Goal: Information Seeking & Learning: Learn about a topic

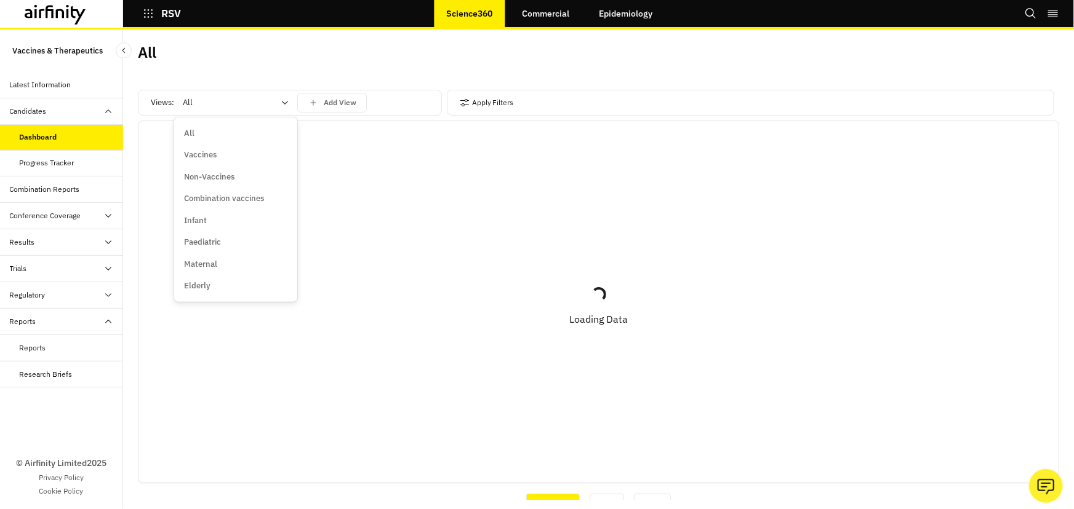
click at [210, 95] on div at bounding box center [228, 102] width 91 height 15
click at [209, 156] on p "Vaccines" at bounding box center [200, 155] width 33 height 12
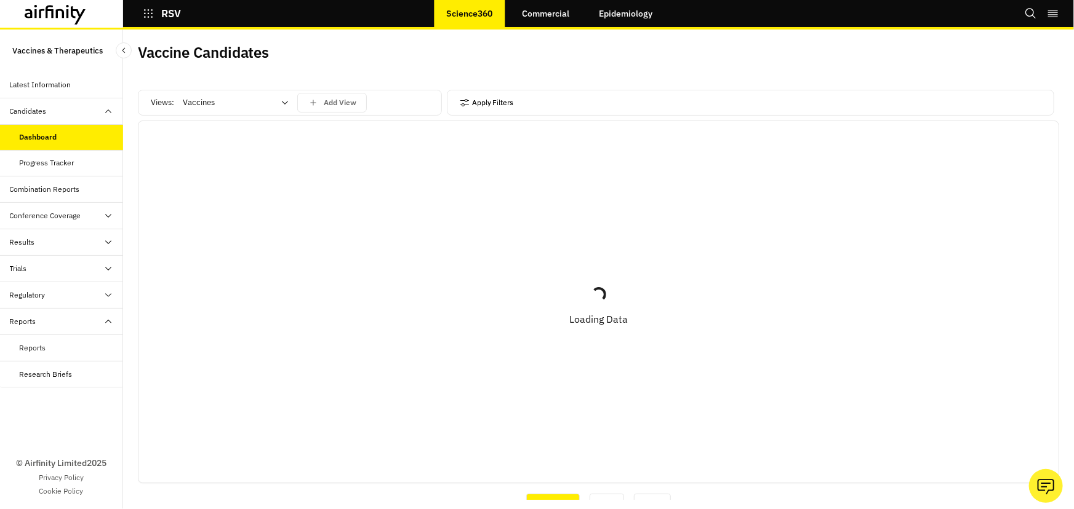
click at [461, 99] on icon "button" at bounding box center [465, 103] width 10 height 10
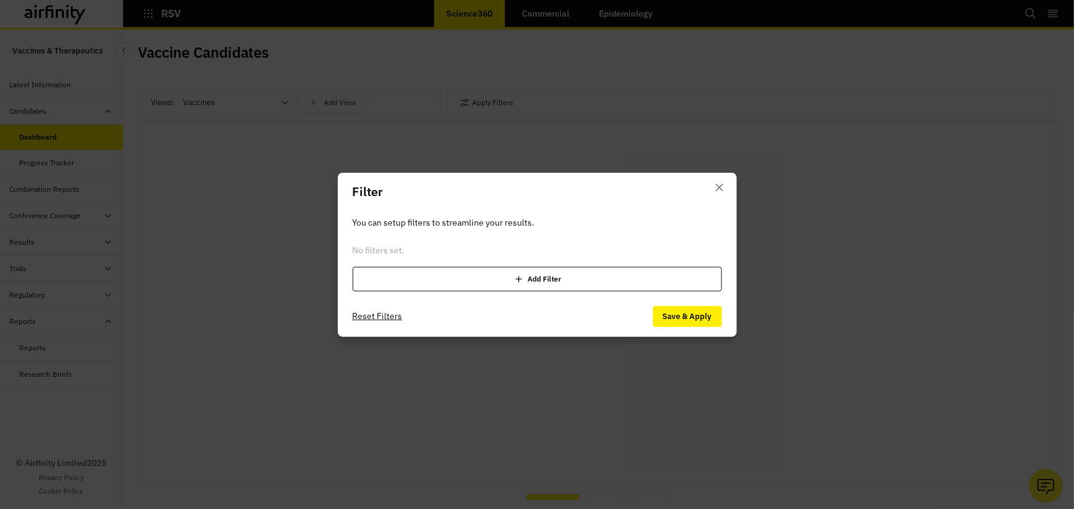
click at [541, 282] on div "Add Filter" at bounding box center [537, 279] width 369 height 25
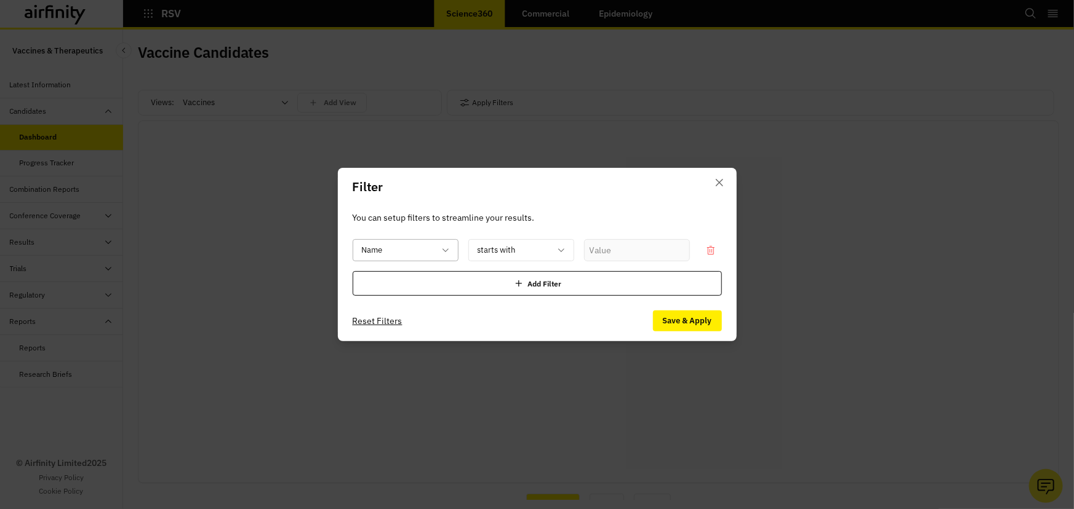
click at [407, 255] on div at bounding box center [398, 250] width 73 height 15
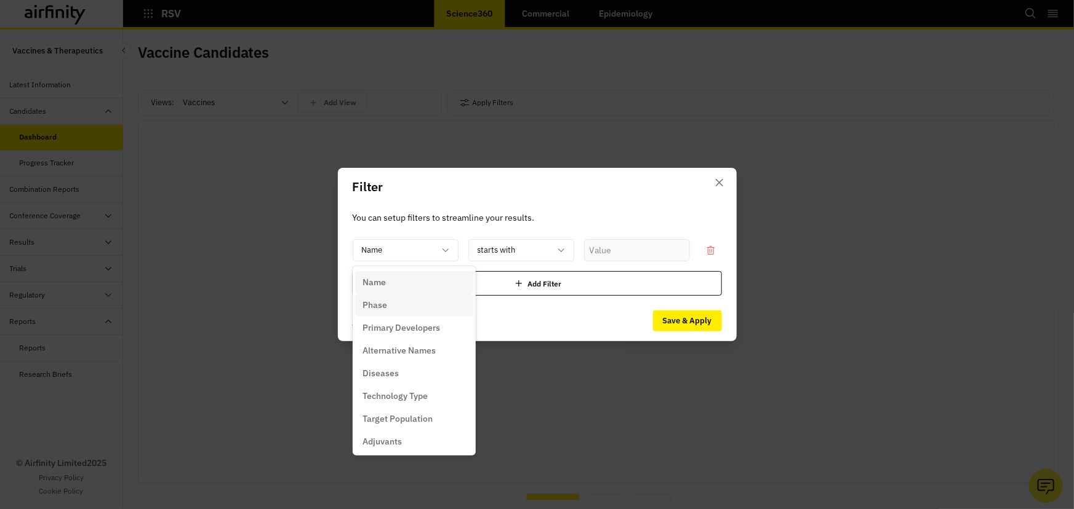
click at [394, 305] on div "Phase" at bounding box center [413, 305] width 103 height 13
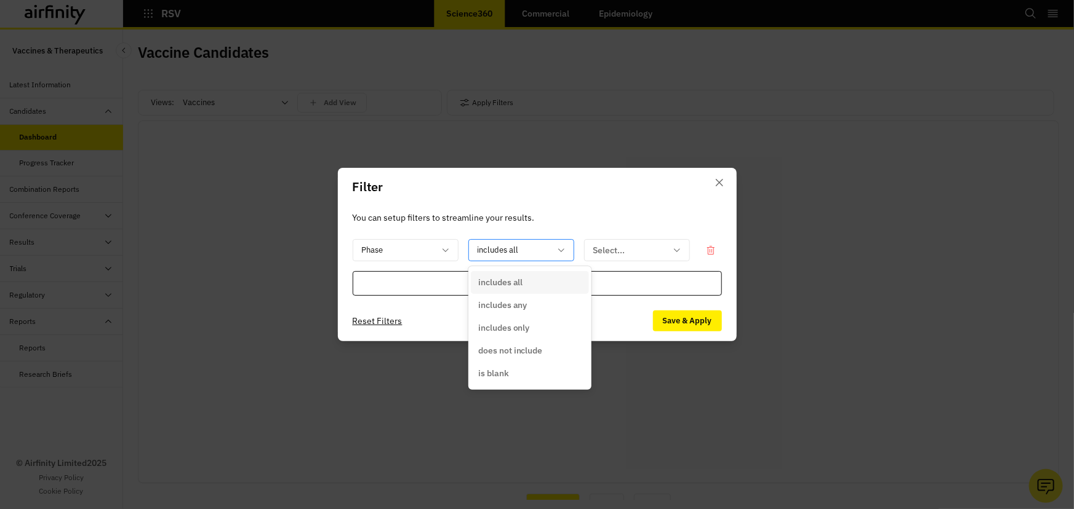
click at [524, 257] on div at bounding box center [513, 250] width 73 height 15
click at [532, 303] on div "includes any" at bounding box center [529, 305] width 103 height 13
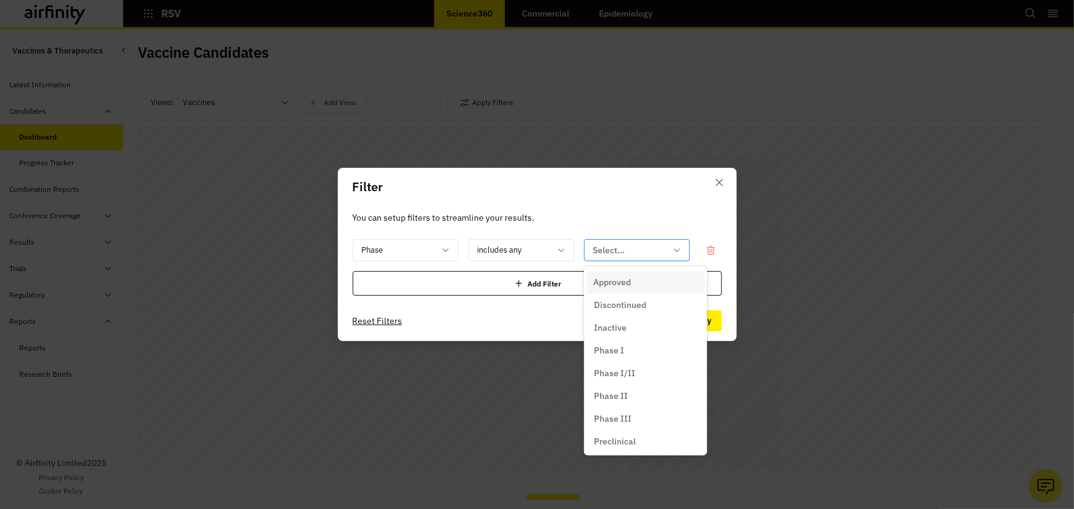
click at [626, 258] on div "Select..." at bounding box center [628, 251] width 87 height 20
click at [634, 353] on div "Phase I" at bounding box center [645, 351] width 103 height 13
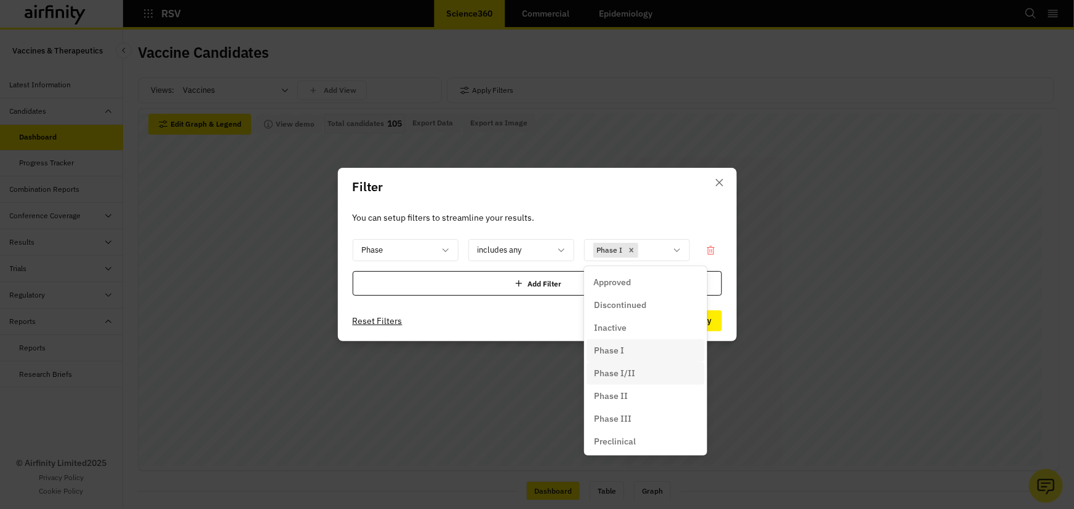
click at [642, 378] on div "Phase I/II" at bounding box center [645, 373] width 103 height 13
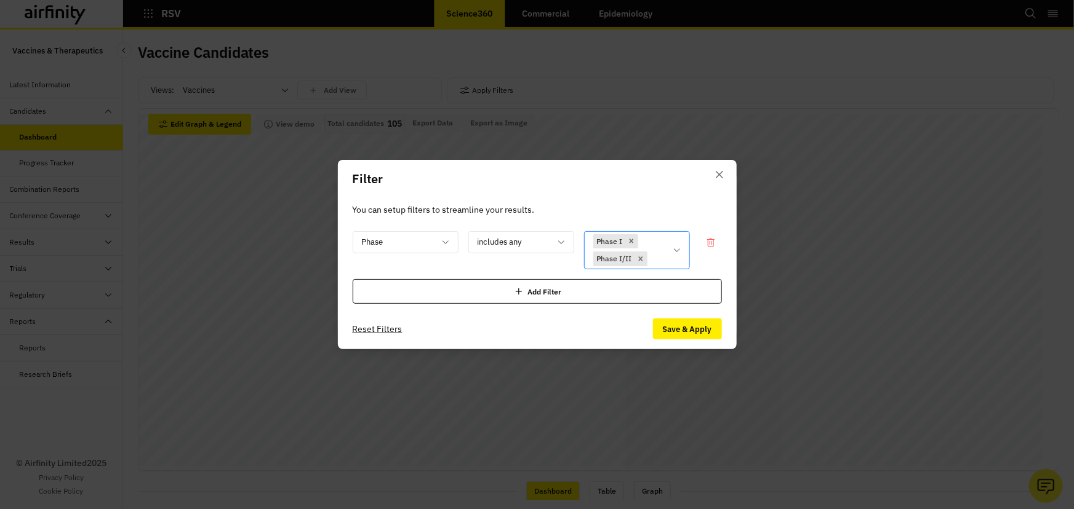
click at [675, 246] on icon at bounding box center [677, 251] width 10 height 10
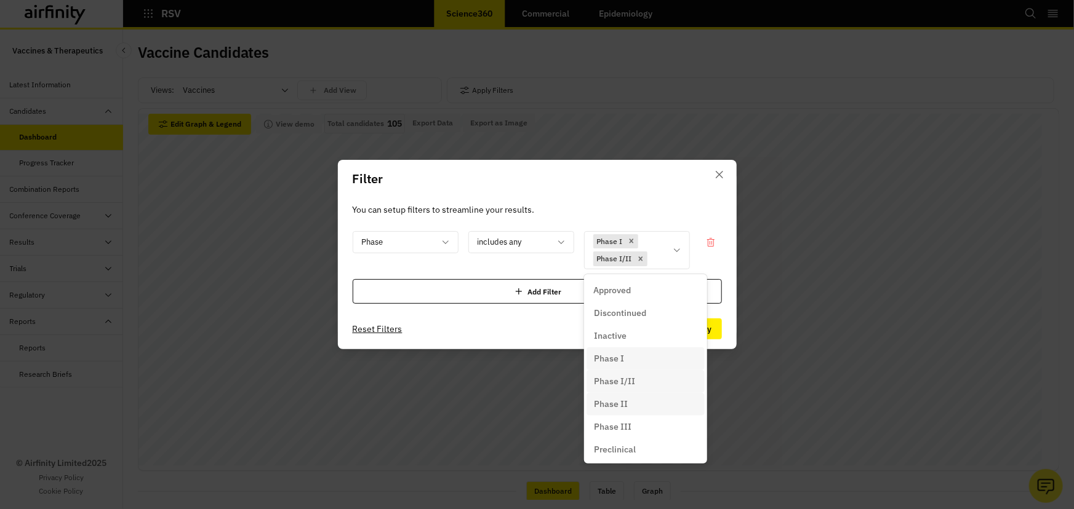
click at [636, 406] on div "Phase II" at bounding box center [645, 404] width 103 height 13
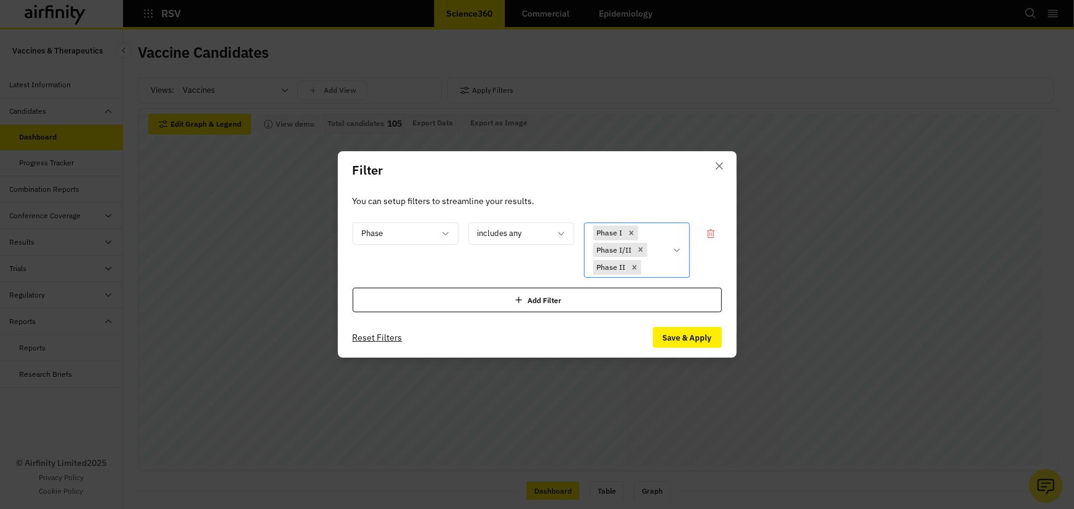
click at [676, 241] on div "Phase I Phase I/II Phase II" at bounding box center [637, 251] width 106 height 56
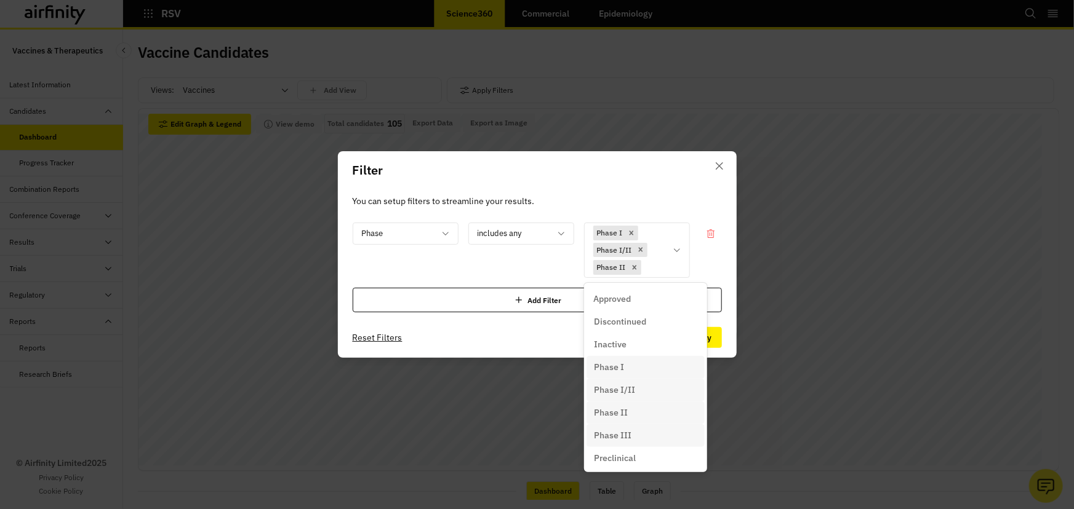
click at [636, 436] on div "Phase III" at bounding box center [645, 435] width 103 height 13
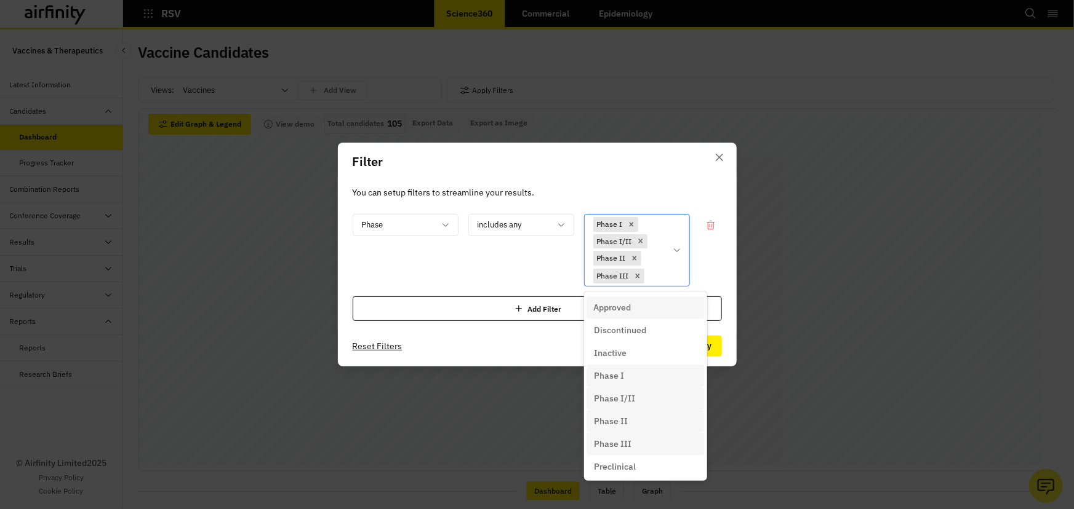
click at [677, 239] on div "Phase I Phase I/II Phase II Phase III" at bounding box center [637, 250] width 106 height 73
click at [612, 474] on div "Preclinical" at bounding box center [645, 467] width 118 height 23
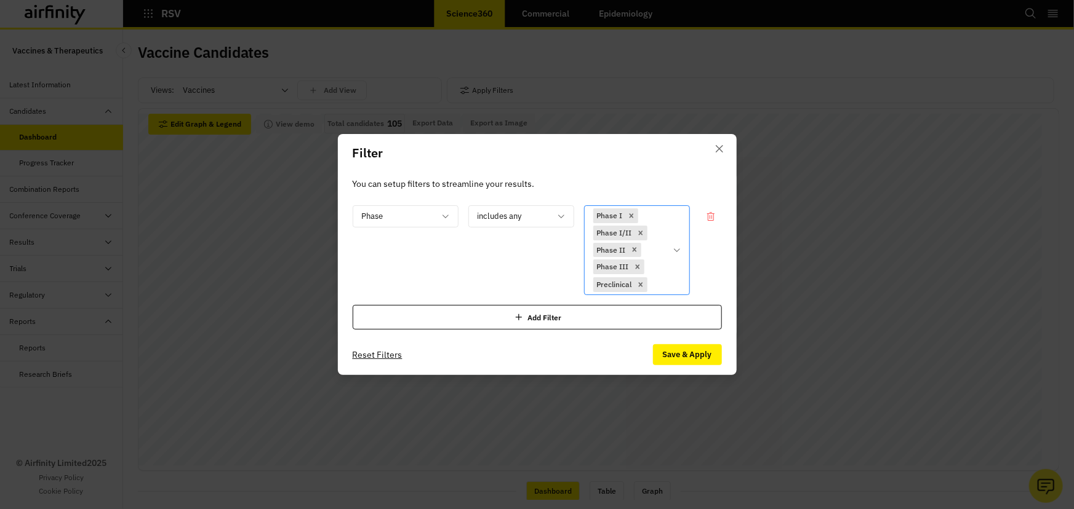
click at [674, 246] on icon at bounding box center [677, 251] width 10 height 10
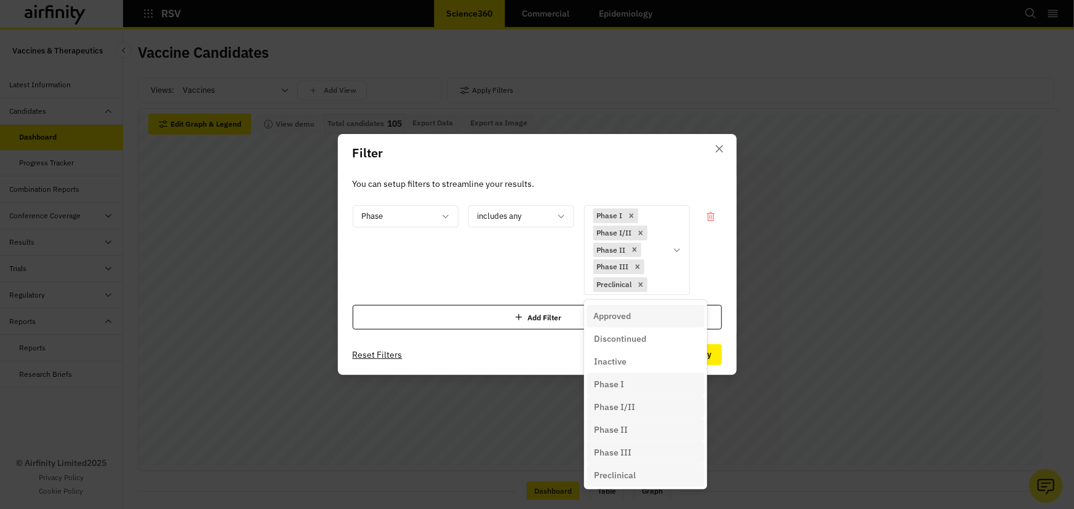
click at [621, 146] on header "Filter" at bounding box center [537, 153] width 399 height 38
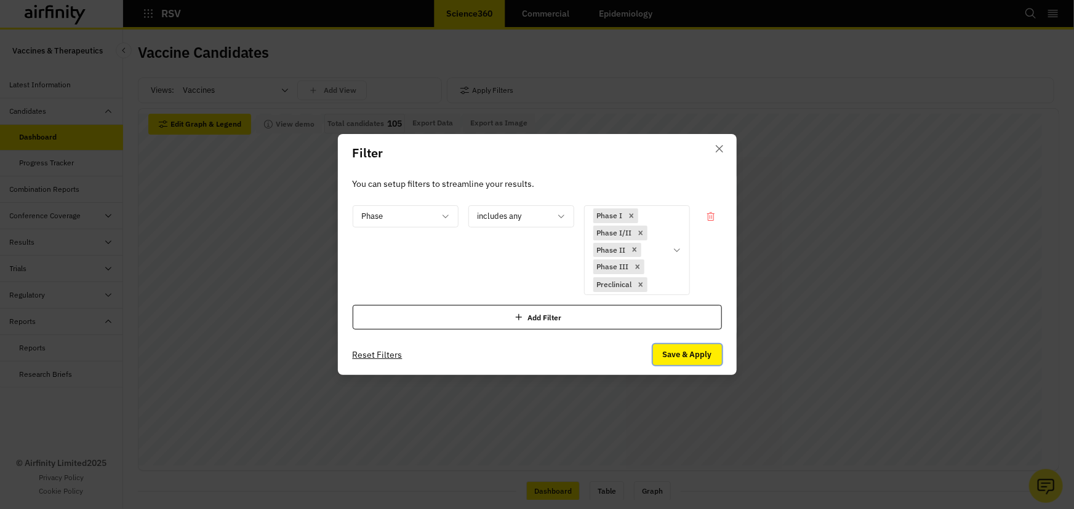
click at [690, 357] on button "Save & Apply" at bounding box center [687, 355] width 69 height 21
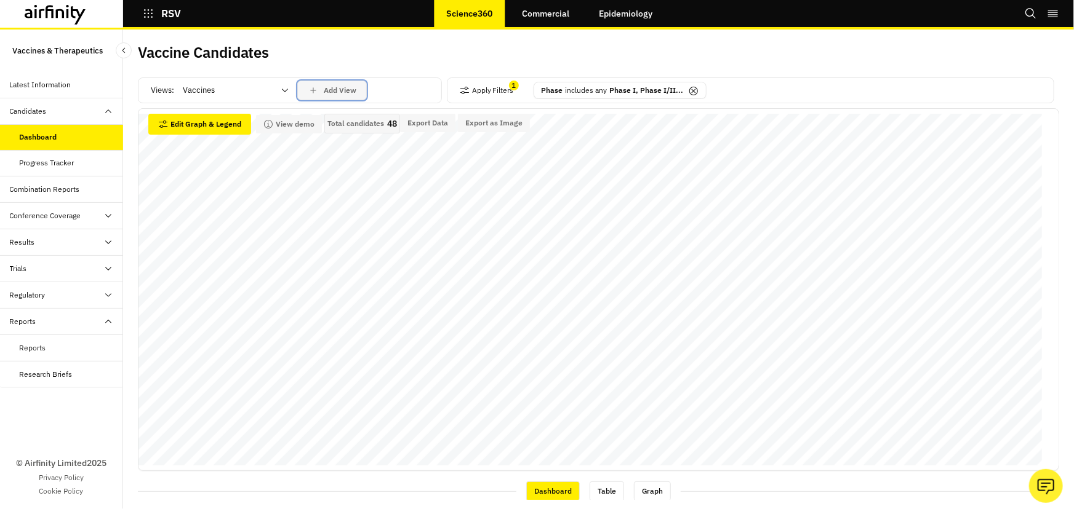
click at [349, 87] on p "Add View" at bounding box center [340, 90] width 33 height 9
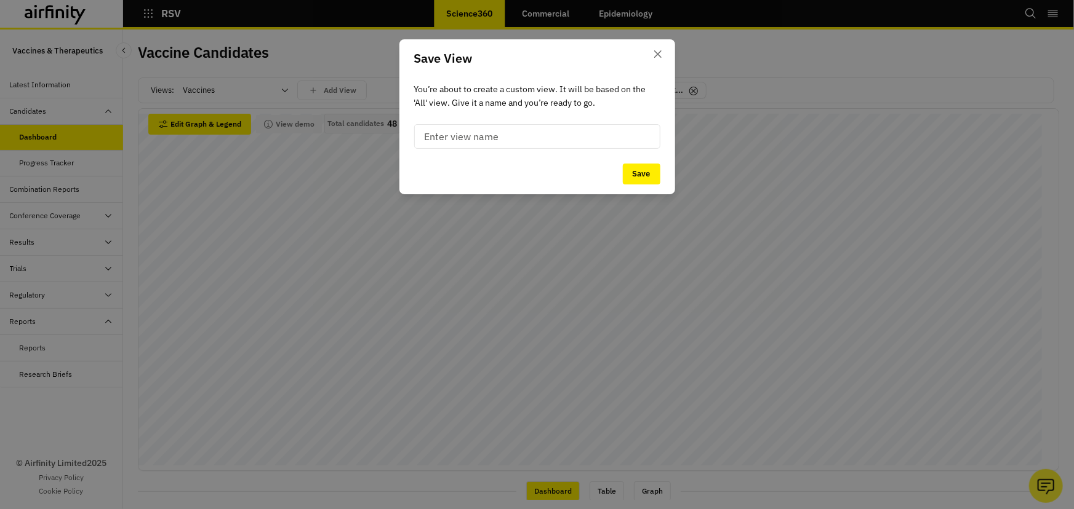
click at [513, 132] on input at bounding box center [537, 136] width 246 height 25
type input "RSV - active"
click at [651, 180] on button "Save" at bounding box center [642, 174] width 38 height 21
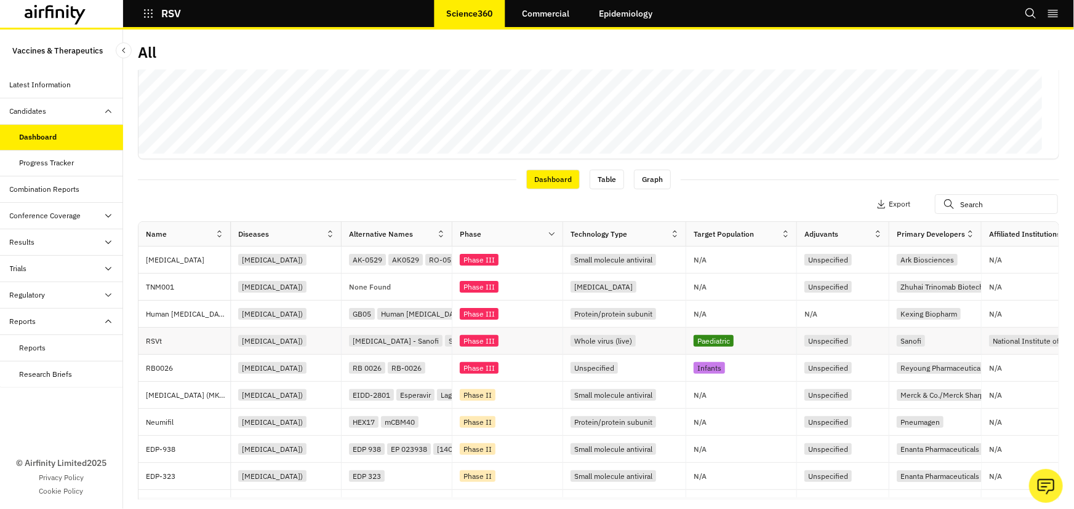
scroll to position [340, 0]
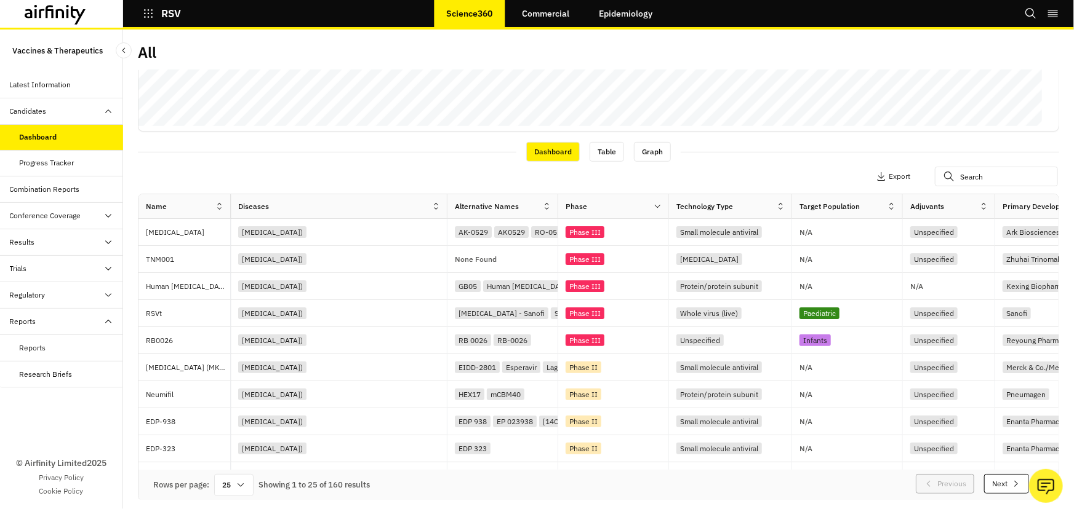
drag, startPoint x: 337, startPoint y: 208, endPoint x: 343, endPoint y: 338, distance: 129.9
click at [440, 210] on div "Diseases" at bounding box center [339, 206] width 216 height 14
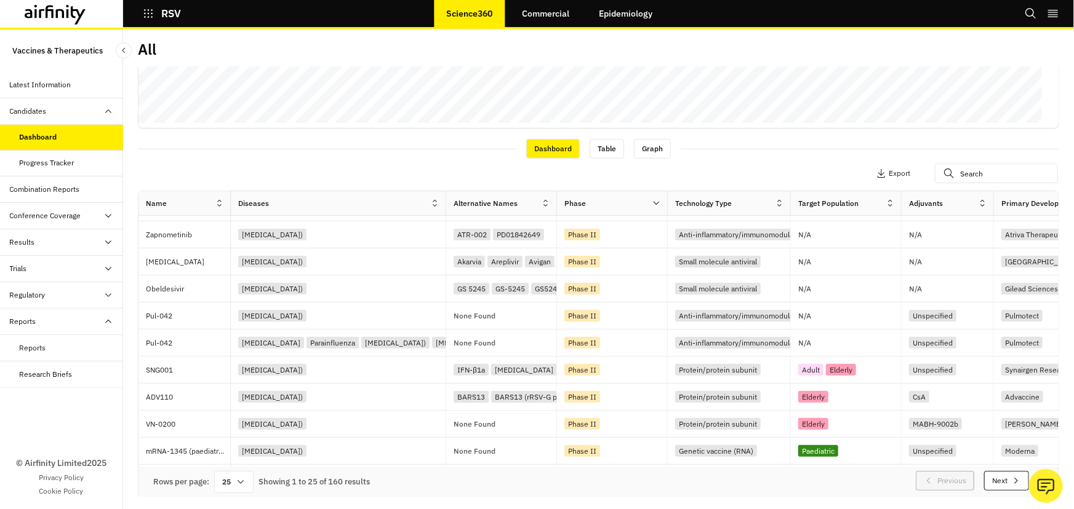
scroll to position [428, 0]
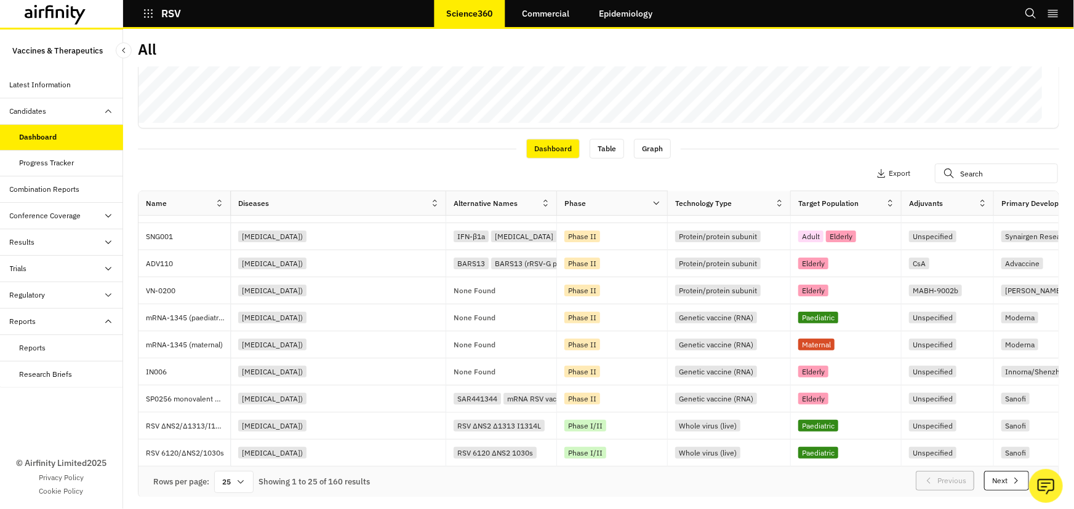
click at [240, 477] on icon at bounding box center [241, 482] width 10 height 10
click at [244, 311] on div "100" at bounding box center [234, 320] width 36 height 28
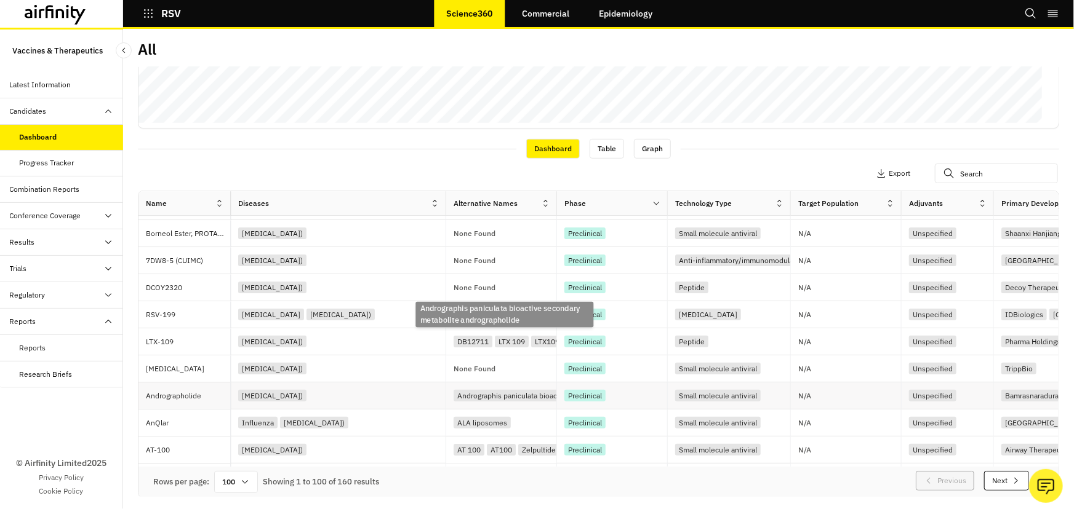
scroll to position [2011, 0]
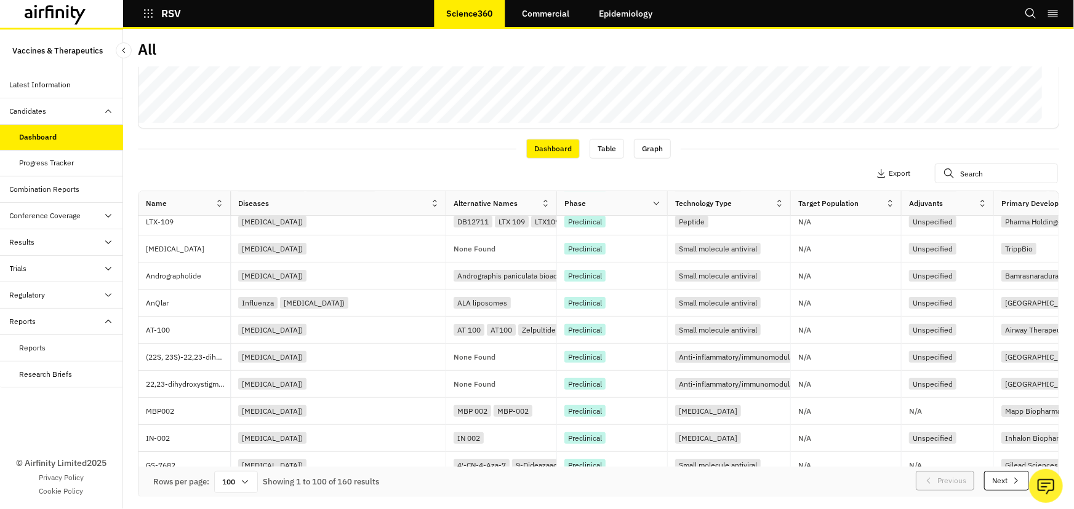
click at [434, 202] on icon at bounding box center [434, 203] width 9 height 9
click at [399, 202] on div "Diseases" at bounding box center [330, 203] width 199 height 15
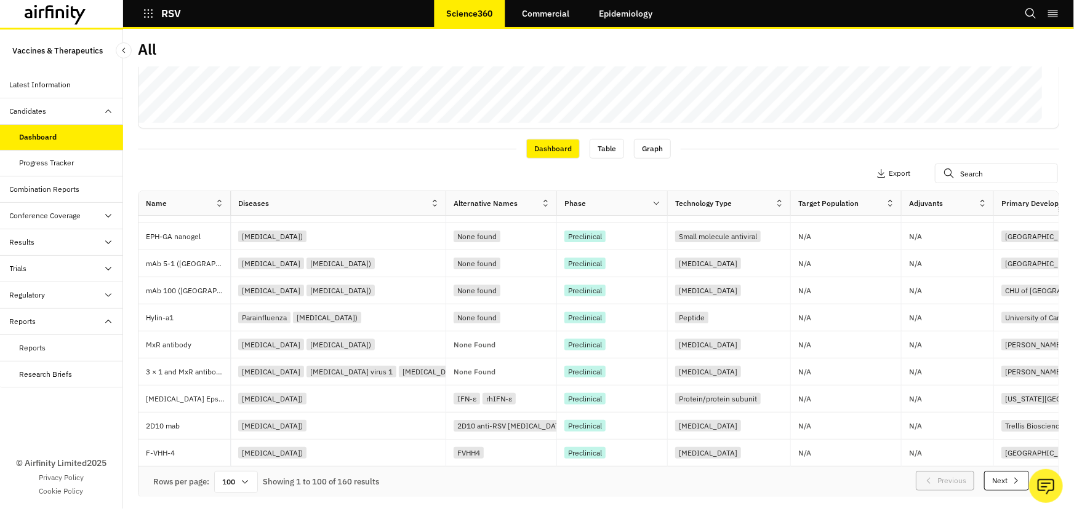
click at [1011, 481] on icon "button" at bounding box center [1016, 481] width 10 height 10
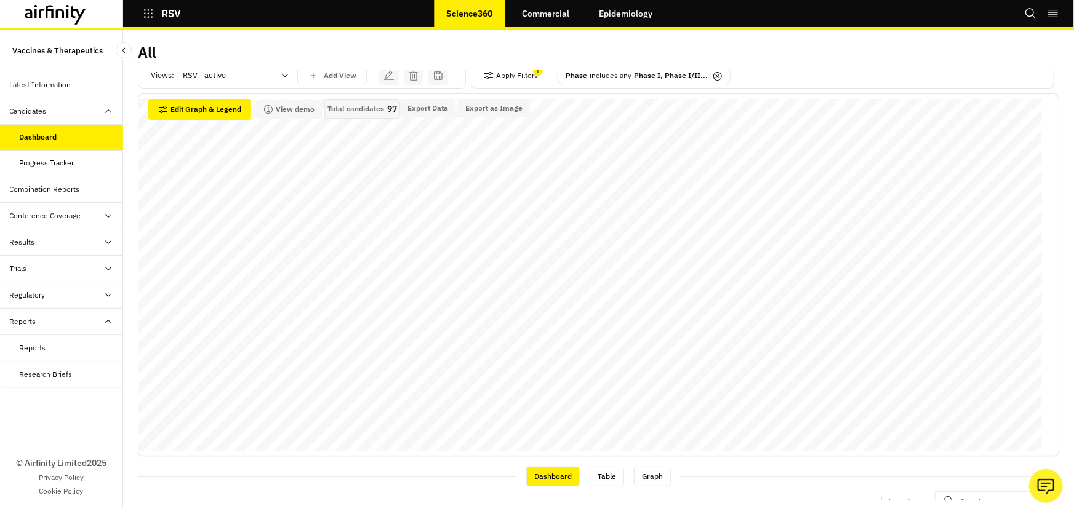
scroll to position [0, 0]
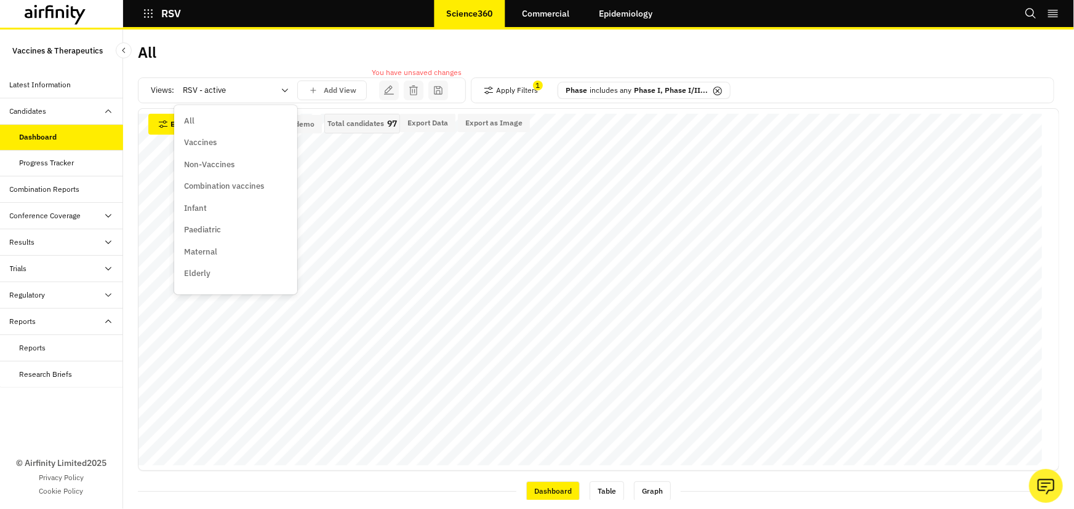
click at [282, 94] on icon at bounding box center [285, 91] width 10 height 10
click at [510, 90] on button "Apply Filters" at bounding box center [511, 91] width 54 height 20
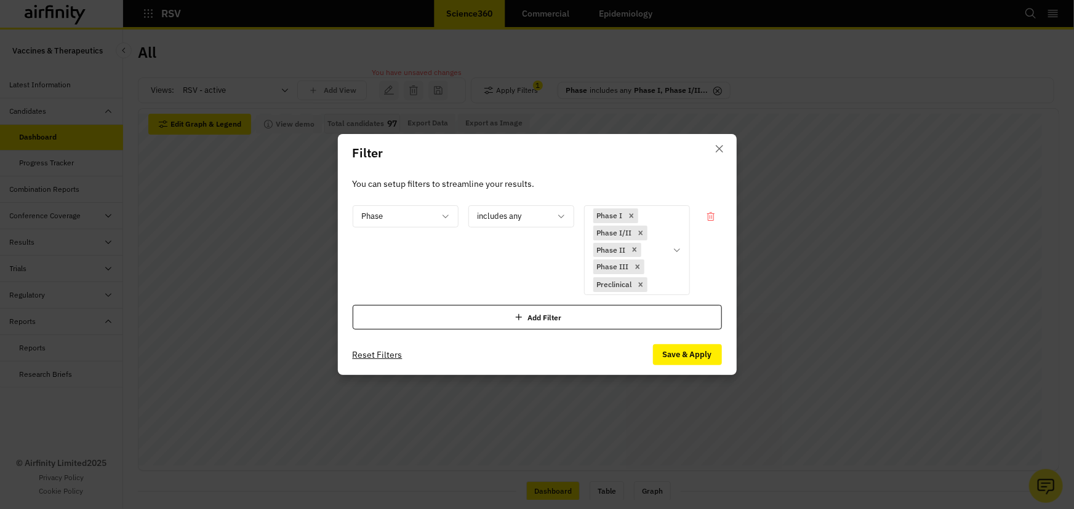
click at [492, 324] on div "Add Filter" at bounding box center [537, 317] width 369 height 25
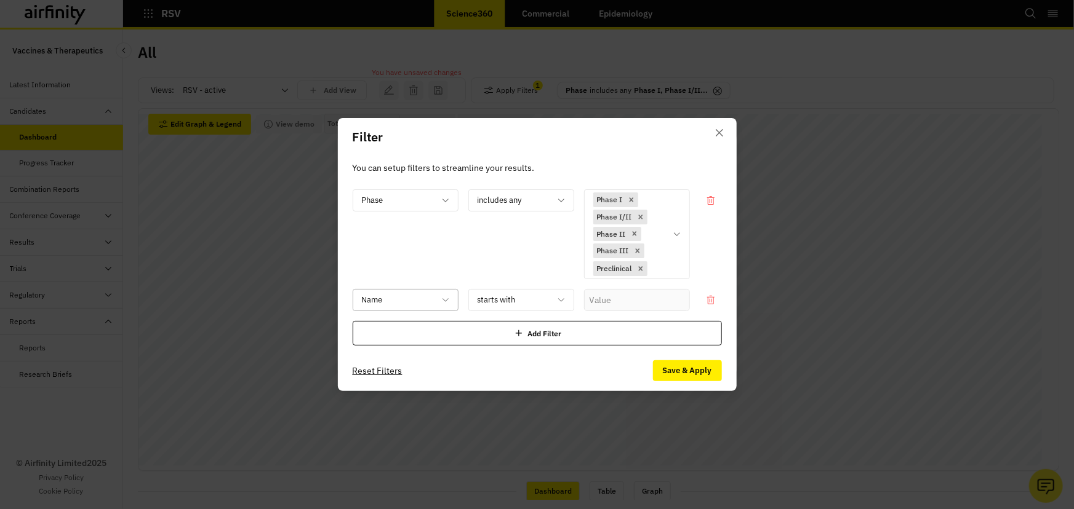
click at [401, 307] on div at bounding box center [398, 300] width 73 height 15
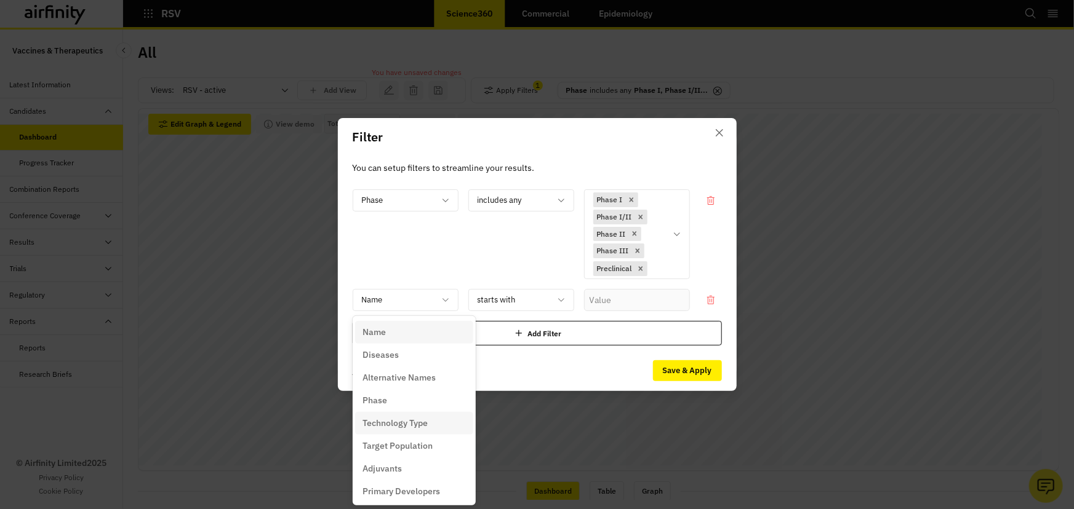
click at [437, 424] on div "Technology Type" at bounding box center [413, 423] width 103 height 13
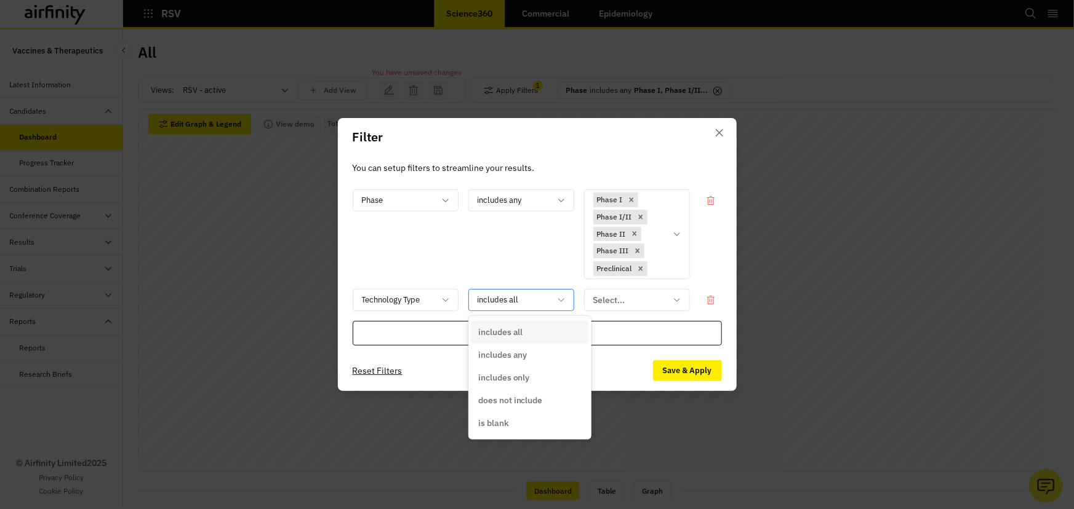
click at [509, 302] on div at bounding box center [513, 300] width 73 height 15
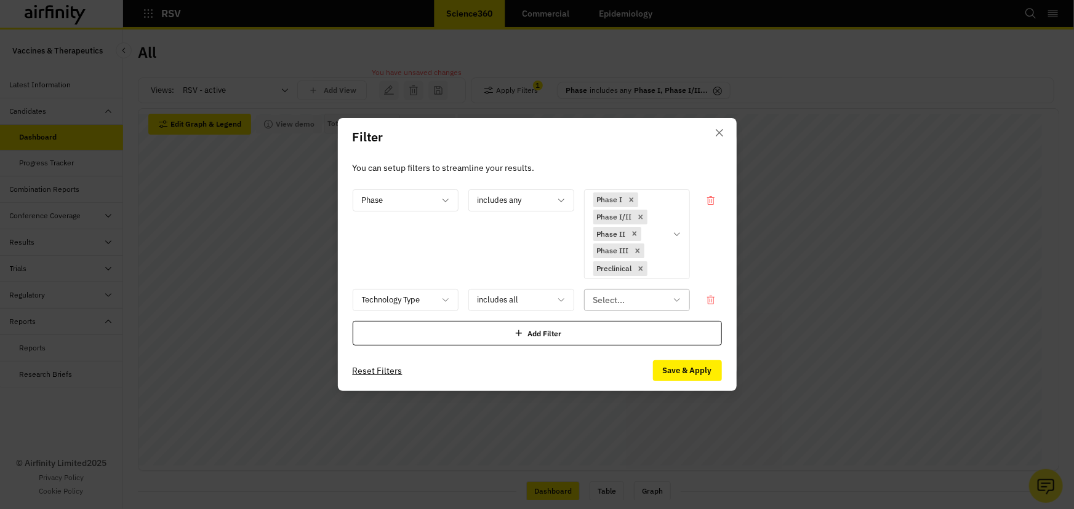
click at [617, 301] on div at bounding box center [629, 300] width 73 height 15
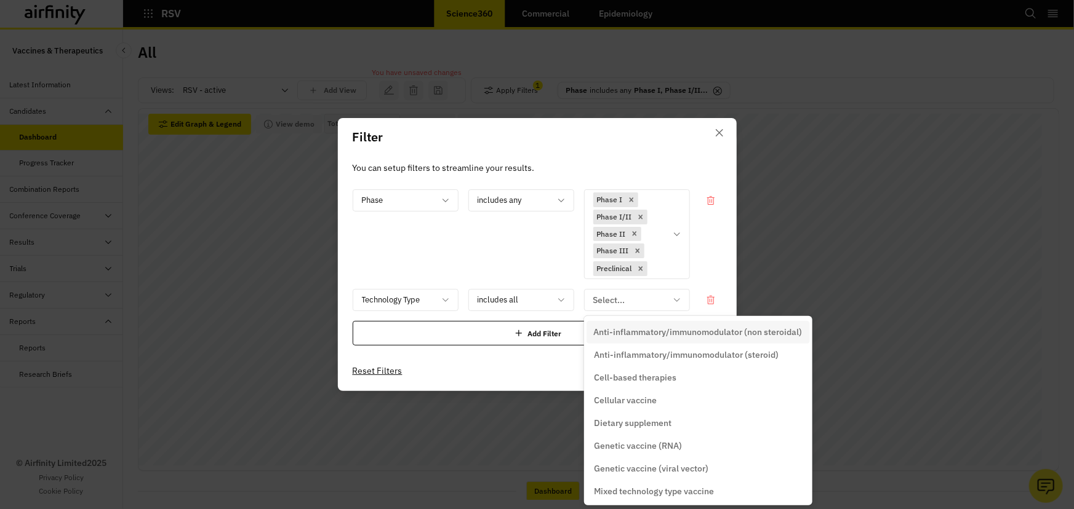
click at [617, 301] on div at bounding box center [629, 300] width 73 height 15
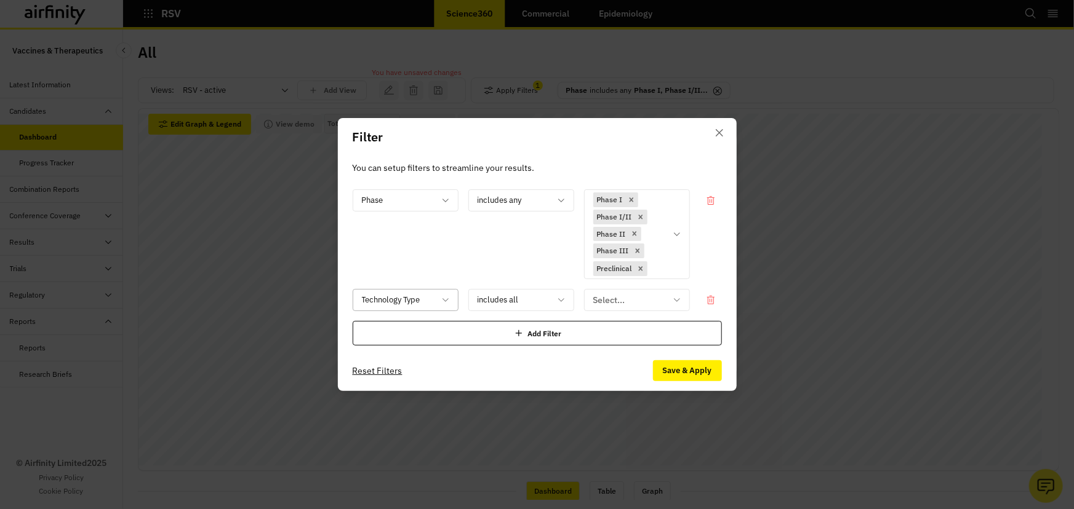
click at [406, 305] on div at bounding box center [398, 300] width 73 height 15
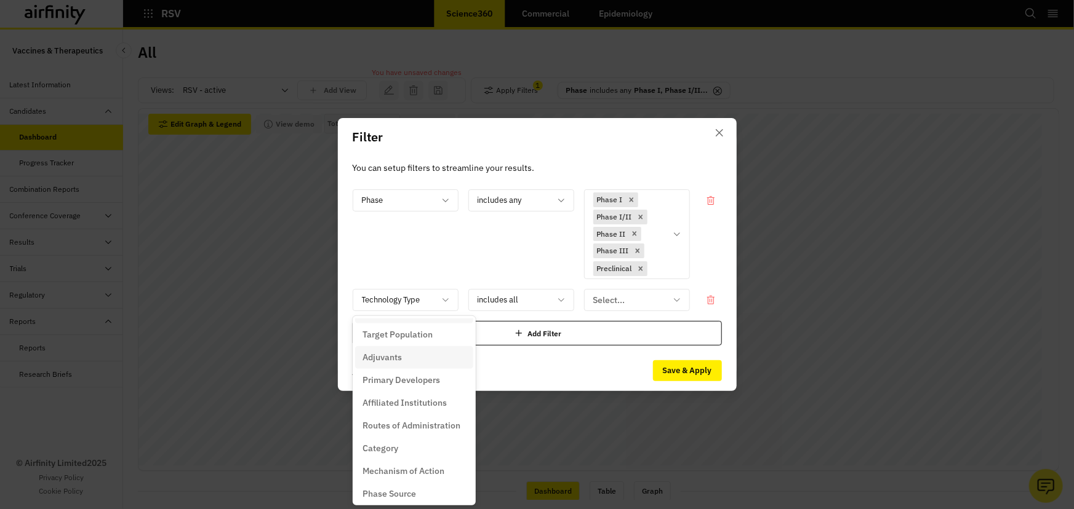
scroll to position [116, 0]
click at [436, 452] on div "Category" at bounding box center [414, 444] width 118 height 23
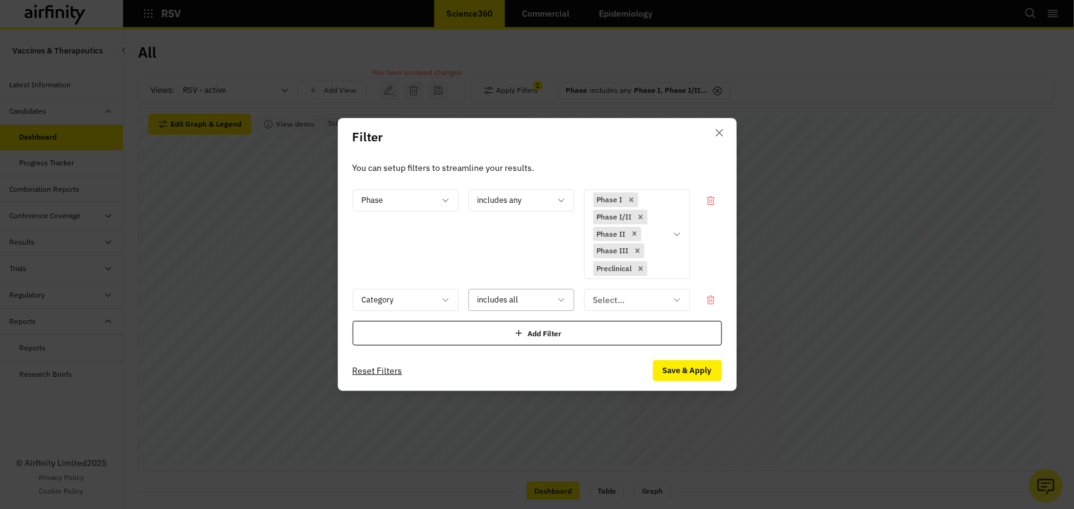
click at [558, 295] on icon at bounding box center [561, 300] width 10 height 10
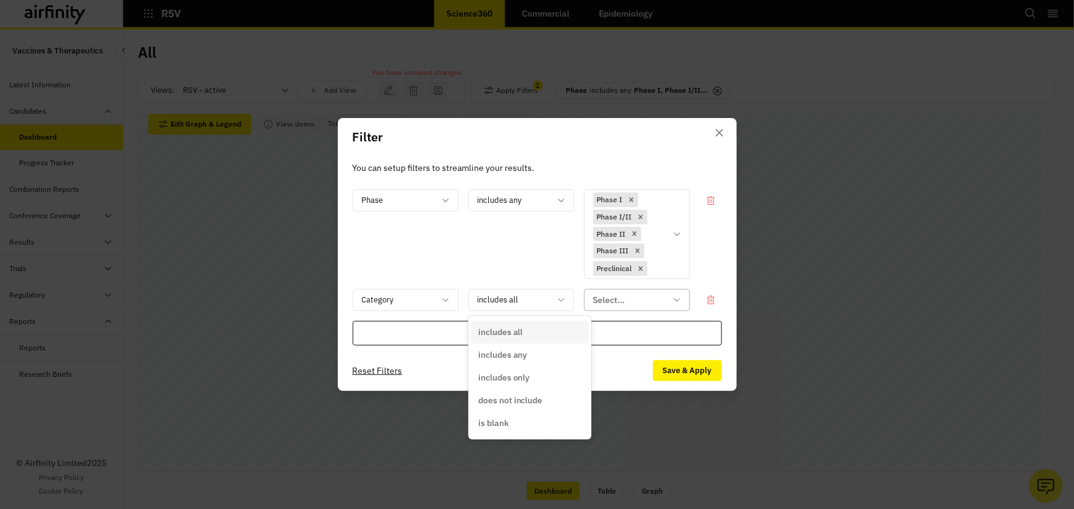
click at [618, 303] on div at bounding box center [629, 300] width 73 height 15
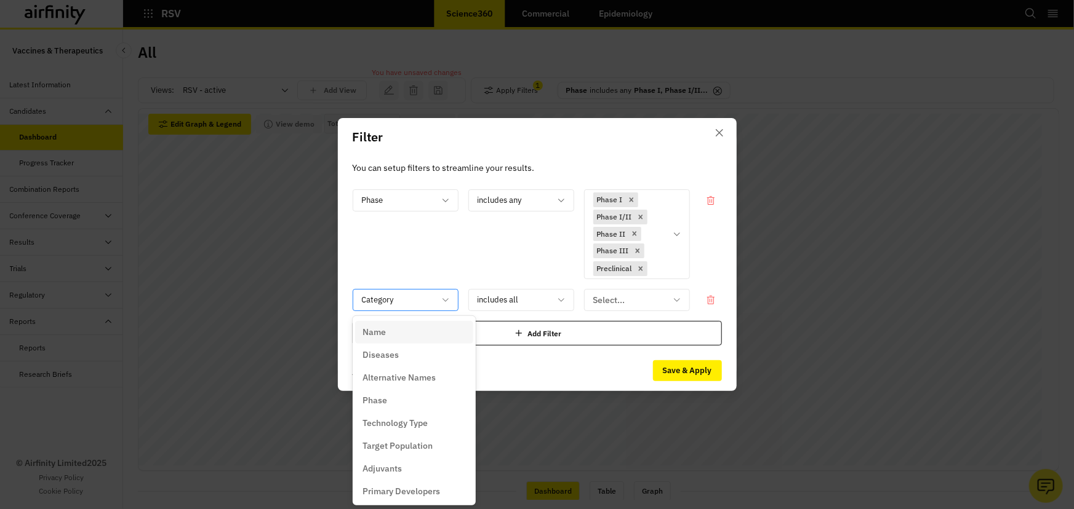
click at [381, 292] on div "Category" at bounding box center [396, 300] width 87 height 20
click at [439, 462] on p "Mechanism of Action" at bounding box center [403, 466] width 82 height 13
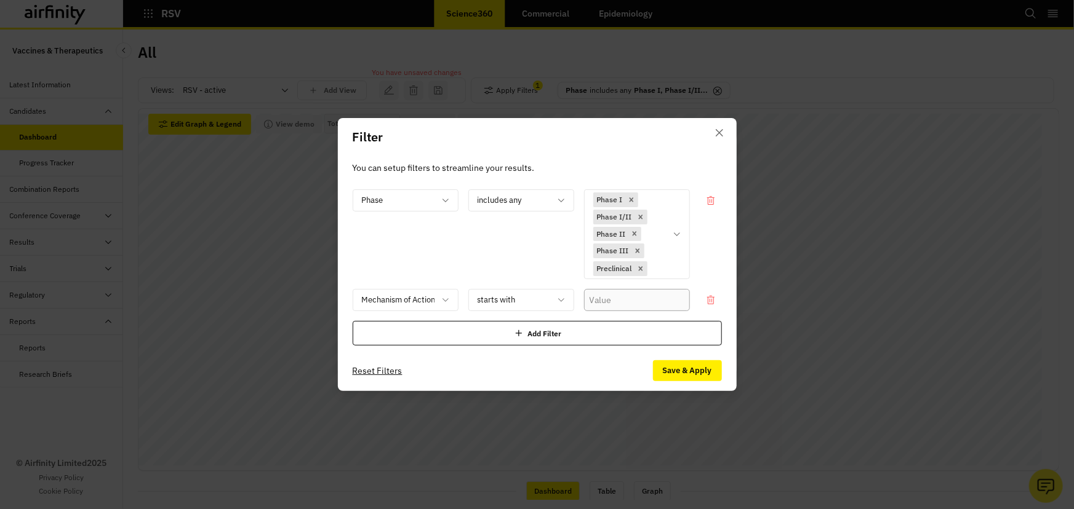
click at [612, 293] on input "text" at bounding box center [637, 300] width 106 height 22
click at [533, 312] on div "Phase includes any Phase I Phase I/II Phase II Phase III Preclinical Mechanism …" at bounding box center [537, 268] width 369 height 156
click at [533, 297] on div at bounding box center [513, 300] width 73 height 15
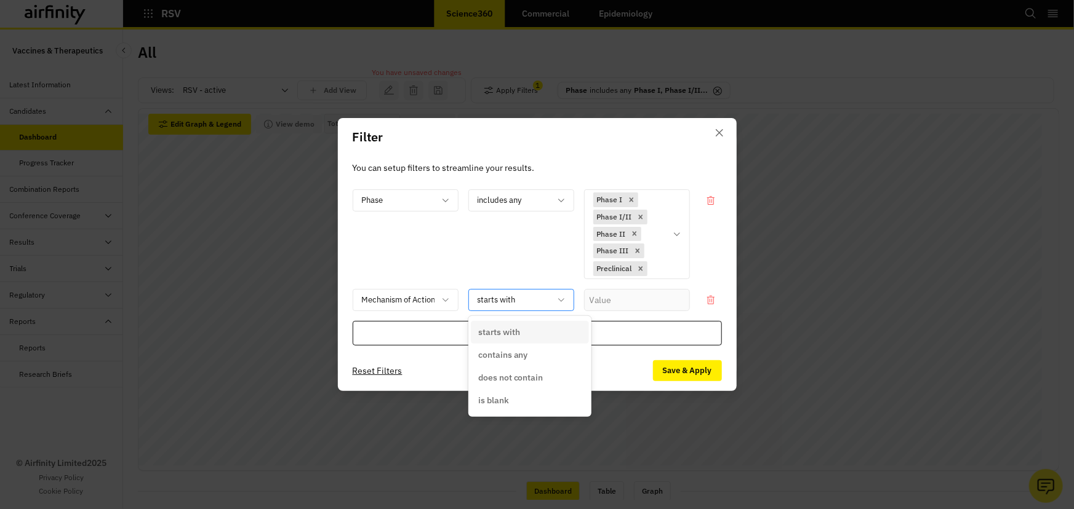
click at [539, 295] on div at bounding box center [513, 300] width 73 height 15
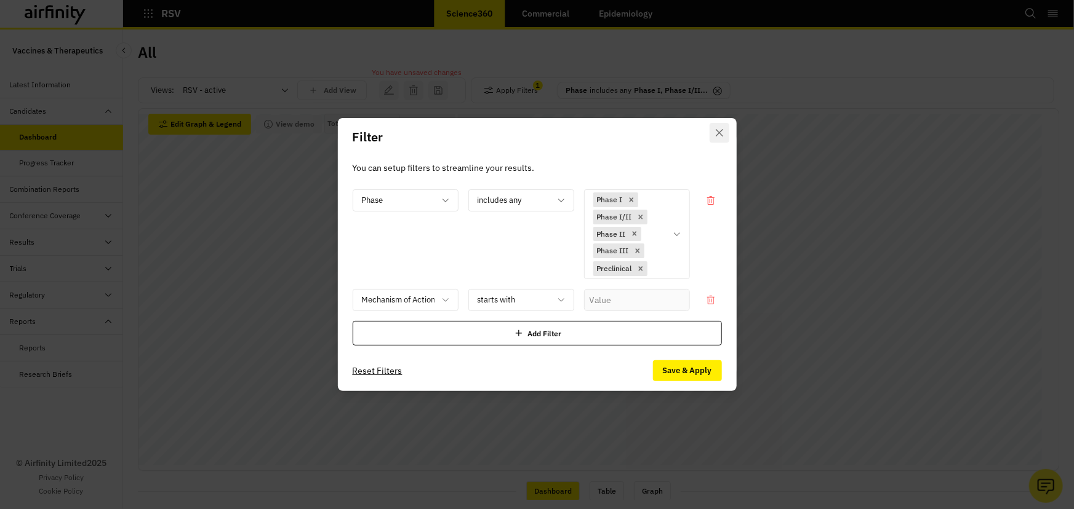
click at [721, 124] on button "Close" at bounding box center [719, 133] width 20 height 20
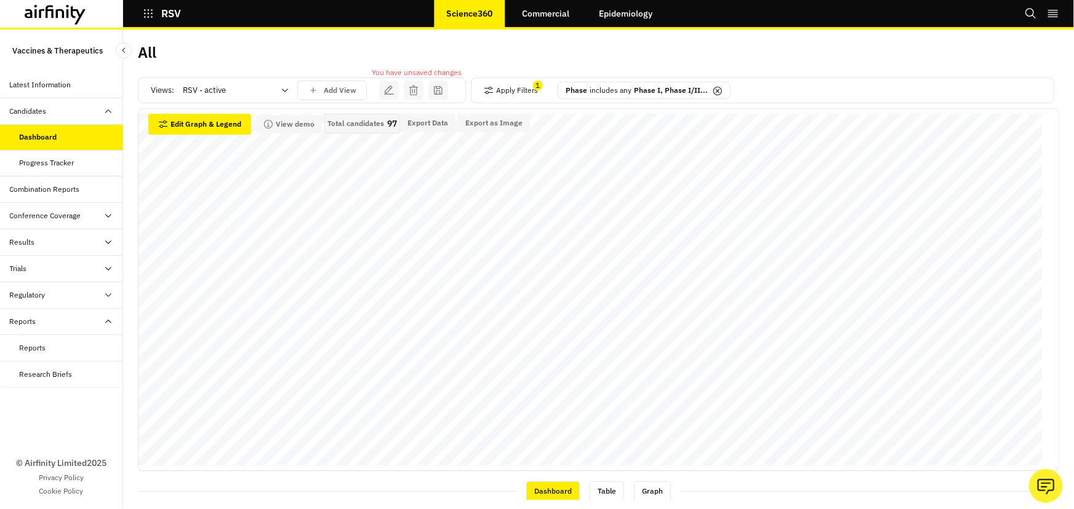
click at [190, 76] on div "Views: RSV - active Add View You have unsaved changes Apply Filters 1 Phase inc…" at bounding box center [598, 285] width 921 height 430
click at [200, 86] on div at bounding box center [228, 90] width 91 height 15
click at [220, 150] on div "Vaccines" at bounding box center [236, 143] width 118 height 22
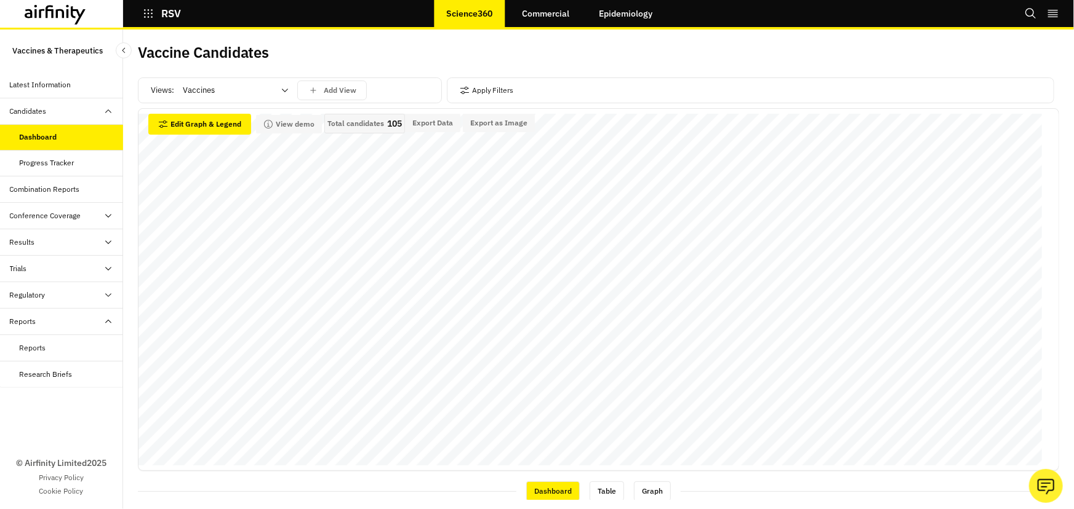
scroll to position [0, 0]
click at [463, 93] on icon "button" at bounding box center [465, 91] width 10 height 10
click at [538, 274] on div "Add Filter" at bounding box center [537, 278] width 366 height 25
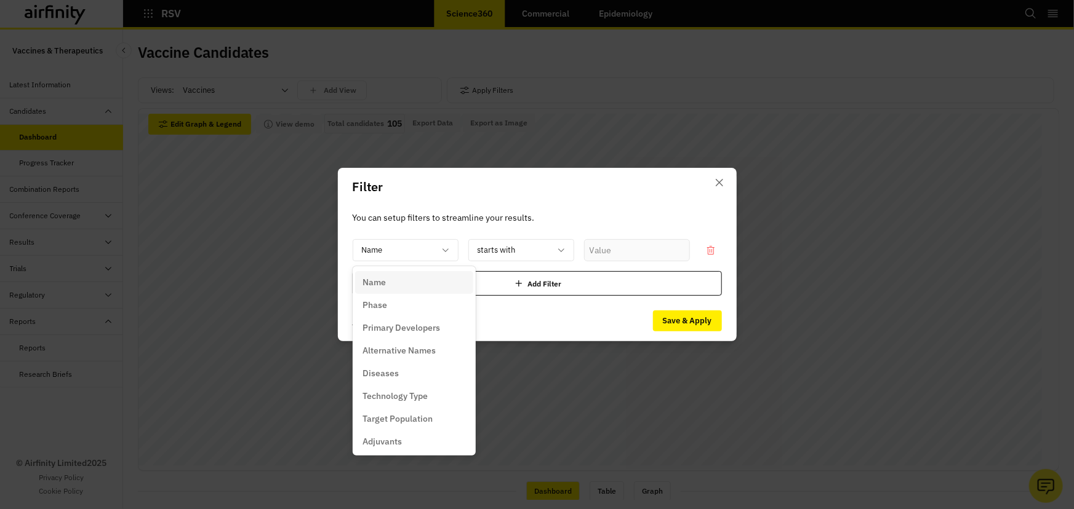
click at [425, 306] on div "Phase" at bounding box center [413, 305] width 103 height 13
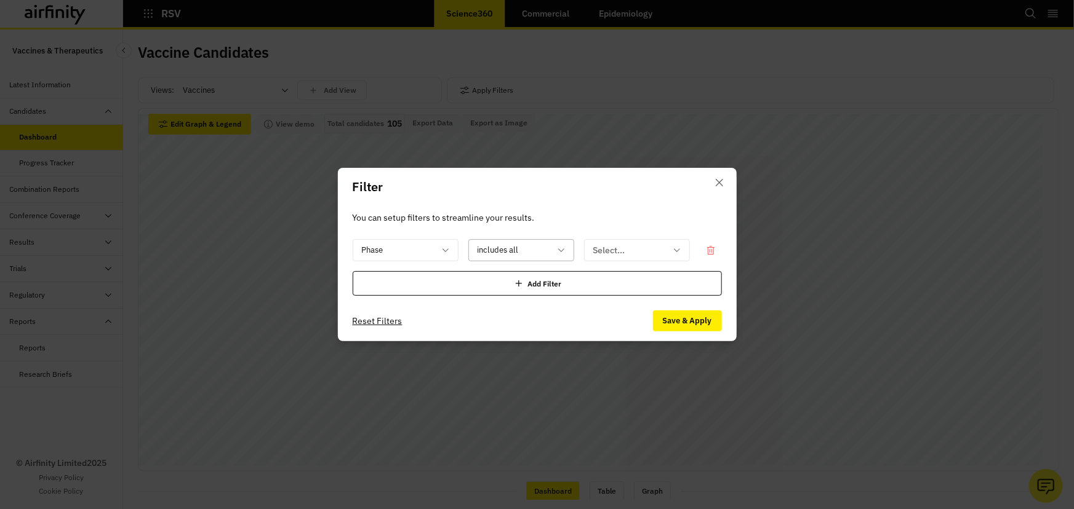
click at [537, 247] on div at bounding box center [513, 250] width 73 height 15
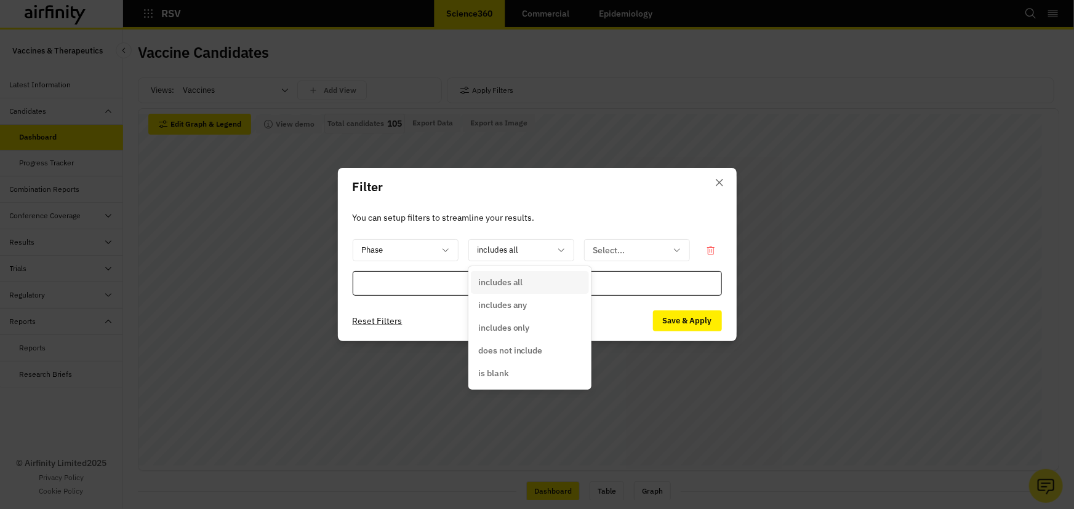
click at [521, 306] on p "includes any" at bounding box center [502, 305] width 49 height 13
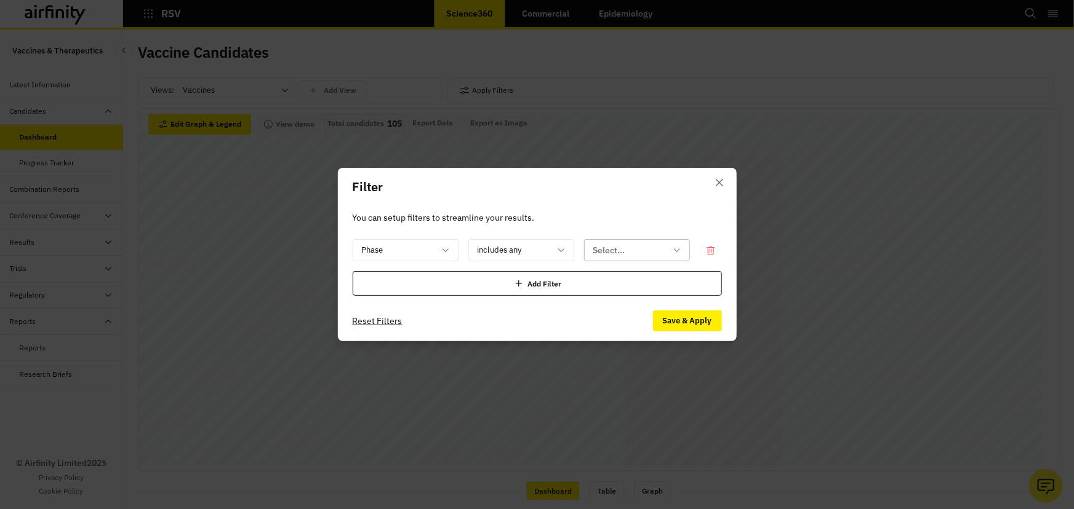
click at [599, 257] on div at bounding box center [629, 250] width 73 height 15
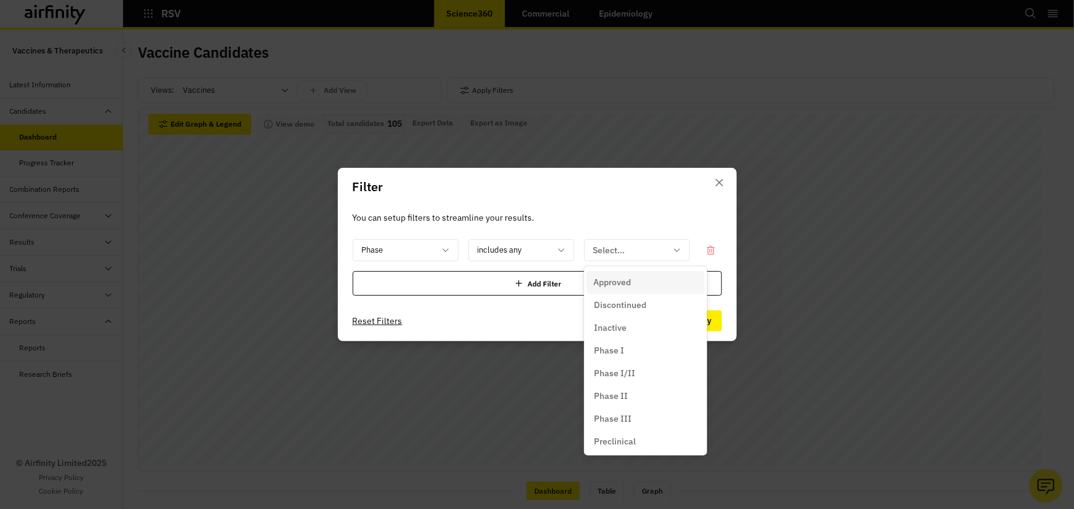
click at [646, 354] on div "Phase I" at bounding box center [645, 351] width 103 height 13
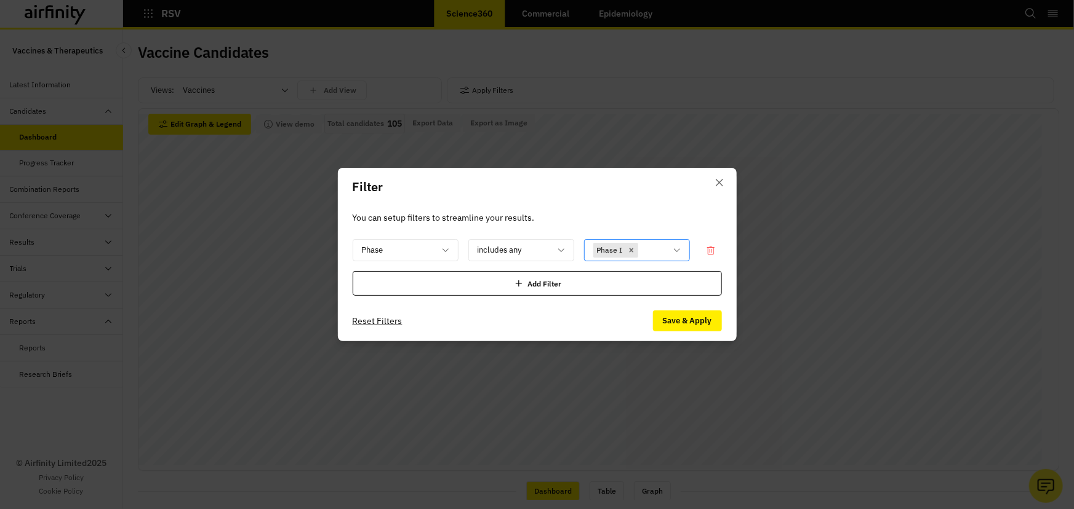
click at [654, 246] on div at bounding box center [653, 250] width 25 height 15
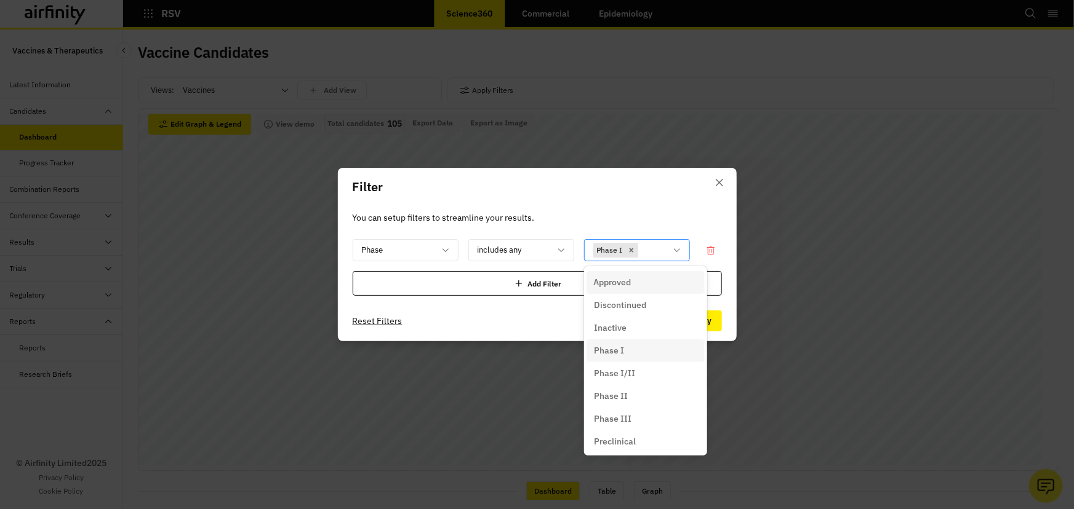
click at [636, 290] on div "Approved" at bounding box center [645, 282] width 118 height 23
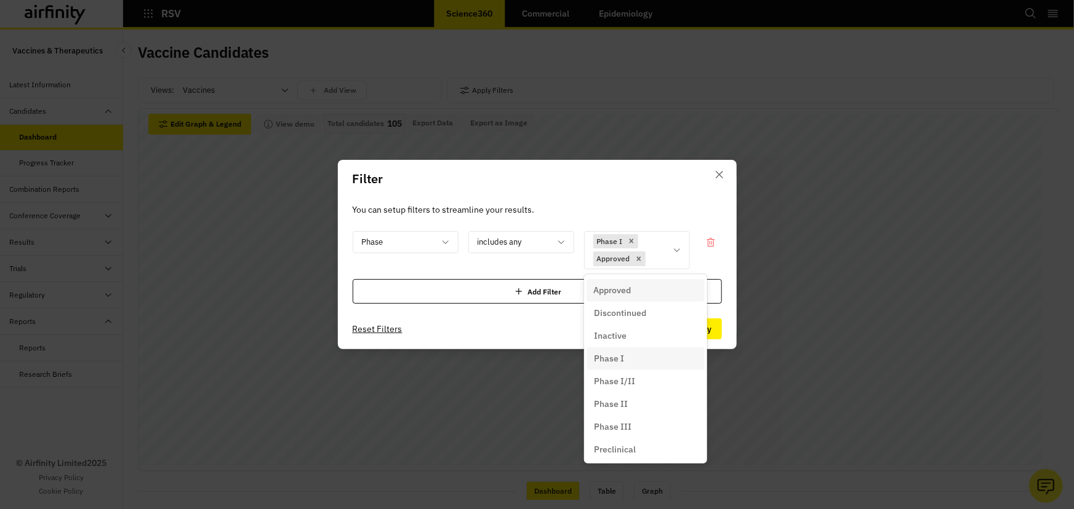
click at [646, 379] on div "Phase I/II" at bounding box center [645, 381] width 103 height 13
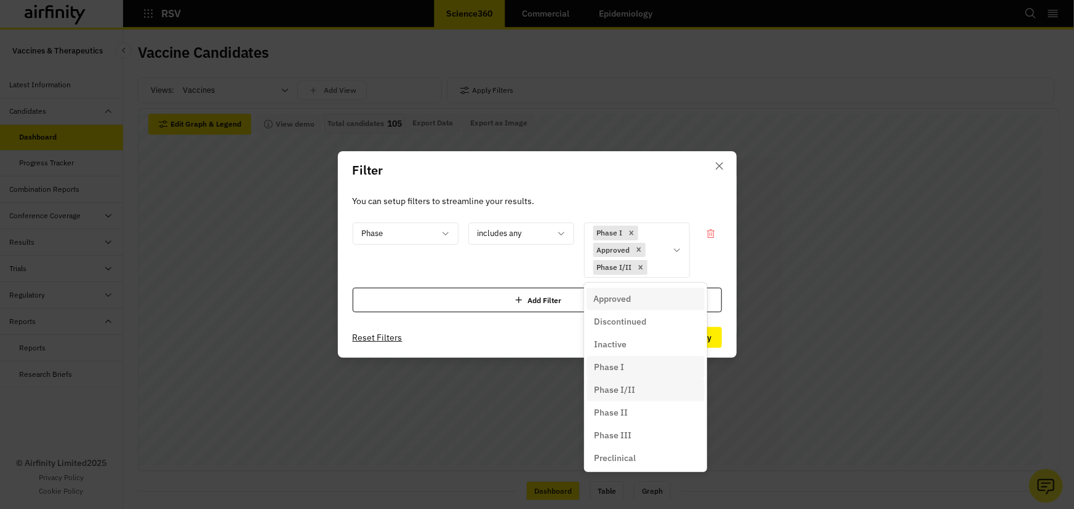
click at [633, 419] on div "Phase II" at bounding box center [645, 413] width 103 height 13
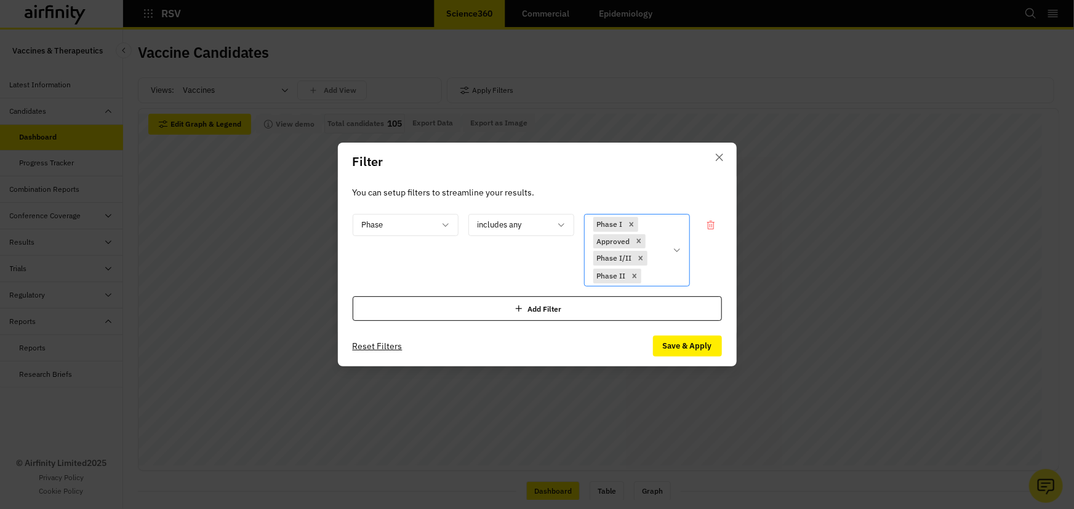
click at [677, 244] on div "Phase I Approved Phase I/II Phase II" at bounding box center [637, 250] width 106 height 73
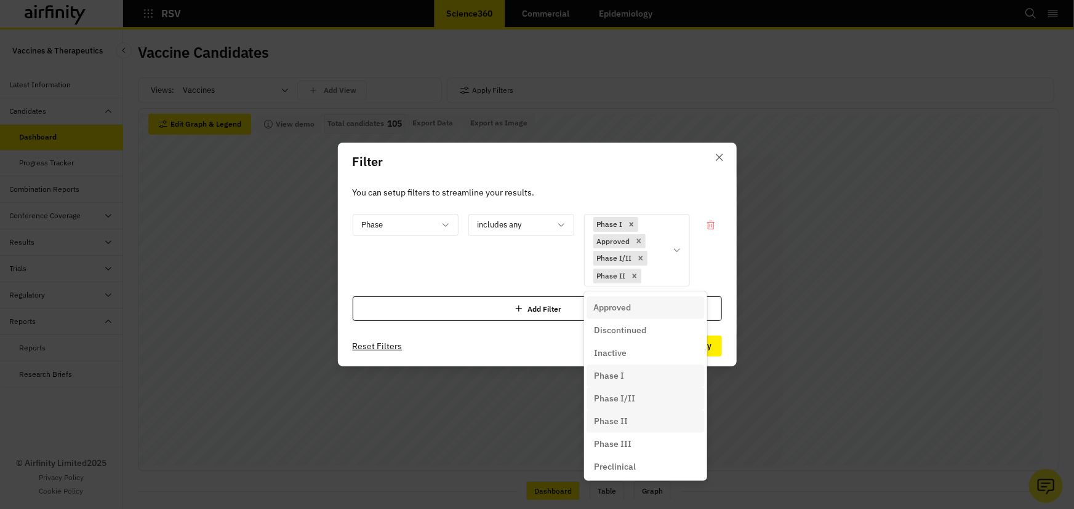
click at [634, 445] on div "Phase III" at bounding box center [645, 444] width 103 height 13
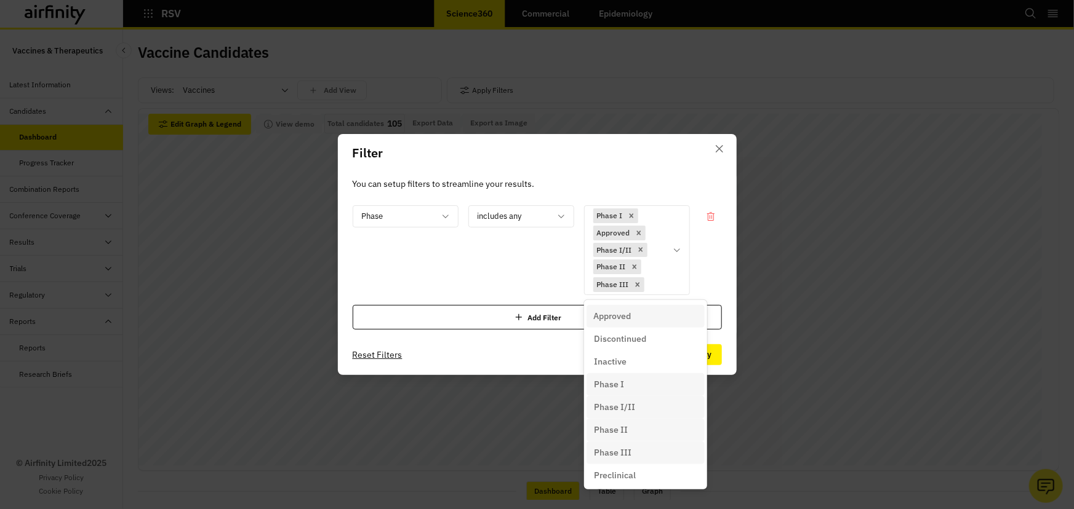
click at [677, 247] on icon at bounding box center [677, 251] width 10 height 10
click at [606, 478] on p "Preclinical" at bounding box center [615, 475] width 42 height 13
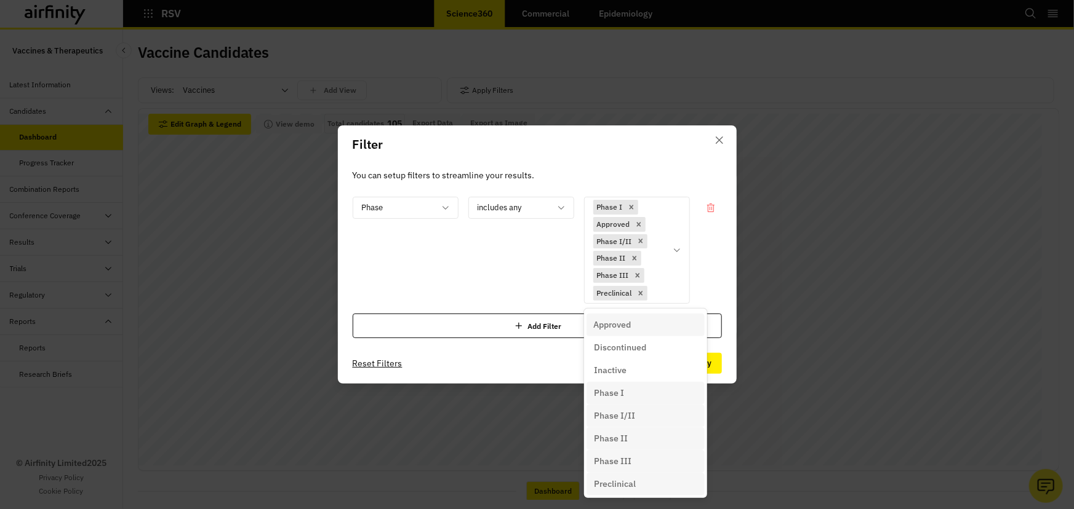
scroll to position [2, 0]
click at [728, 274] on div "You can setup filters to streamline your results. Phase includes any option Pre…" at bounding box center [537, 254] width 399 height 180
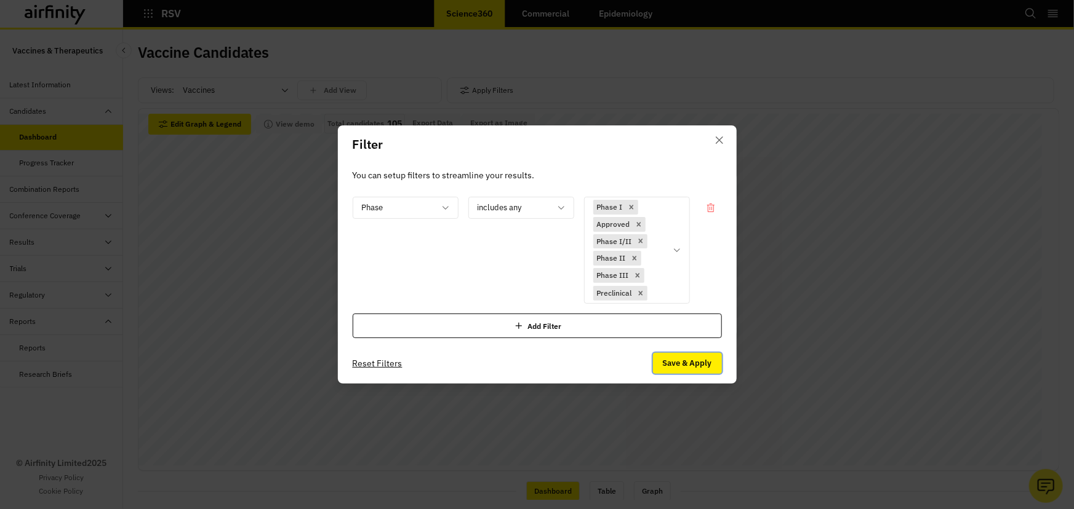
click at [690, 360] on button "Save & Apply" at bounding box center [687, 363] width 69 height 21
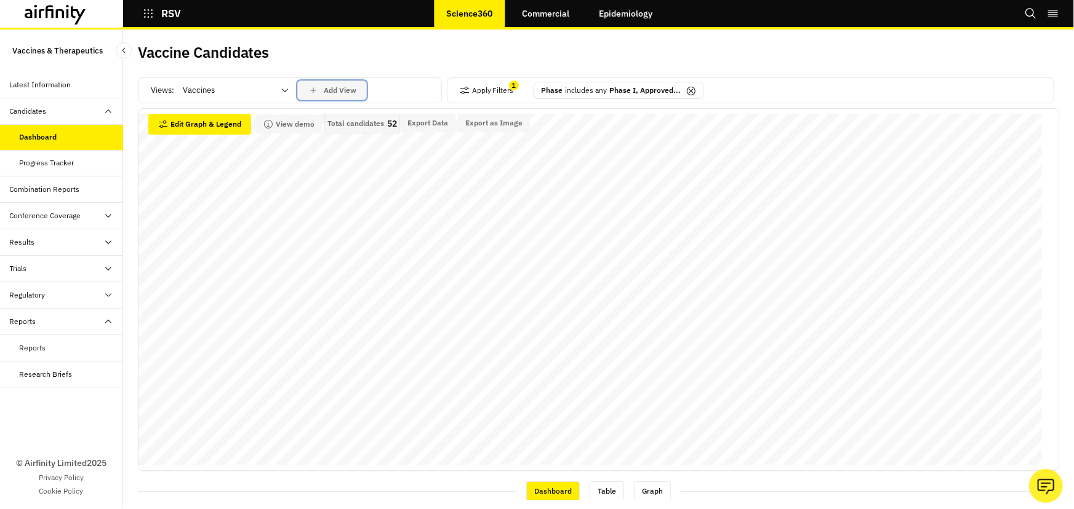
click at [338, 86] on p "Add View" at bounding box center [340, 90] width 33 height 9
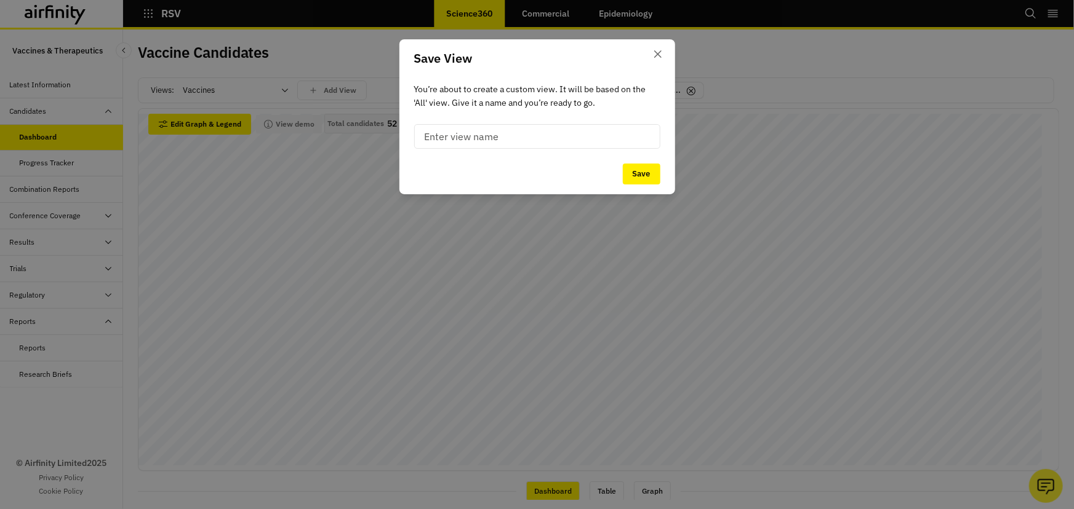
click at [455, 131] on input at bounding box center [537, 136] width 246 height 25
type input "RSV - active"
click at [641, 172] on button "Save" at bounding box center [642, 174] width 38 height 21
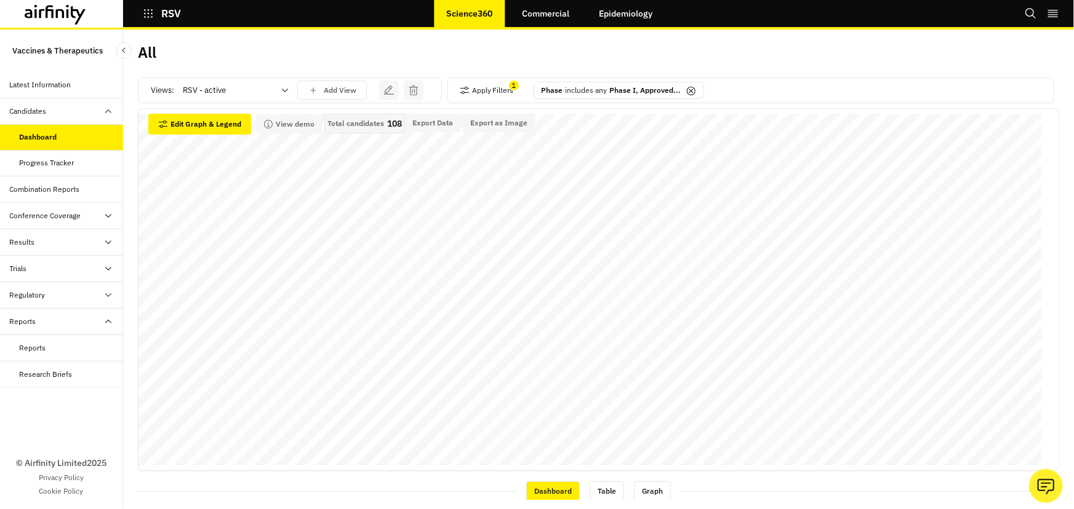
click at [276, 89] on div "RSV - active" at bounding box center [227, 91] width 106 height 20
click at [242, 258] on div "RSV - active" at bounding box center [235, 258] width 103 height 12
click at [414, 88] on icon "save changes" at bounding box center [413, 90] width 11 height 11
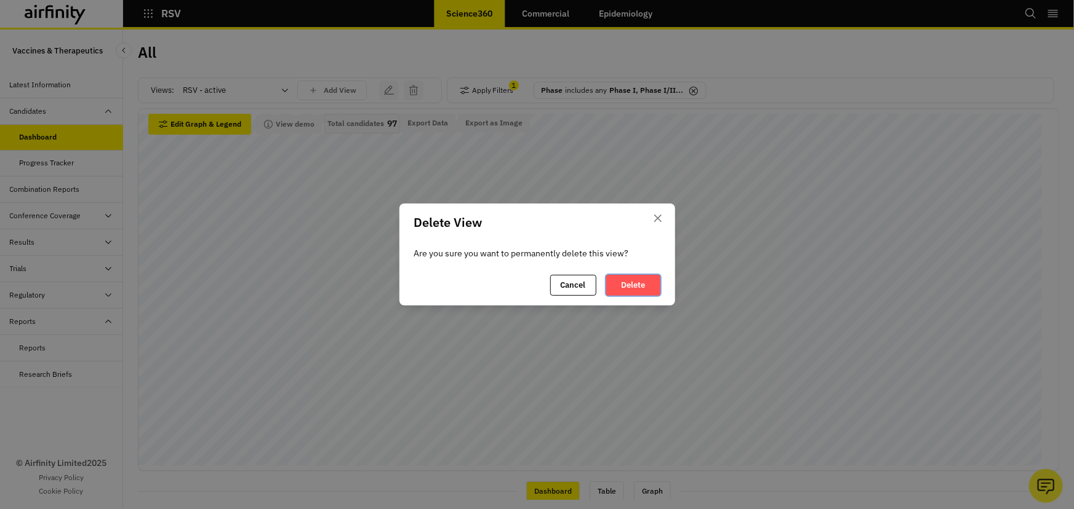
drag, startPoint x: 639, startPoint y: 279, endPoint x: 388, endPoint y: 132, distance: 290.6
click at [639, 279] on button "Delete" at bounding box center [633, 285] width 54 height 21
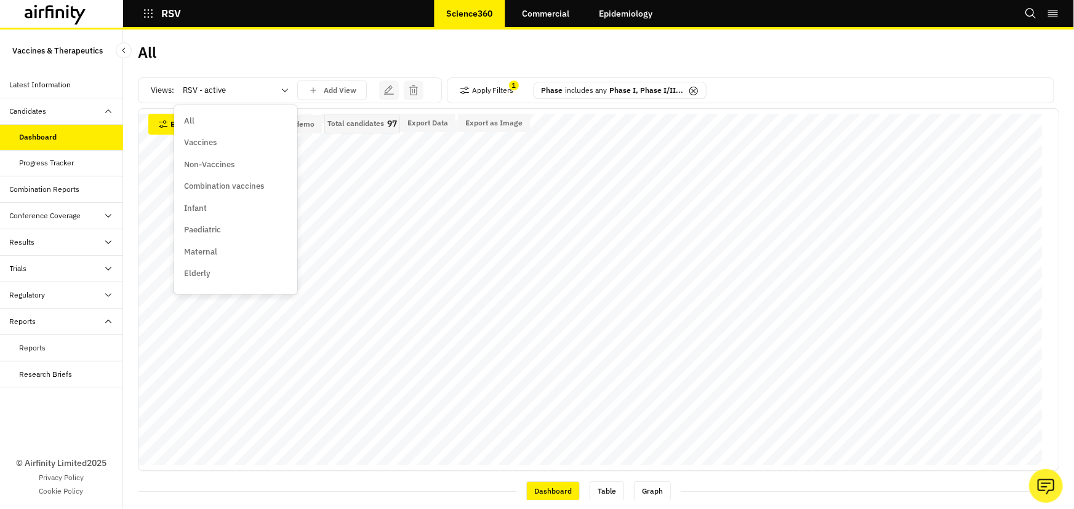
click at [273, 95] on div at bounding box center [228, 90] width 91 height 15
click at [234, 278] on div "RSV - active" at bounding box center [235, 279] width 103 height 12
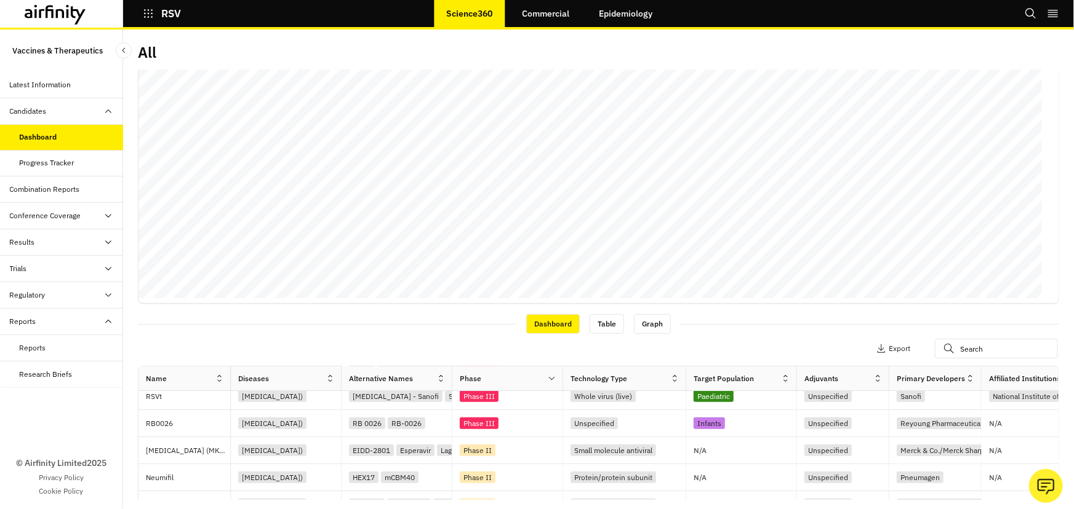
scroll to position [0, 0]
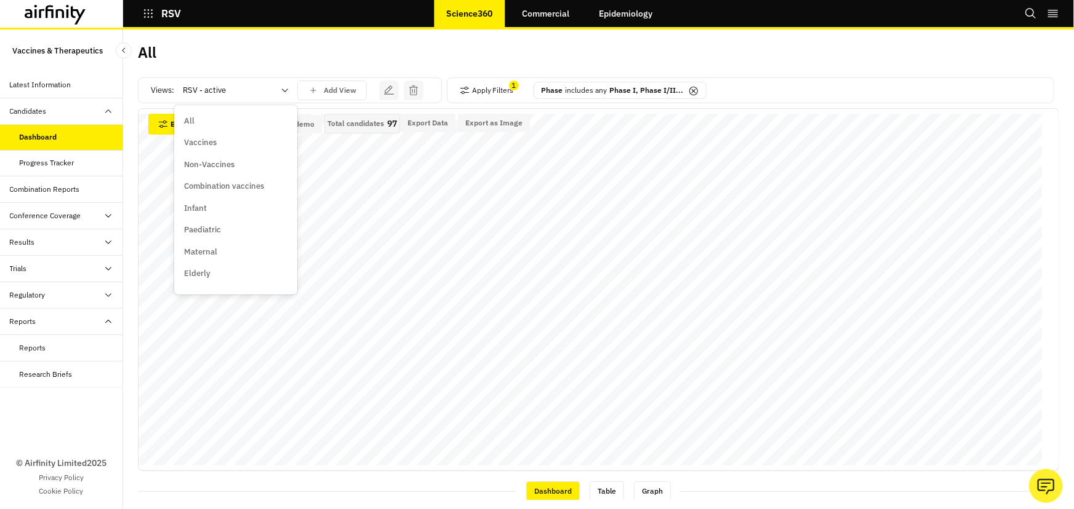
click at [222, 88] on div at bounding box center [228, 90] width 91 height 15
click at [228, 252] on div "Maternal" at bounding box center [235, 252] width 103 height 12
click at [274, 97] on div "Maternal" at bounding box center [227, 91] width 106 height 20
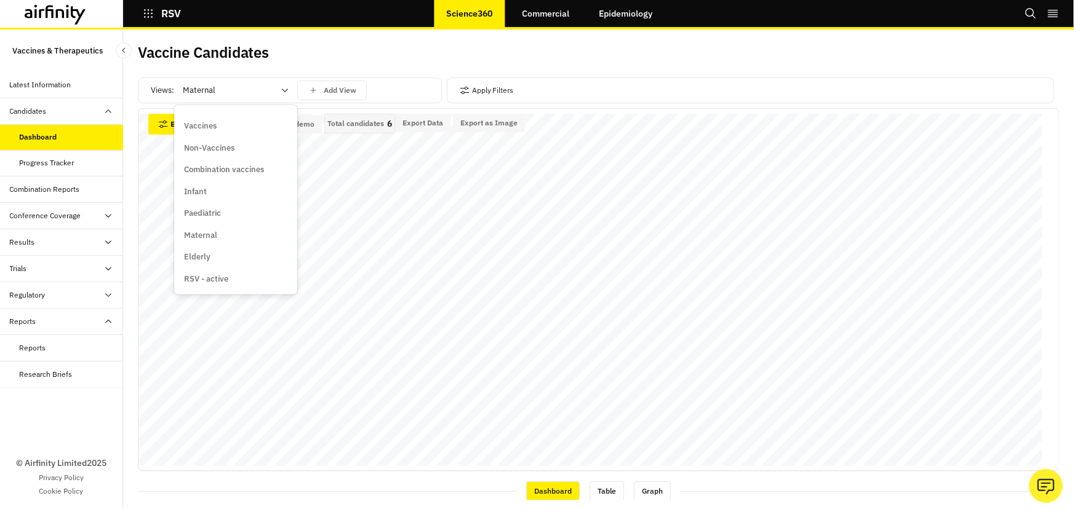
click at [240, 277] on div "RSV - active" at bounding box center [235, 279] width 103 height 12
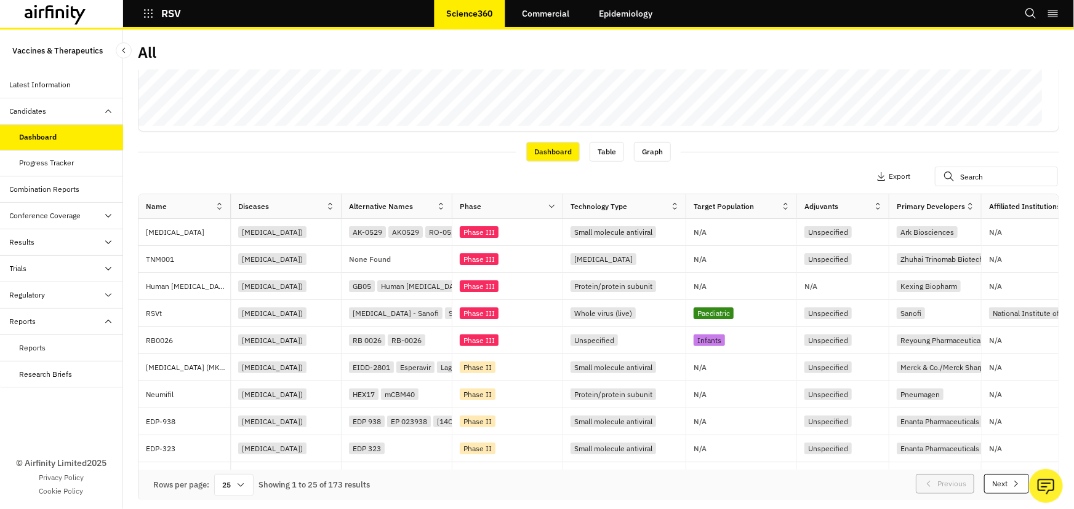
scroll to position [0, 0]
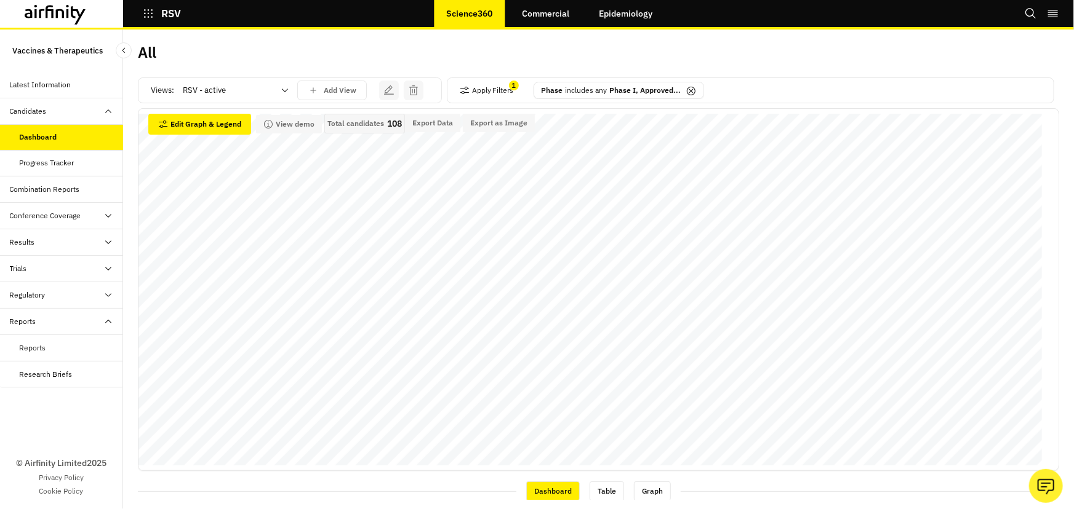
click at [616, 91] on p "Phase I, Approved..." at bounding box center [645, 90] width 71 height 11
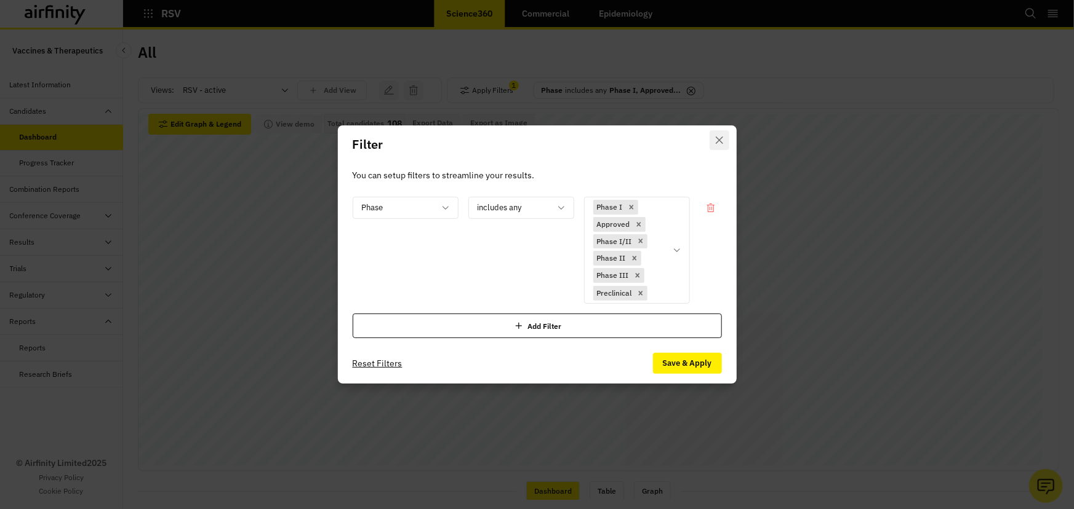
click at [720, 140] on icon "Close" at bounding box center [719, 140] width 7 height 7
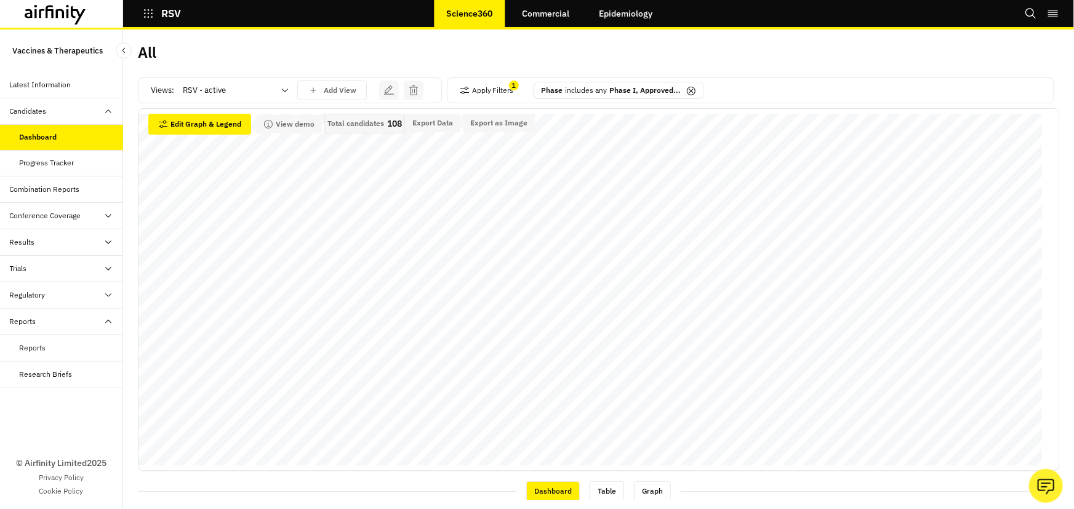
click at [345, 124] on p "Total candidates" at bounding box center [355, 123] width 57 height 9
click at [417, 91] on icon "save changes" at bounding box center [413, 91] width 9 height 10
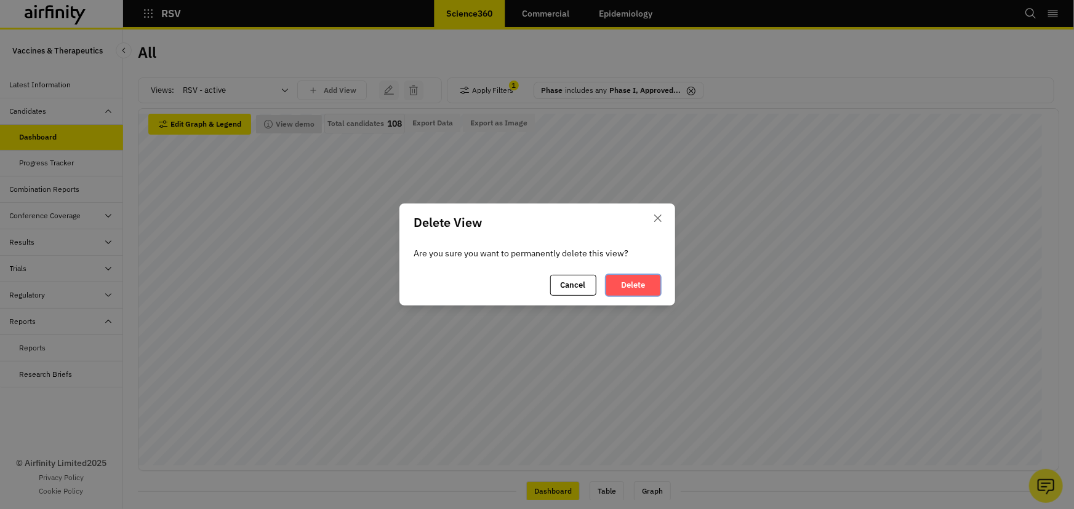
click at [639, 282] on button "Delete" at bounding box center [633, 285] width 54 height 21
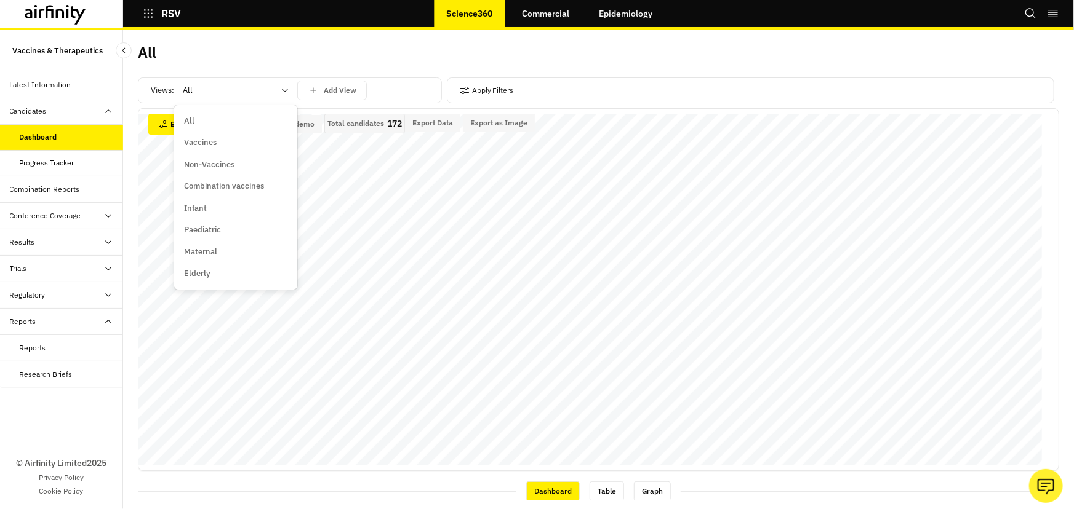
click at [234, 87] on div at bounding box center [228, 90] width 91 height 15
click at [223, 143] on div "Vaccines" at bounding box center [235, 143] width 103 height 12
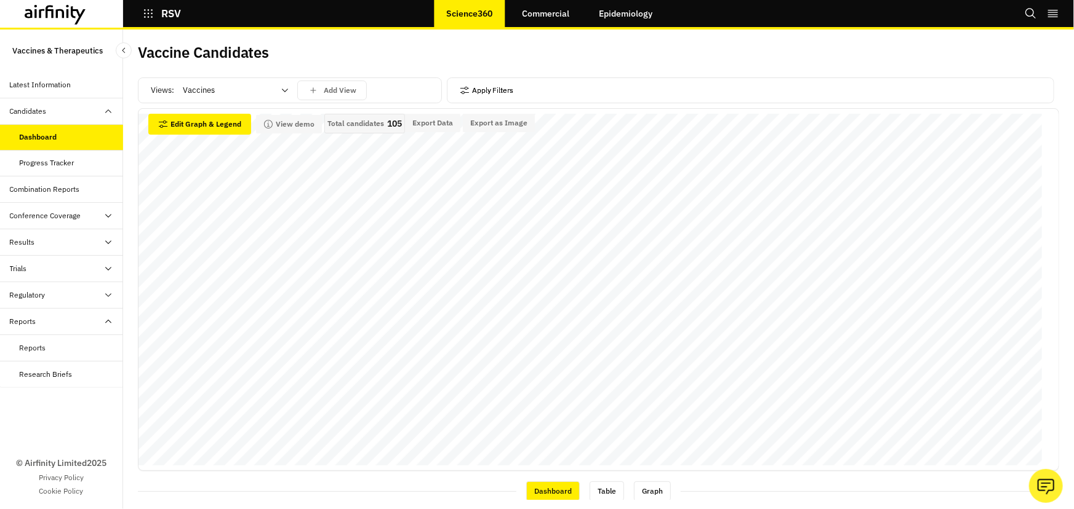
click at [485, 89] on button "Apply Filters" at bounding box center [487, 91] width 54 height 20
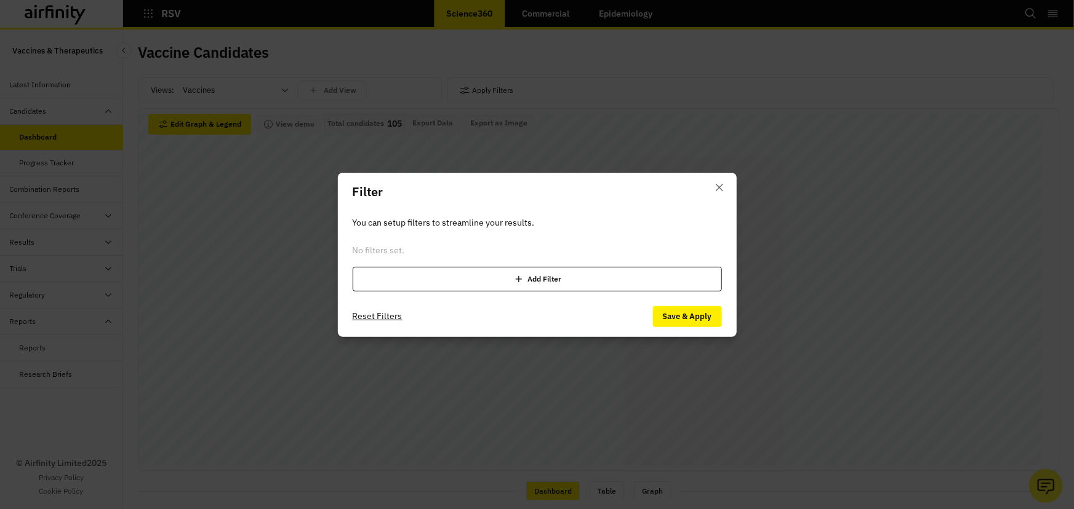
click at [421, 275] on div "Add Filter" at bounding box center [537, 279] width 369 height 25
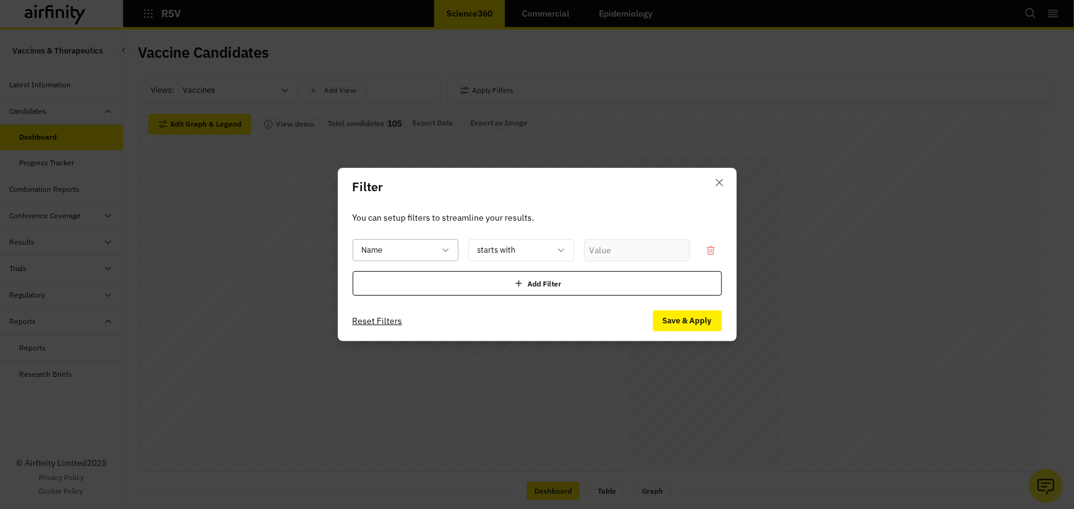
click at [450, 251] on div "Name" at bounding box center [406, 250] width 106 height 22
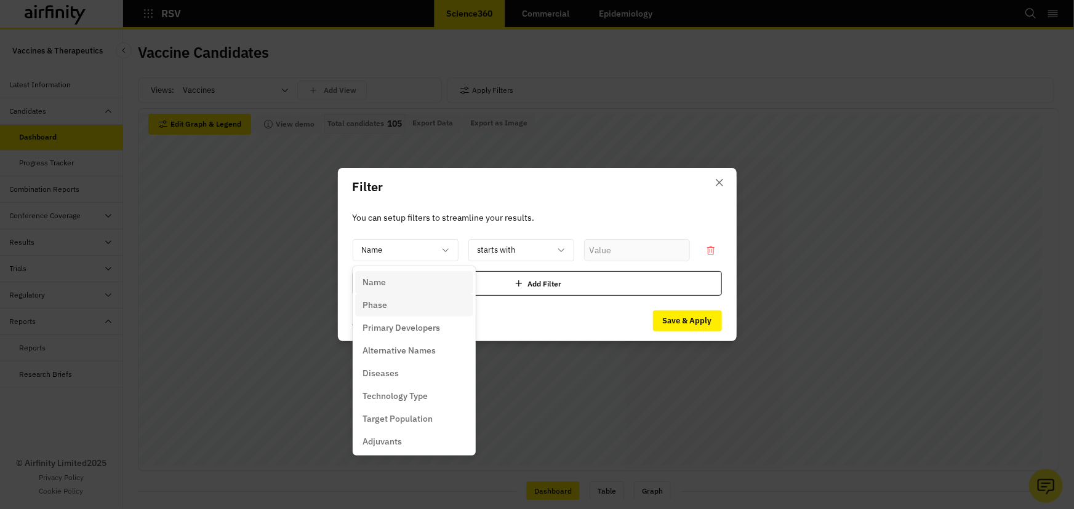
click at [420, 309] on div "Phase" at bounding box center [413, 305] width 103 height 13
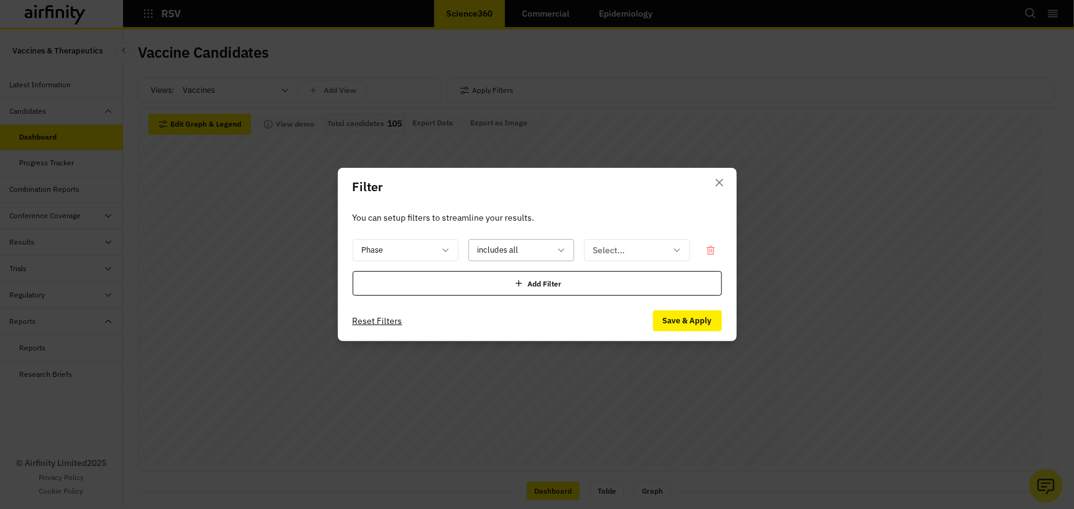
click at [520, 247] on div at bounding box center [513, 250] width 73 height 15
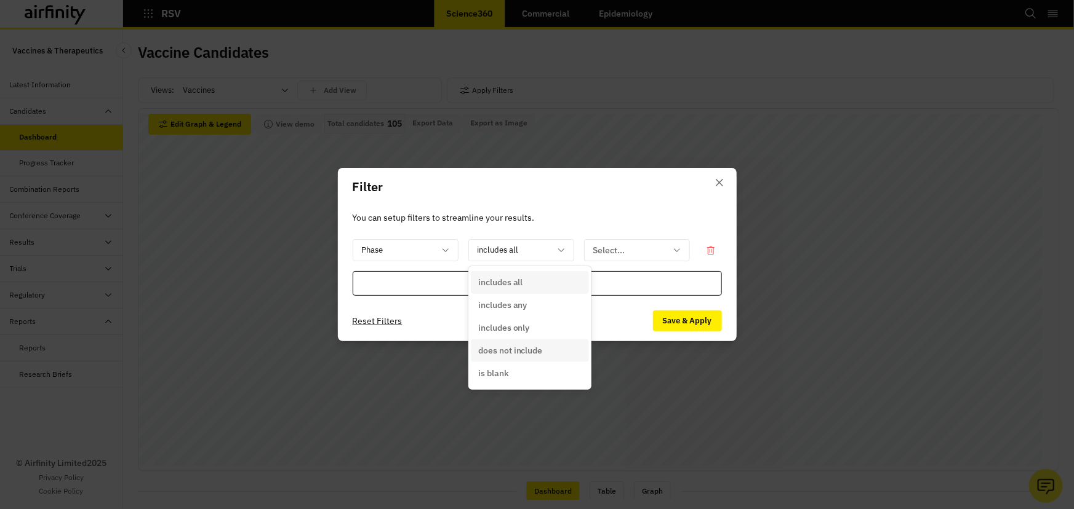
drag, startPoint x: 531, startPoint y: 351, endPoint x: 547, endPoint y: 293, distance: 60.0
click at [531, 352] on p "does not include" at bounding box center [510, 351] width 65 height 13
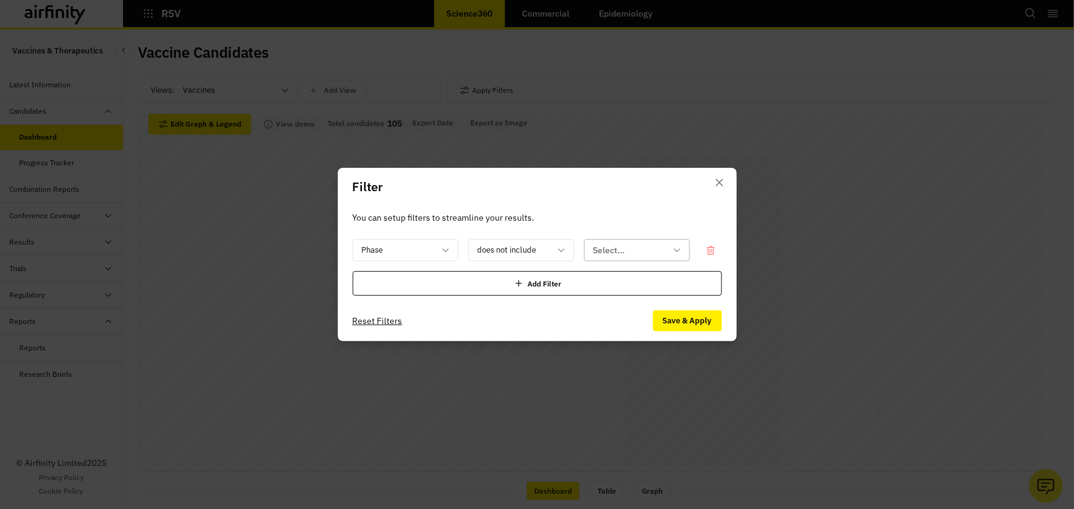
drag, startPoint x: 606, startPoint y: 237, endPoint x: 608, endPoint y: 253, distance: 16.1
click at [607, 240] on div "You can setup filters to streamline your results. Phase does not include Select…" at bounding box center [537, 253] width 399 height 95
click at [607, 254] on div at bounding box center [629, 250] width 73 height 15
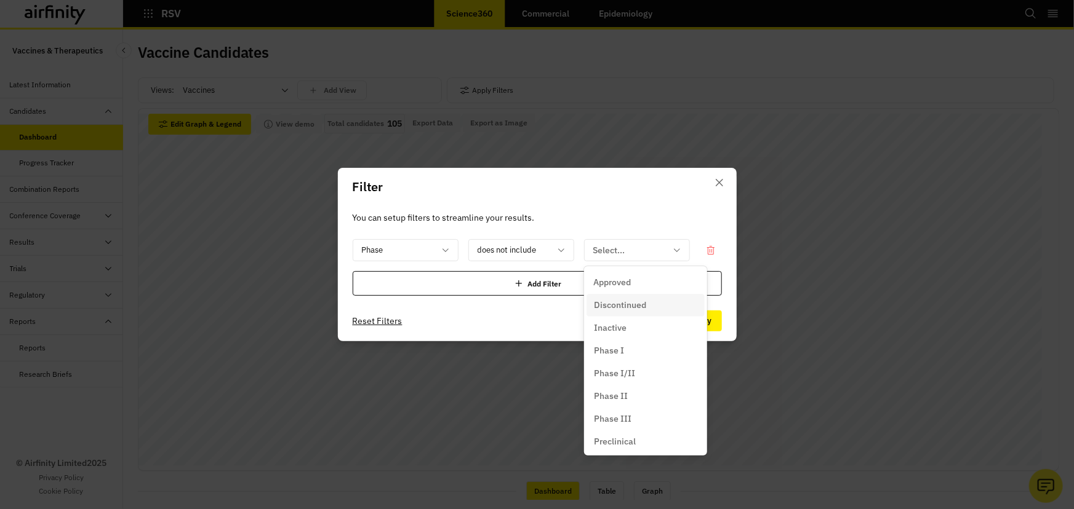
click at [631, 307] on p "Discontinued" at bounding box center [620, 305] width 52 height 13
click at [682, 246] on div "Discontinued" at bounding box center [637, 250] width 106 height 22
click at [650, 330] on div "Inactive" at bounding box center [645, 328] width 103 height 13
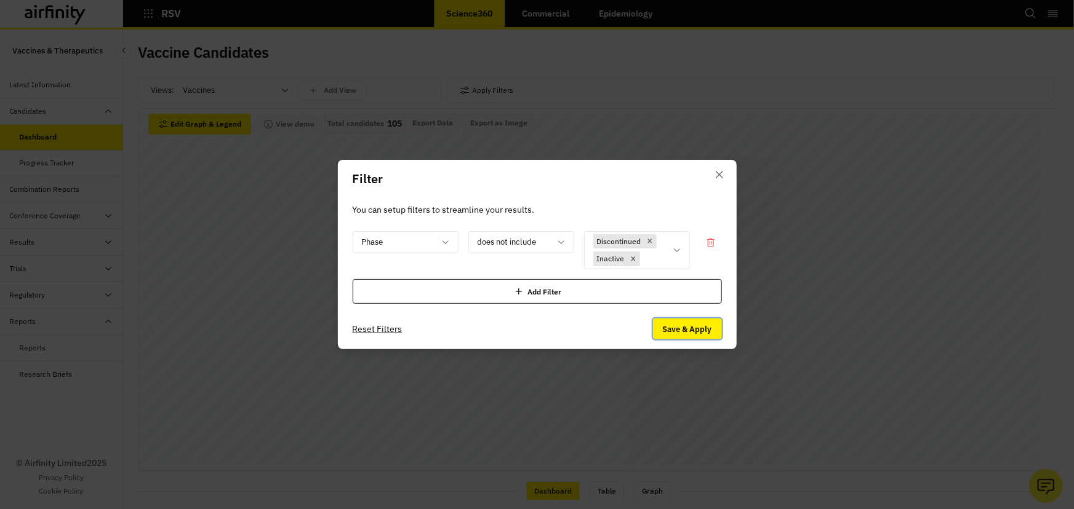
click at [684, 326] on button "Save & Apply" at bounding box center [687, 329] width 69 height 21
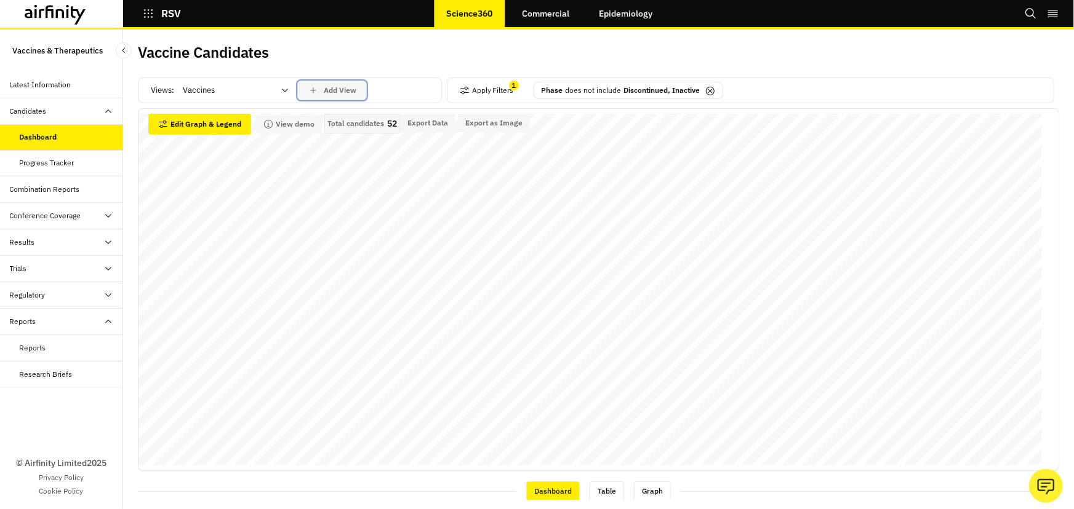
click at [332, 86] on p "Add View" at bounding box center [340, 90] width 33 height 9
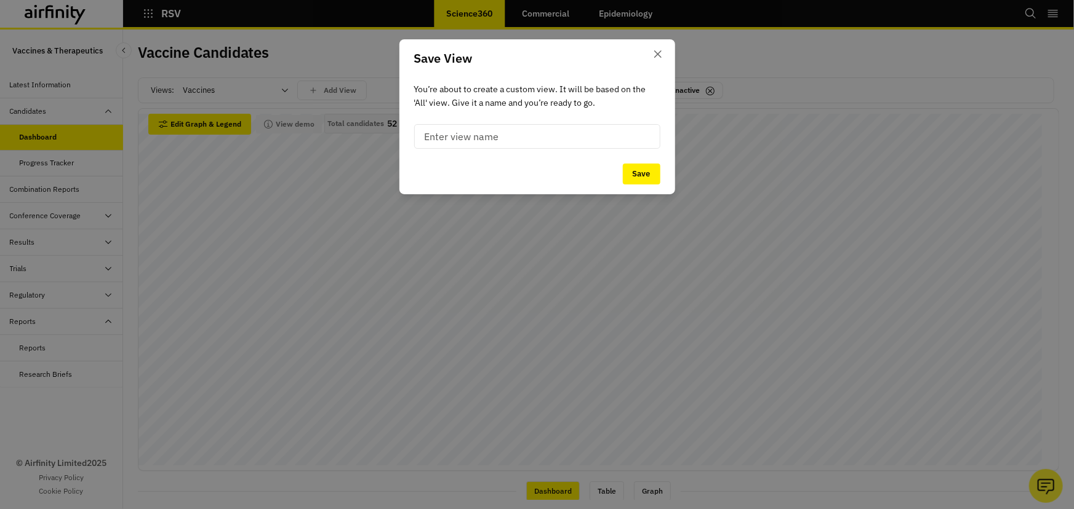
click at [531, 127] on input at bounding box center [537, 136] width 246 height 25
type input "RSV - active"
click at [632, 169] on button "Save" at bounding box center [642, 174] width 38 height 21
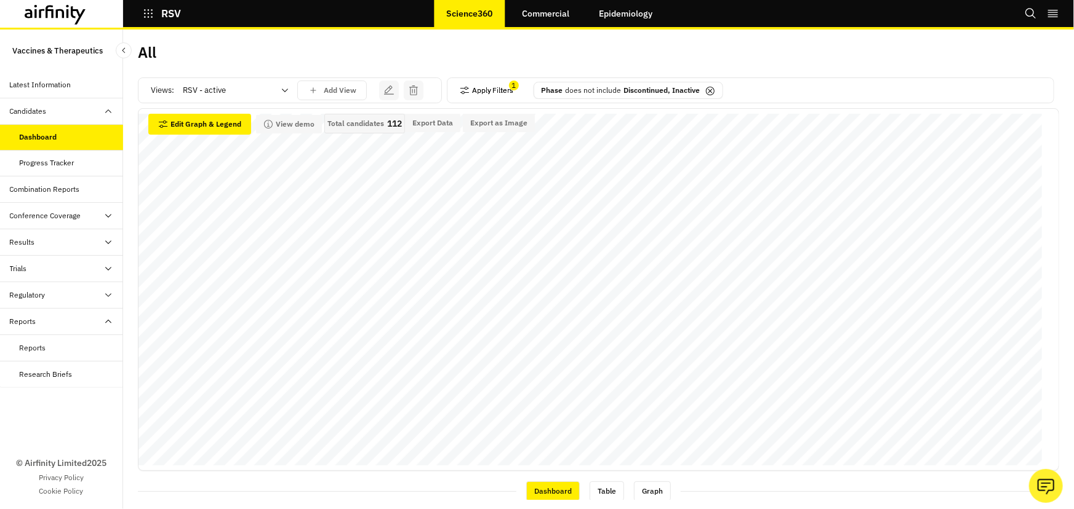
click at [470, 87] on button "Apply Filters" at bounding box center [487, 91] width 54 height 20
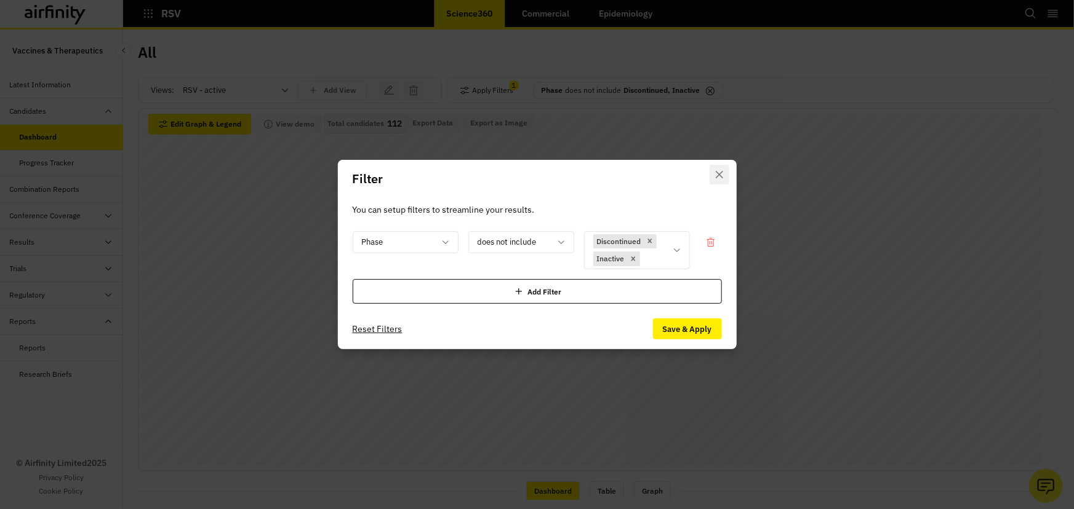
click at [716, 171] on button "Close" at bounding box center [719, 175] width 20 height 20
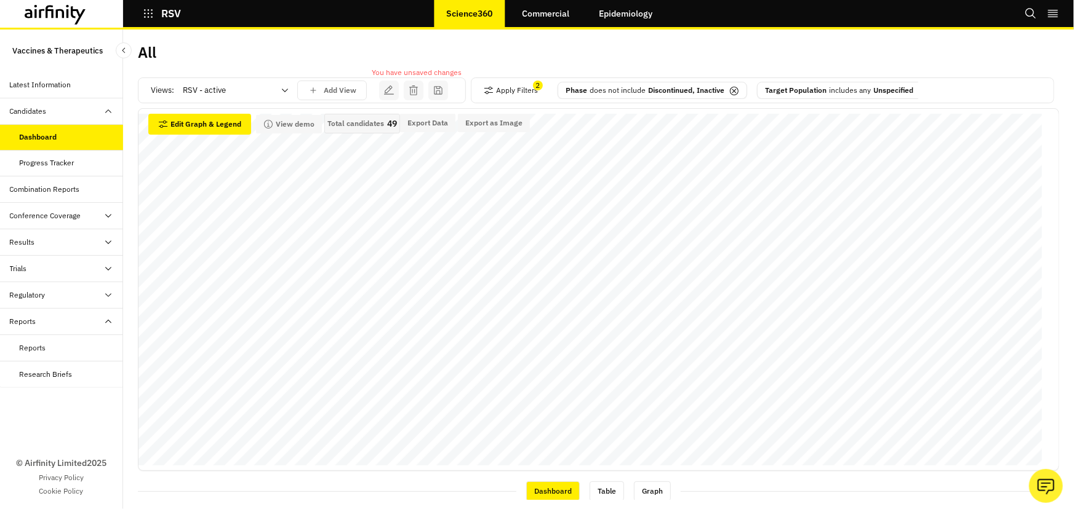
click at [316, 49] on div "All" at bounding box center [368, 57] width 461 height 26
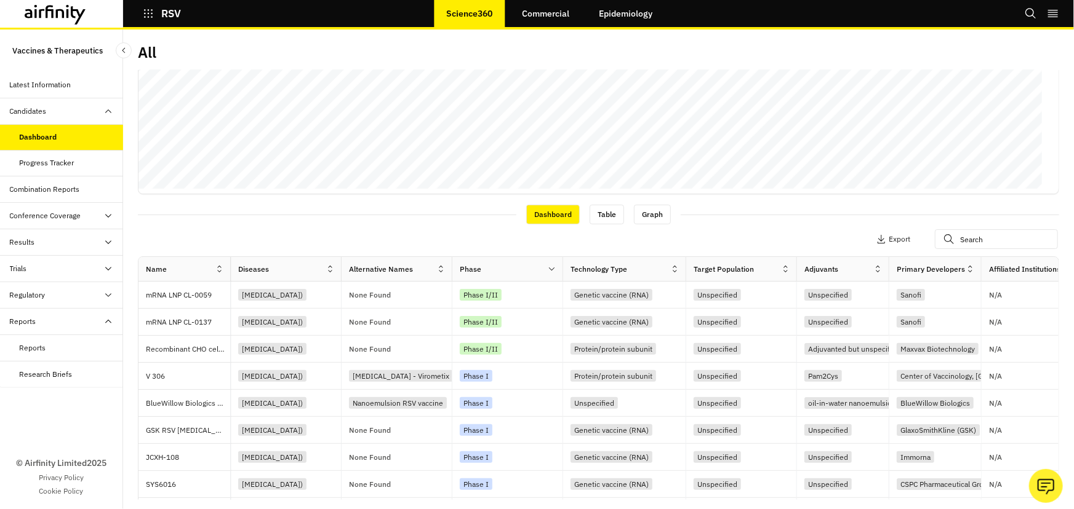
scroll to position [279, 0]
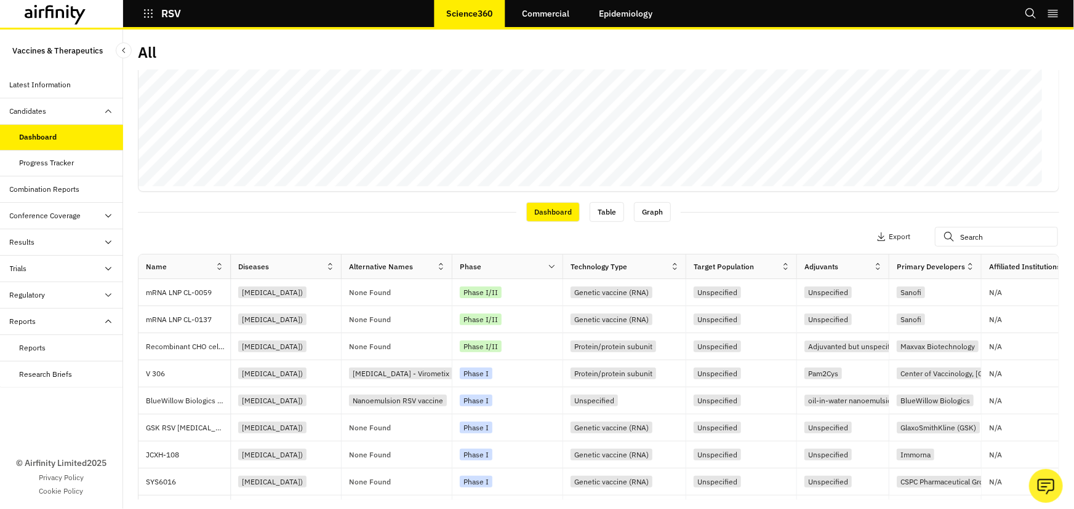
click at [312, 204] on div "Views: RSV - active Add View You have unsaved changes Apply Filters 2 Phase doe…" at bounding box center [598, 285] width 921 height 430
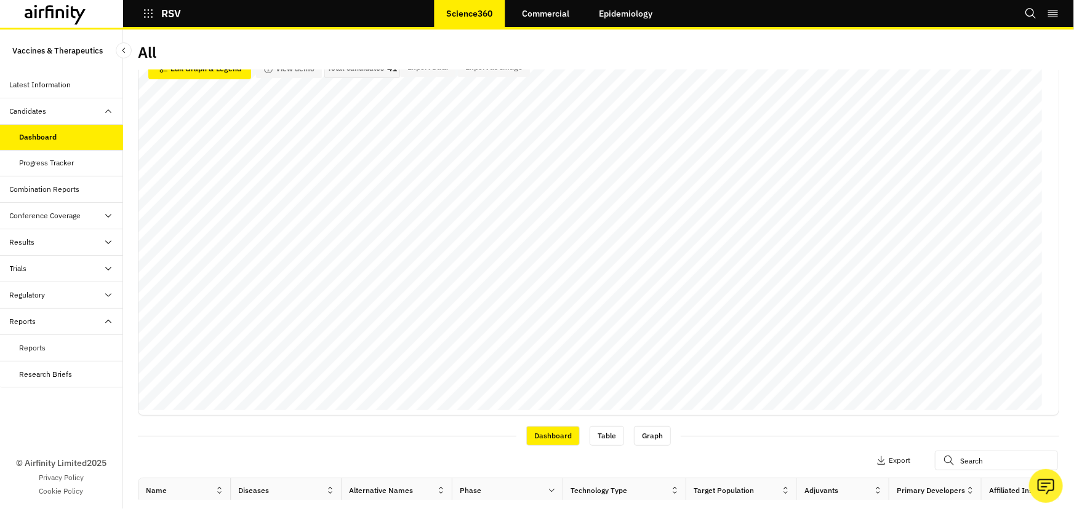
scroll to position [0, 0]
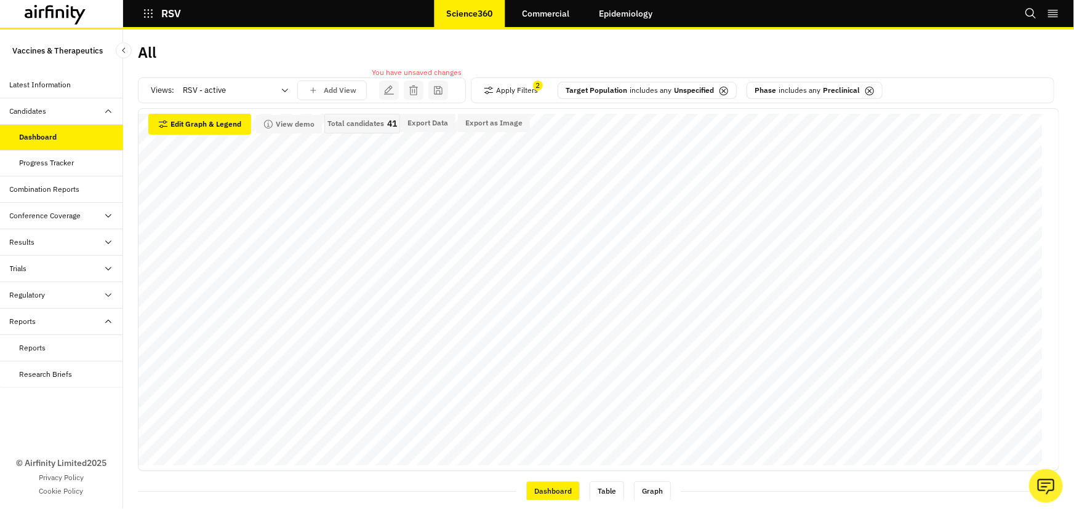
click at [860, 91] on div "Phase includes any Preclinical" at bounding box center [814, 91] width 136 height 18
click at [866, 88] on icon at bounding box center [869, 91] width 10 height 10
click at [721, 89] on icon at bounding box center [724, 91] width 10 height 10
click at [370, 124] on p "Total candidates" at bounding box center [355, 123] width 57 height 9
click at [256, 92] on div at bounding box center [228, 90] width 91 height 15
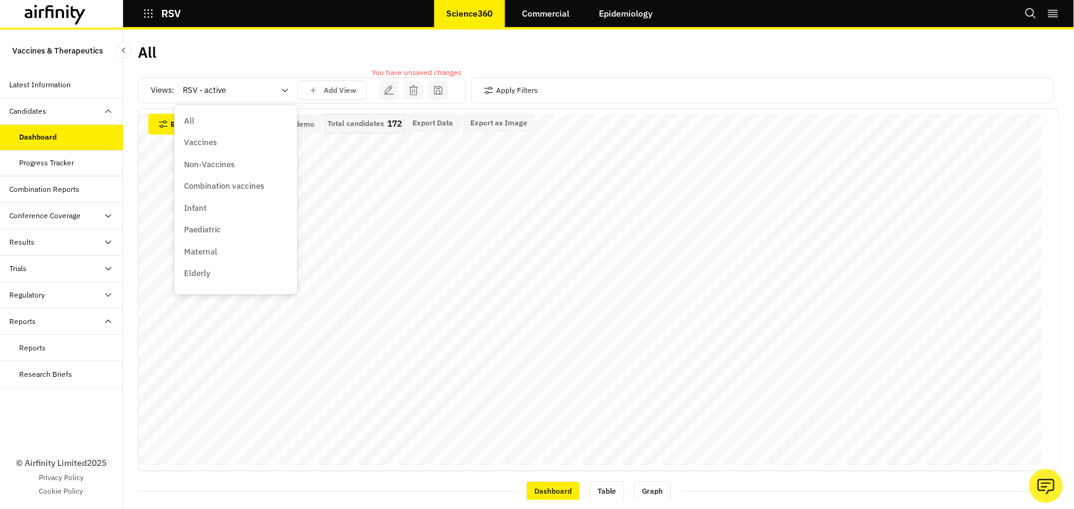
click at [228, 137] on div "Vaccines" at bounding box center [235, 143] width 103 height 12
click at [254, 97] on div at bounding box center [228, 90] width 91 height 15
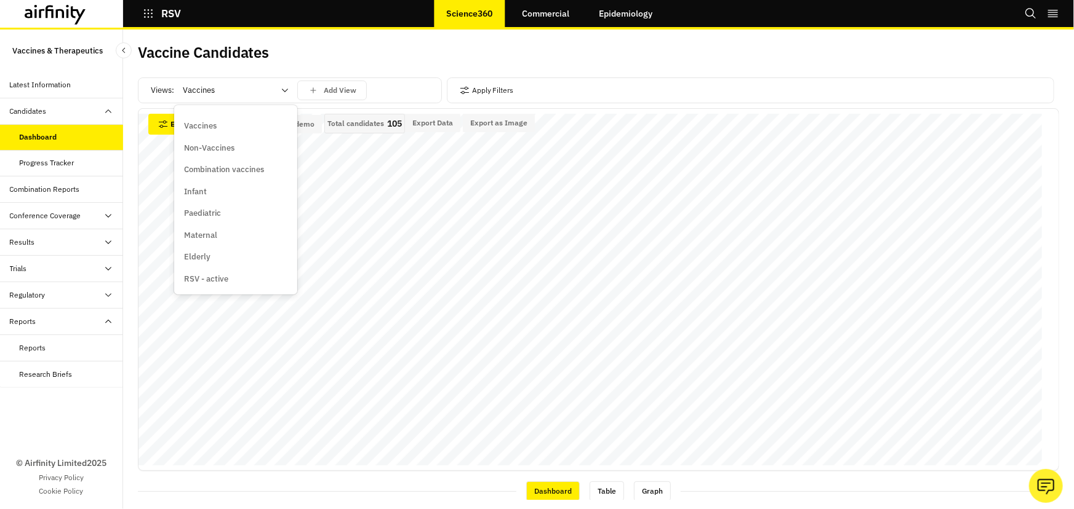
click at [223, 281] on p "RSV - active" at bounding box center [206, 279] width 44 height 12
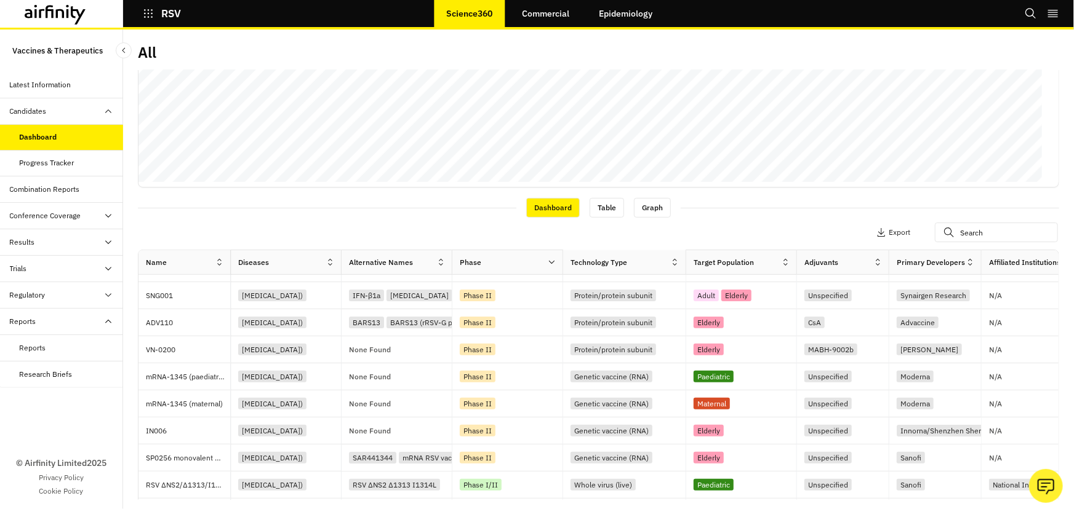
scroll to position [340, 0]
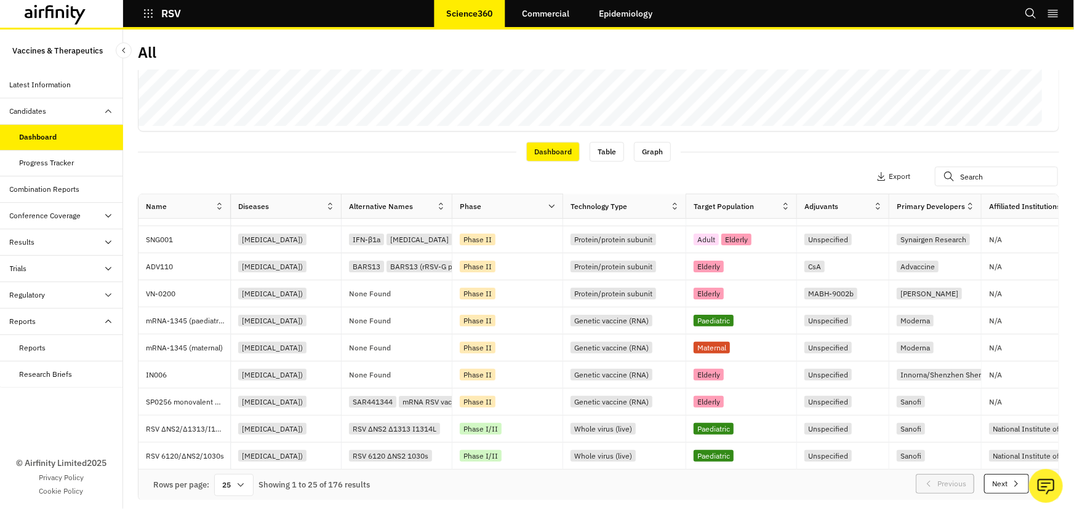
click at [255, 485] on div "Rows per page: 25 Showing 1 to 25 of 176 results Previous Next" at bounding box center [598, 485] width 920 height 31
click at [238, 484] on icon at bounding box center [241, 486] width 10 height 10
click at [239, 325] on div "100" at bounding box center [234, 323] width 36 height 28
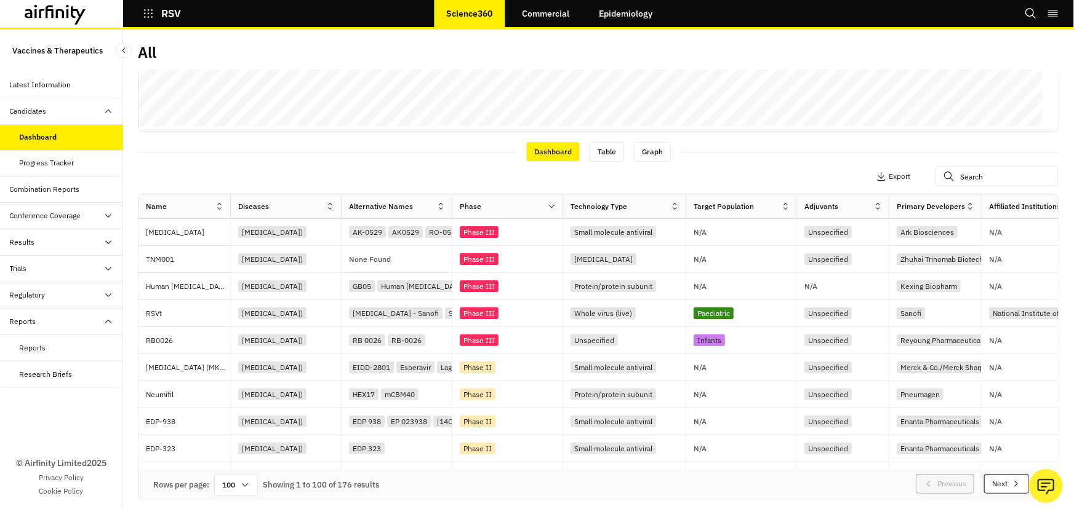
scroll to position [0, 0]
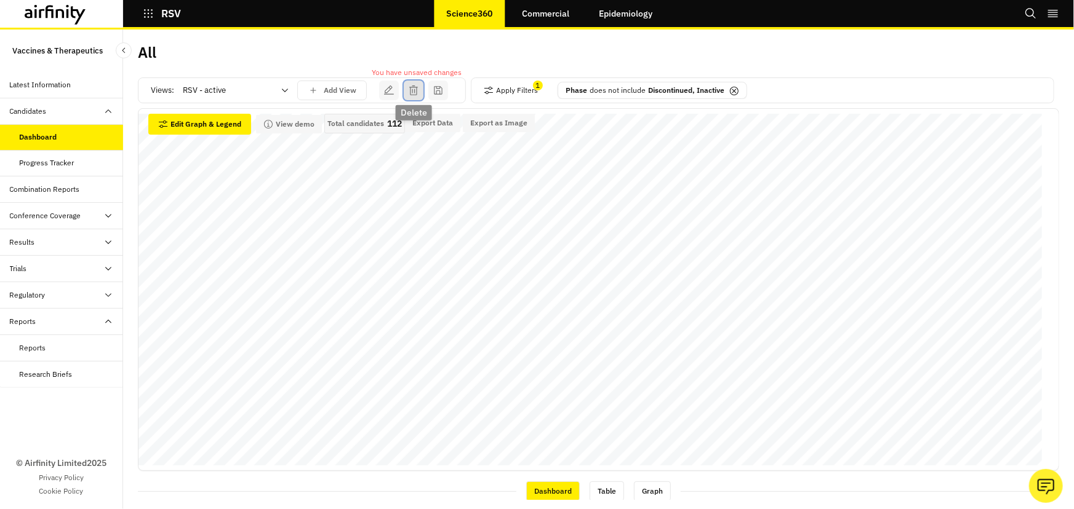
click at [415, 92] on icon "save changes" at bounding box center [413, 90] width 11 height 11
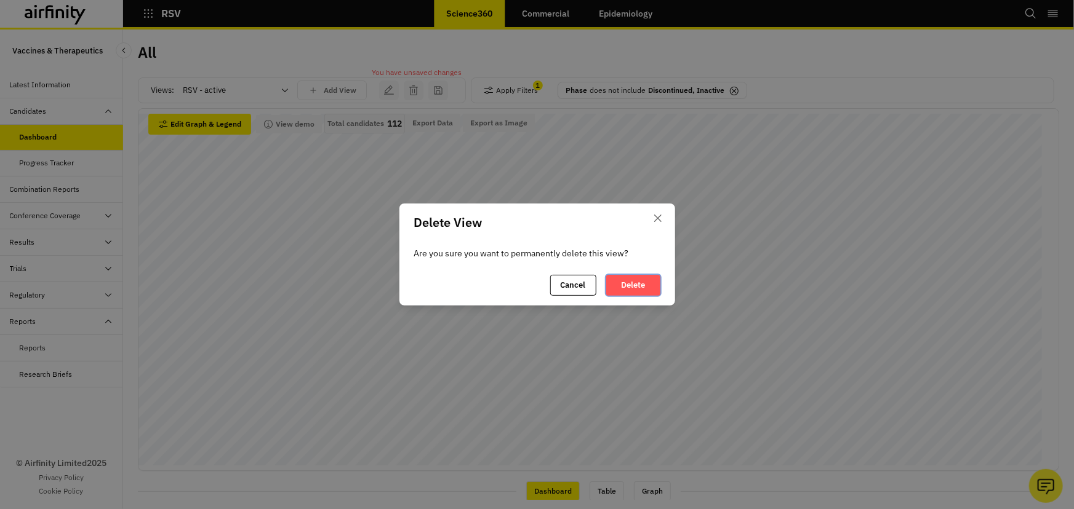
click at [642, 285] on button "Delete" at bounding box center [633, 285] width 54 height 21
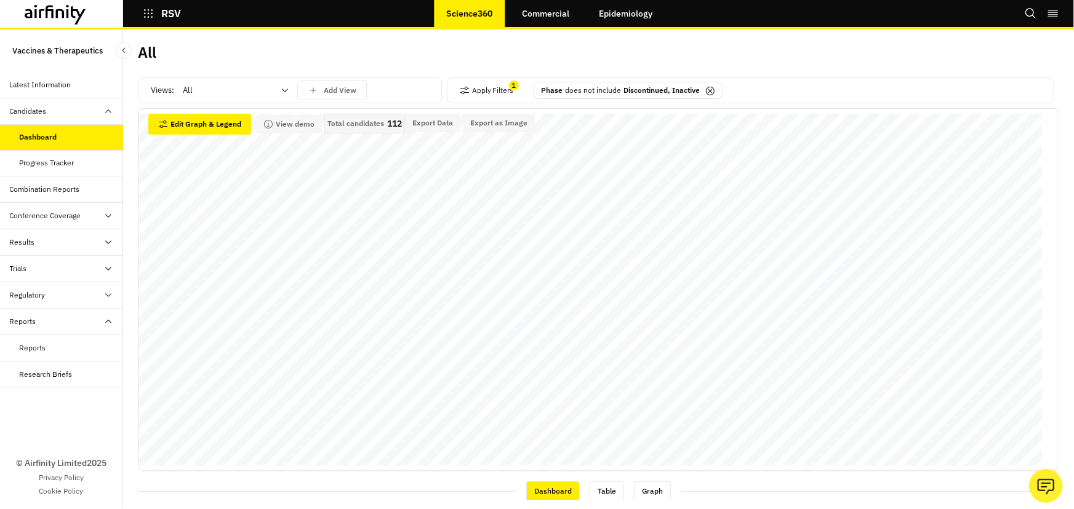
click at [196, 92] on div at bounding box center [228, 90] width 91 height 15
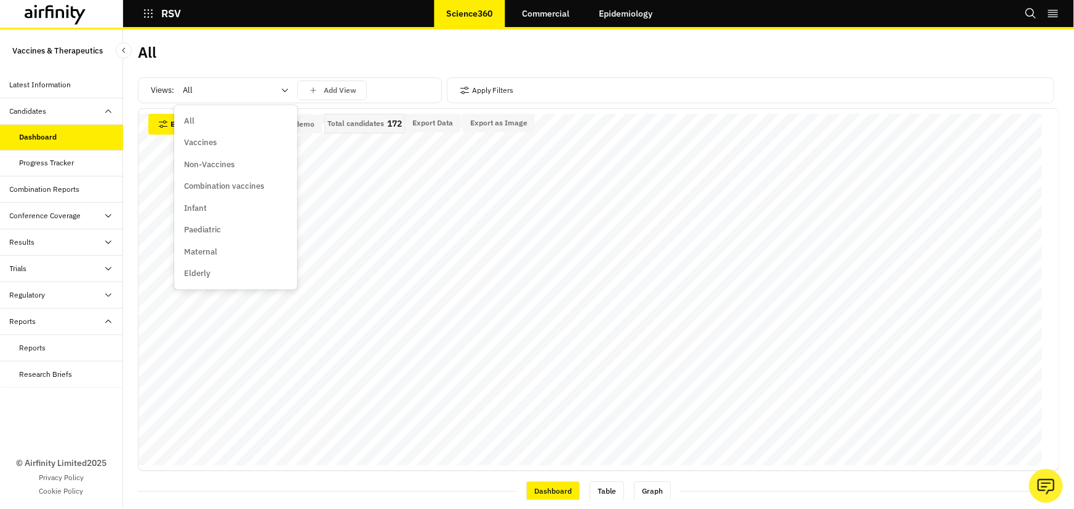
click at [217, 117] on div "All" at bounding box center [235, 121] width 103 height 12
click at [373, 115] on div "Total candidates 172" at bounding box center [364, 124] width 81 height 20
click at [373, 123] on p "Total candidates" at bounding box center [355, 123] width 57 height 9
click at [226, 68] on div "All" at bounding box center [368, 57] width 461 height 26
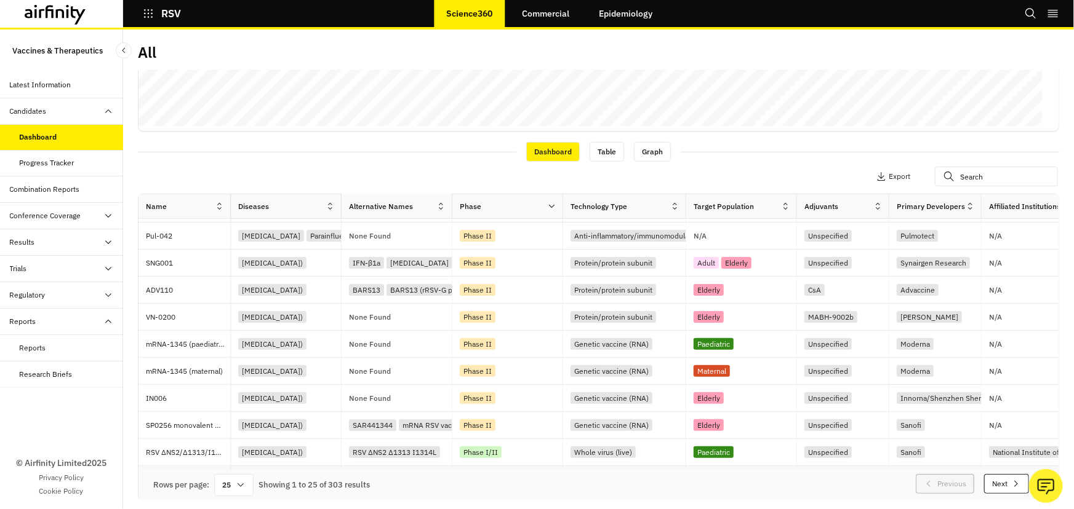
scroll to position [428, 0]
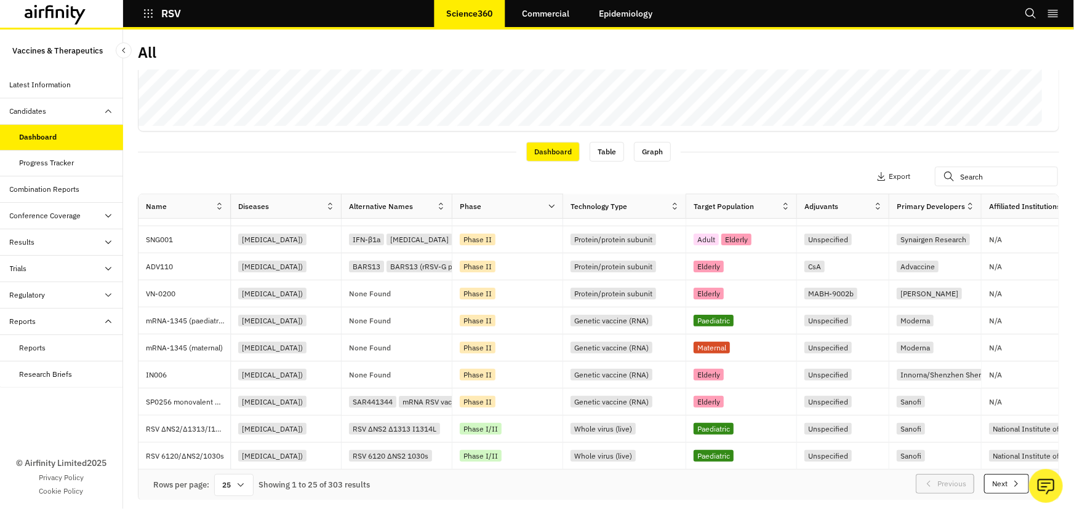
click at [233, 486] on div "25" at bounding box center [233, 485] width 39 height 22
click at [240, 311] on div "100" at bounding box center [234, 323] width 36 height 28
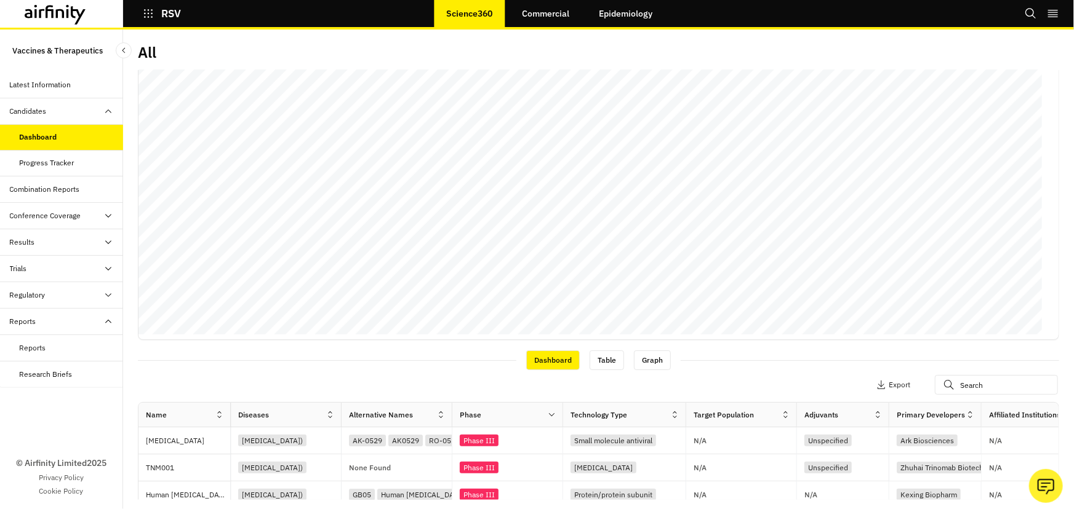
scroll to position [0, 0]
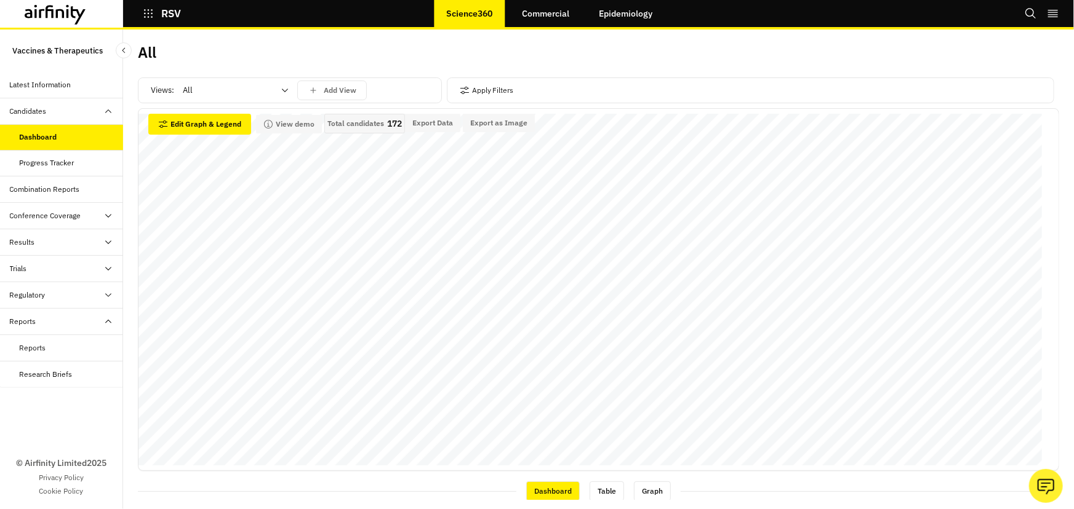
click at [226, 83] on div at bounding box center [228, 90] width 91 height 15
click at [224, 142] on div "Vaccines" at bounding box center [235, 143] width 103 height 12
click at [378, 58] on div "Vaccine Candidates" at bounding box center [368, 57] width 461 height 26
click at [362, 128] on div "Total candidates 105" at bounding box center [364, 124] width 81 height 20
click at [365, 120] on p "Total candidates" at bounding box center [355, 123] width 57 height 9
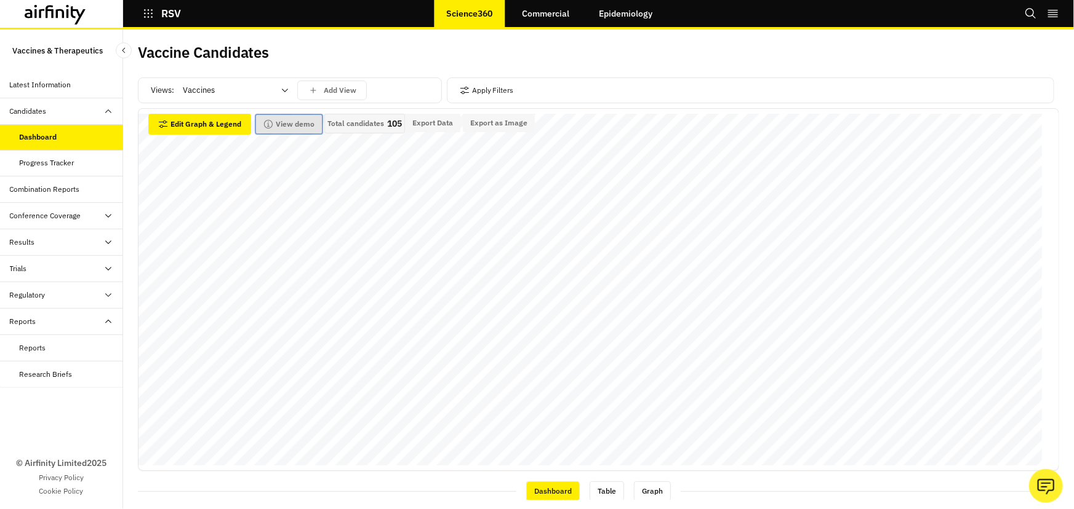
click at [262, 117] on button "View demo" at bounding box center [289, 124] width 66 height 18
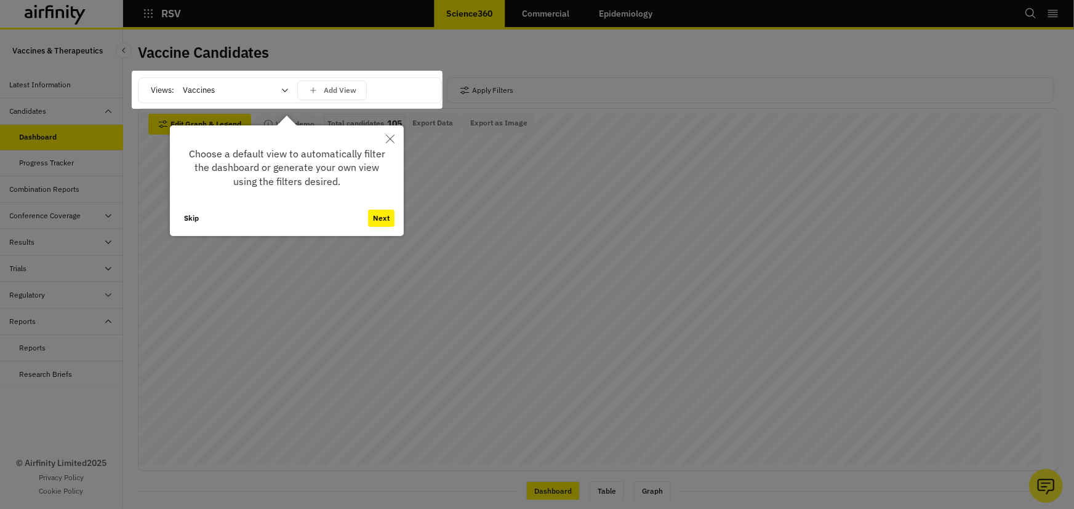
click at [392, 138] on icon "Close" at bounding box center [390, 139] width 9 height 9
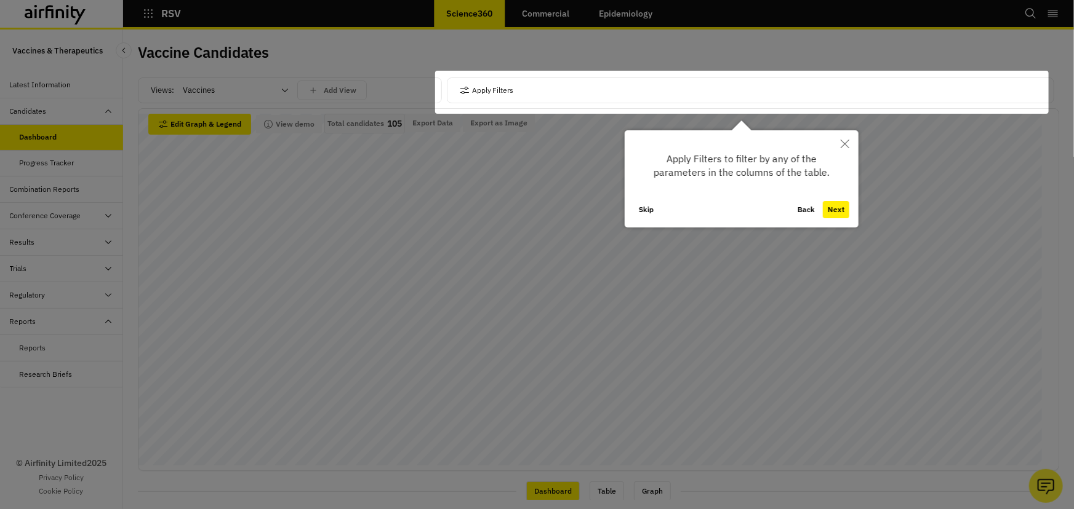
click at [644, 209] on button "Skip" at bounding box center [646, 209] width 25 height 17
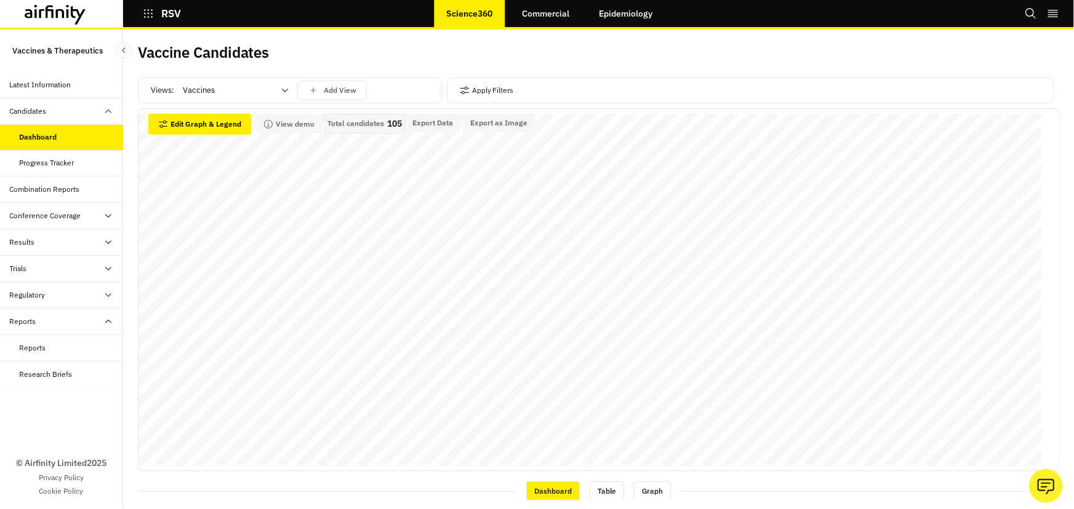
click at [353, 62] on div "Vaccine Candidates" at bounding box center [368, 57] width 461 height 26
click at [498, 94] on button "Apply Filters" at bounding box center [487, 91] width 54 height 20
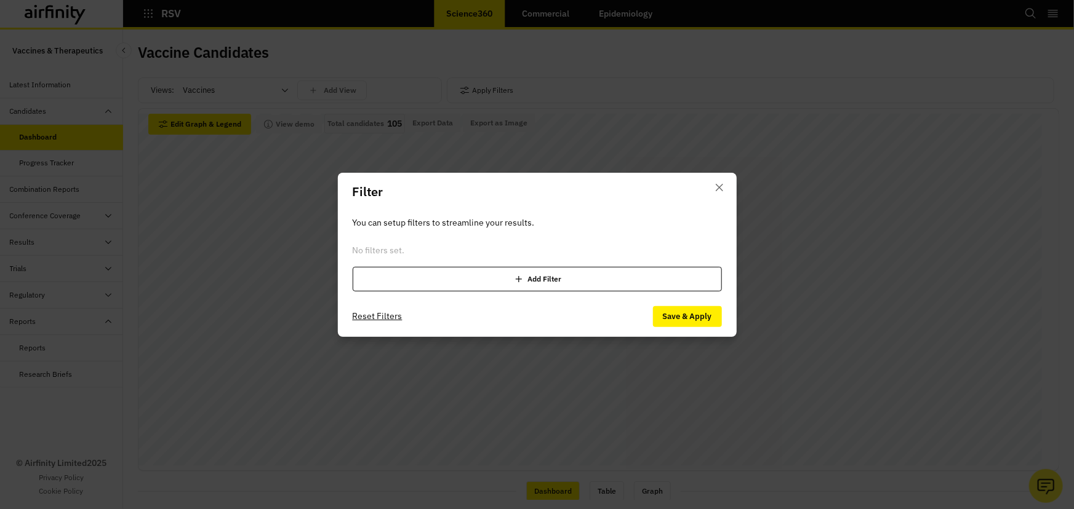
click at [506, 285] on div "Add Filter" at bounding box center [537, 279] width 369 height 25
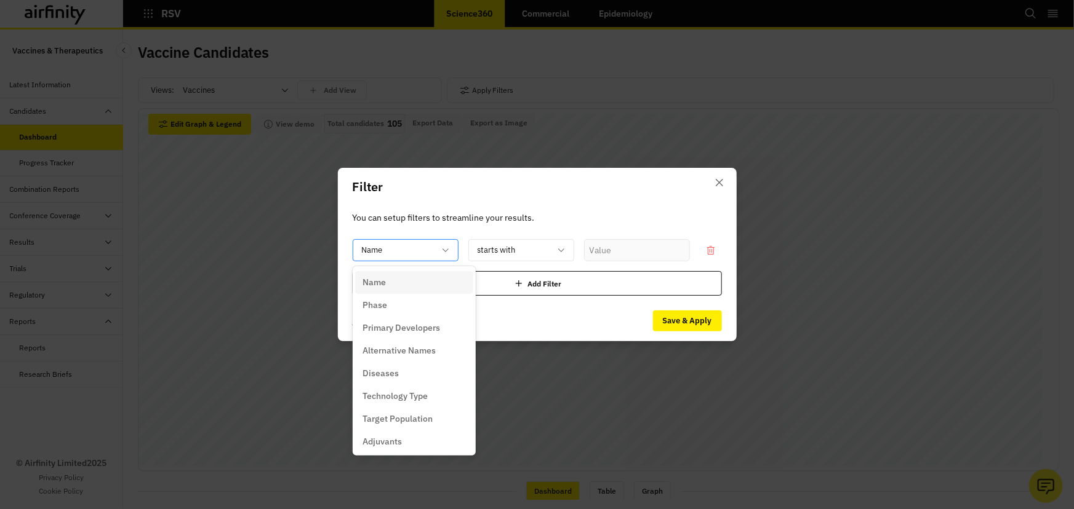
click at [429, 247] on div at bounding box center [398, 250] width 73 height 15
click at [431, 312] on div "Phase" at bounding box center [414, 305] width 118 height 23
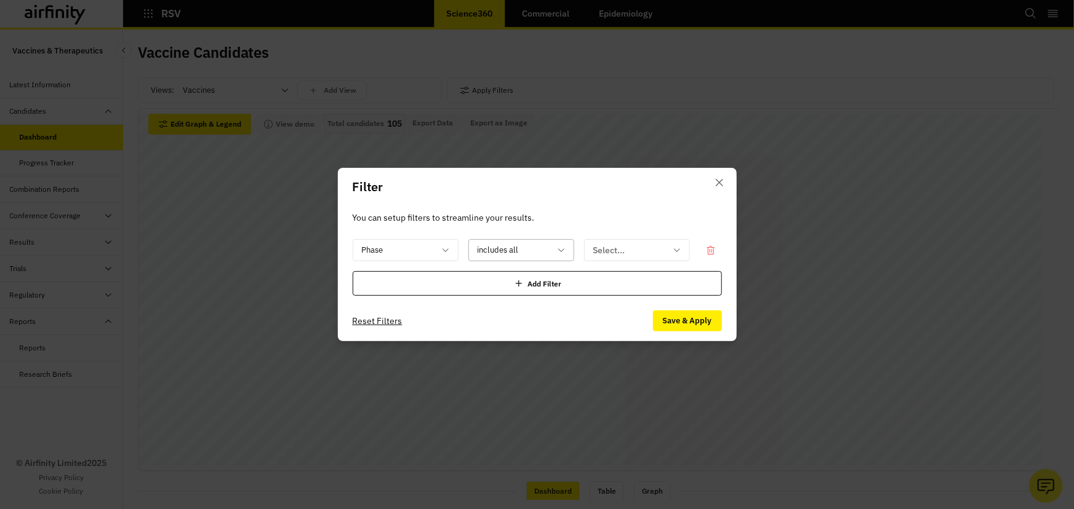
click at [499, 257] on div at bounding box center [513, 250] width 73 height 15
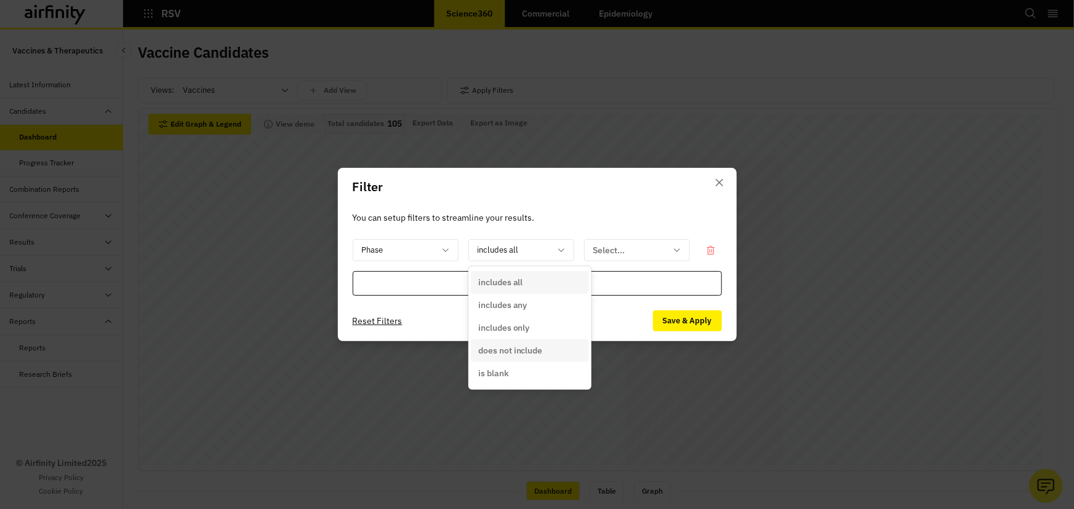
click at [536, 349] on p "does not include" at bounding box center [510, 351] width 65 height 13
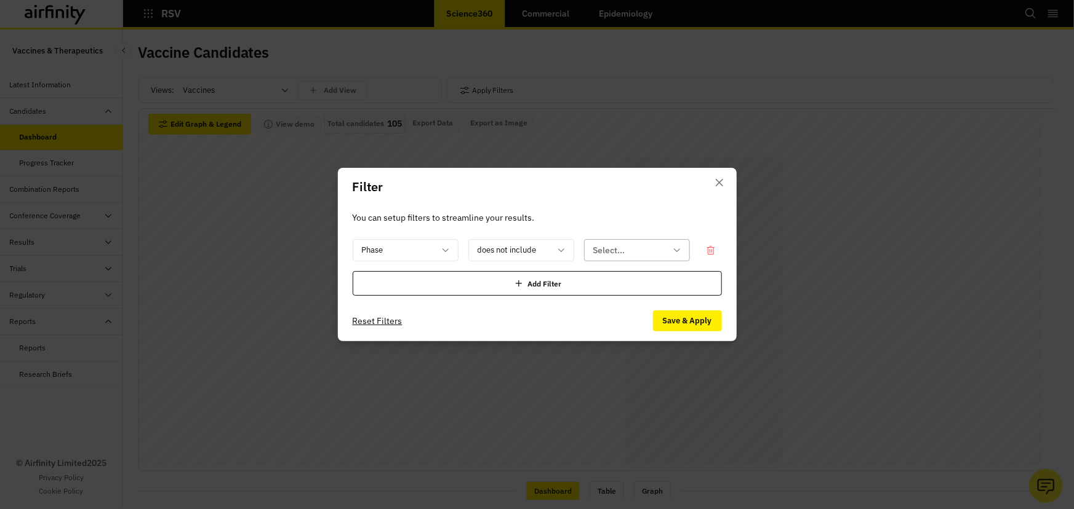
click at [623, 246] on div at bounding box center [629, 250] width 73 height 15
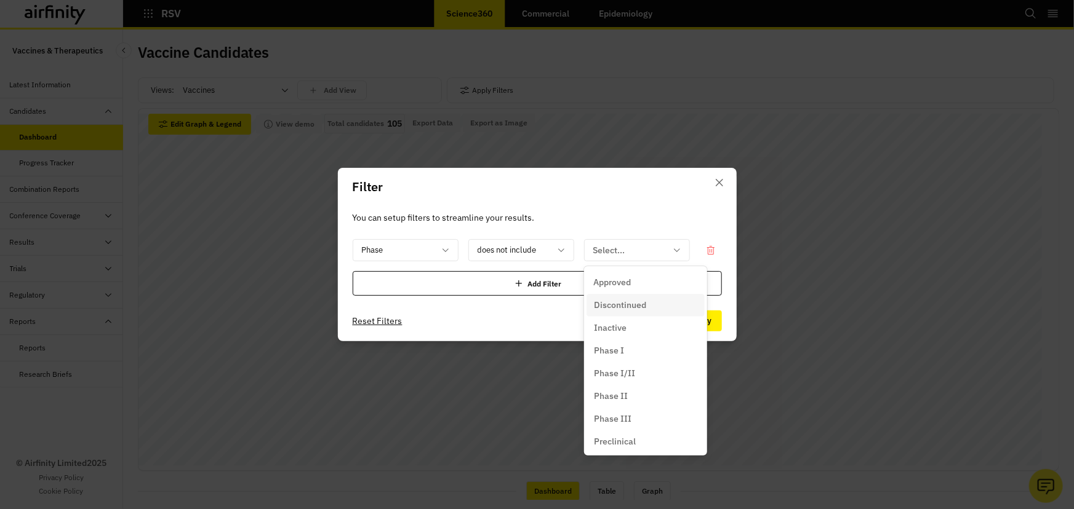
click at [636, 305] on p "Discontinued" at bounding box center [620, 305] width 52 height 13
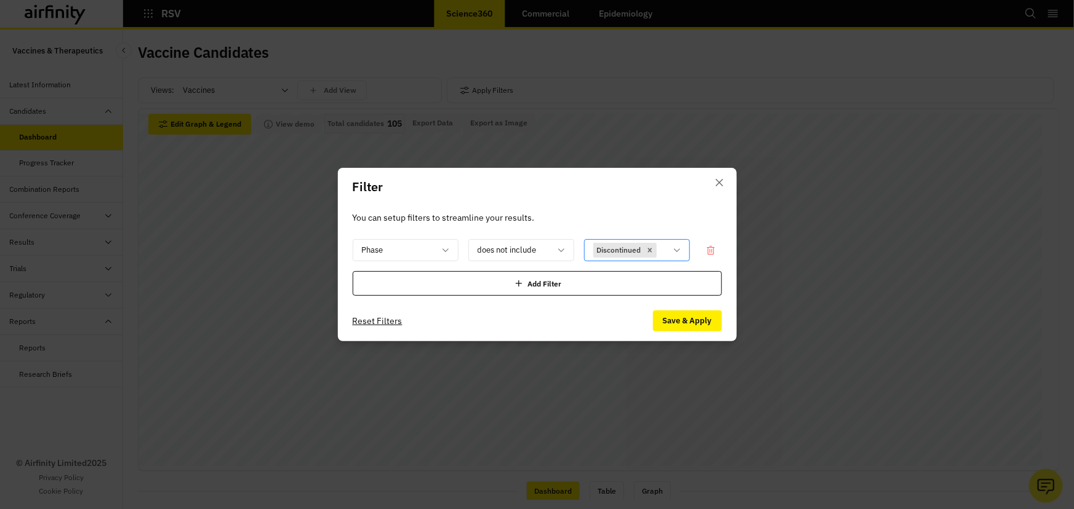
click at [637, 253] on p "Discontinued" at bounding box center [619, 250] width 44 height 11
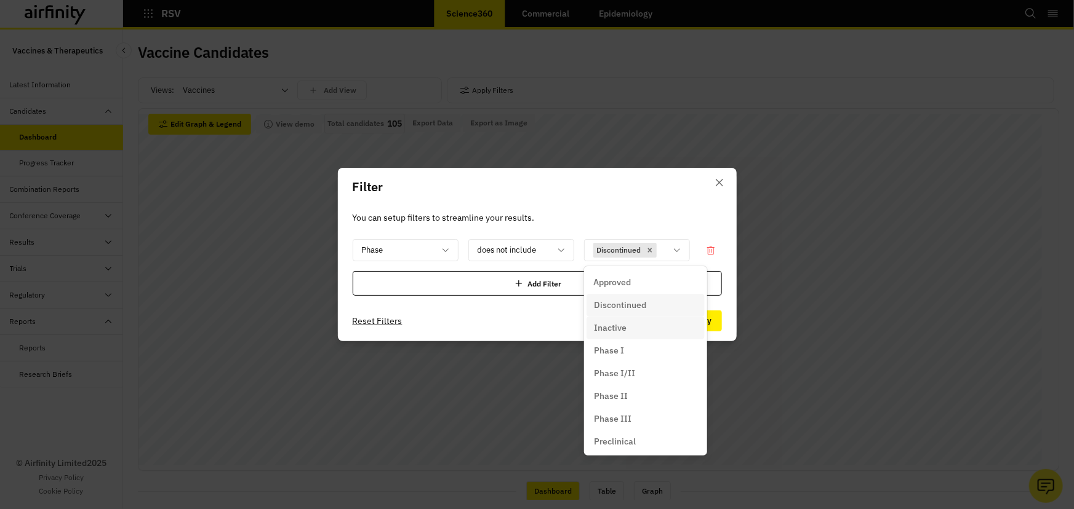
click at [627, 332] on div "Inactive" at bounding box center [645, 328] width 103 height 13
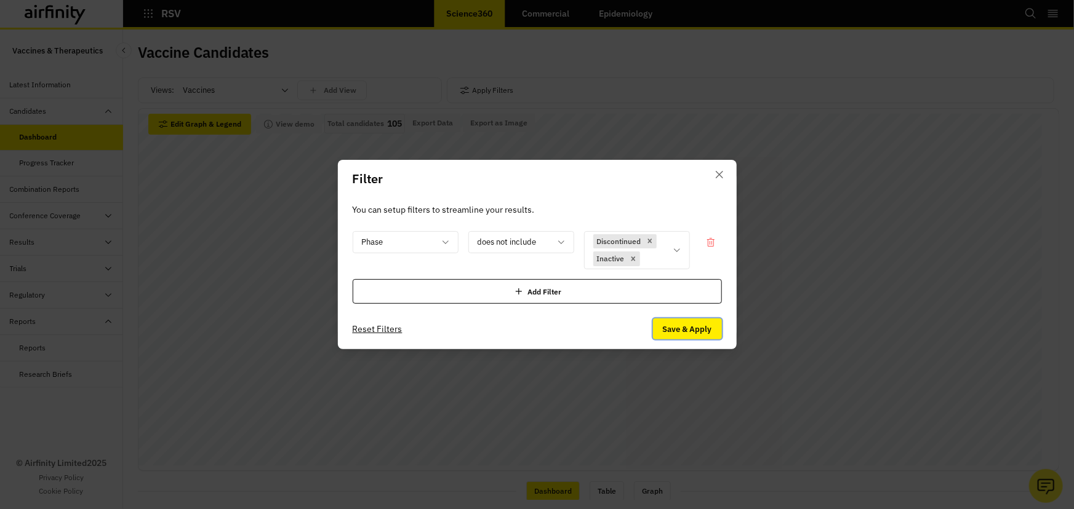
click at [682, 330] on button "Save & Apply" at bounding box center [687, 329] width 69 height 21
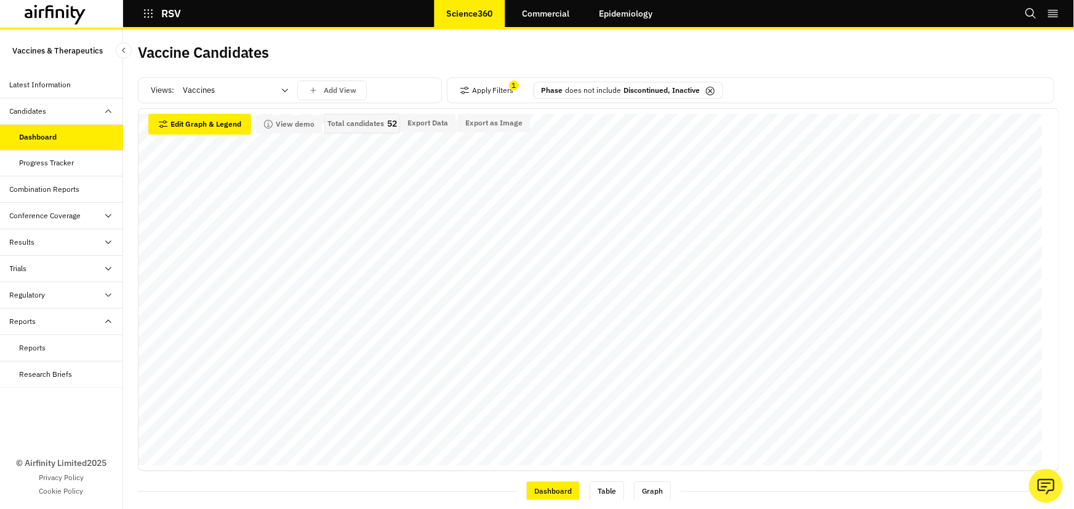
click at [832, 60] on div "Vaccine Candidates" at bounding box center [598, 57] width 921 height 26
click at [367, 114] on div "Total candidates 52" at bounding box center [362, 124] width 76 height 20
click at [442, 123] on button "Export Data" at bounding box center [427, 123] width 55 height 18
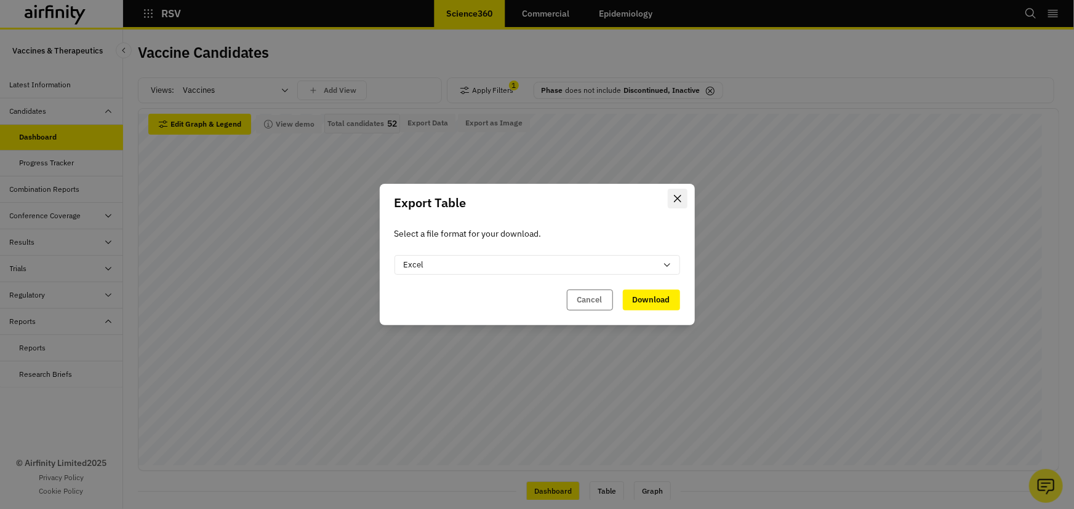
click at [677, 197] on icon "Close" at bounding box center [677, 198] width 7 height 7
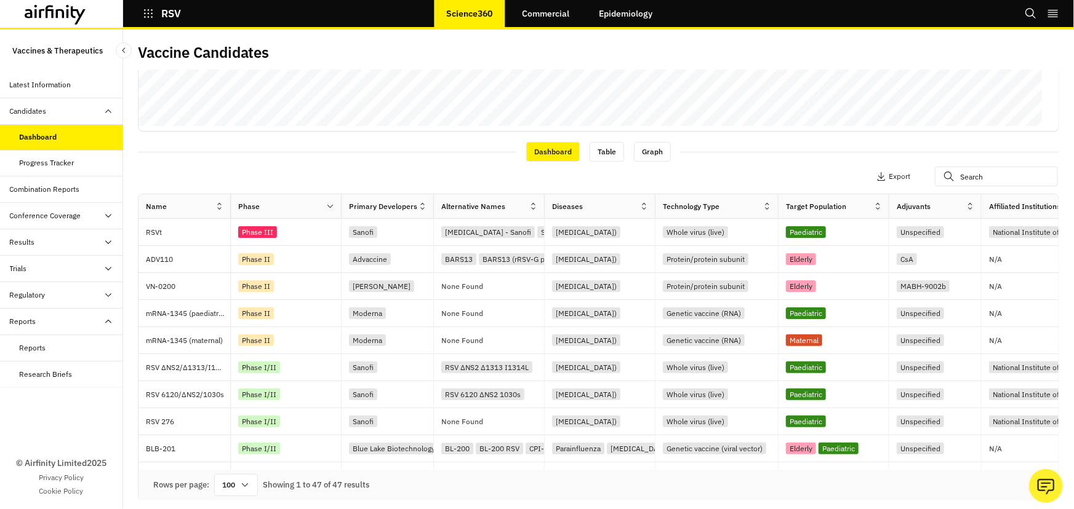
click at [63, 186] on div "Combination Reports" at bounding box center [45, 189] width 70 height 11
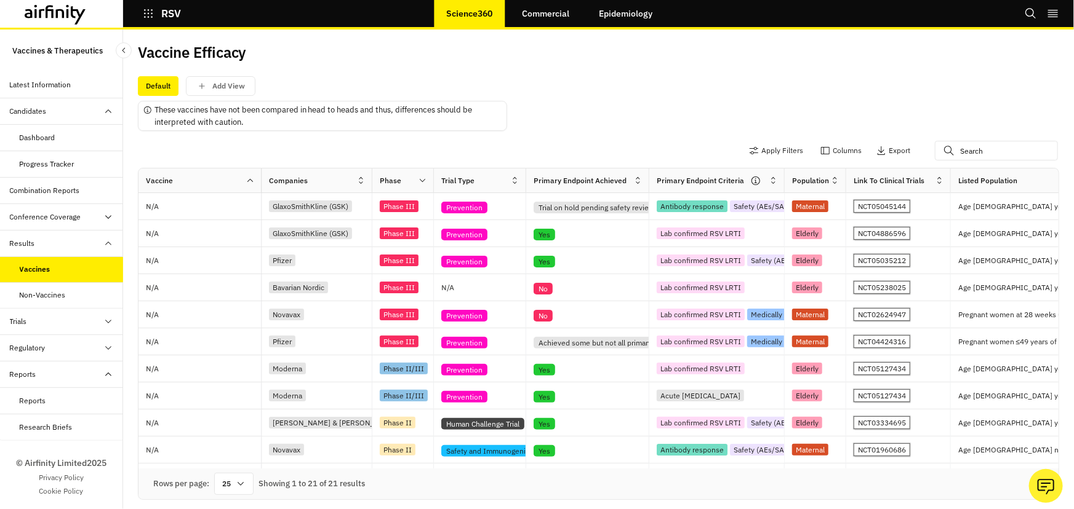
click at [43, 346] on div "Regulatory" at bounding box center [28, 348] width 36 height 11
click at [46, 375] on div "Table" at bounding box center [71, 374] width 103 height 11
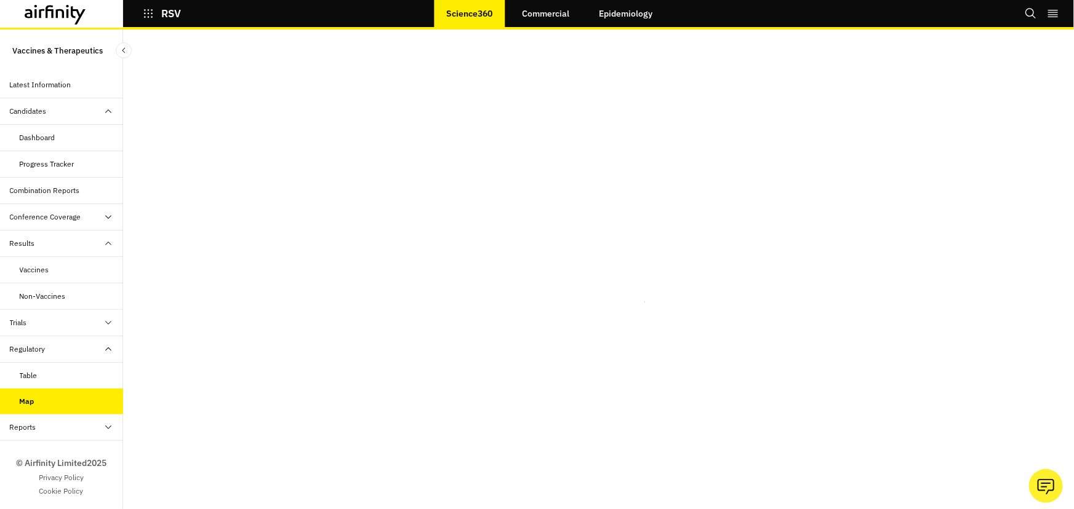
scroll to position [3, 0]
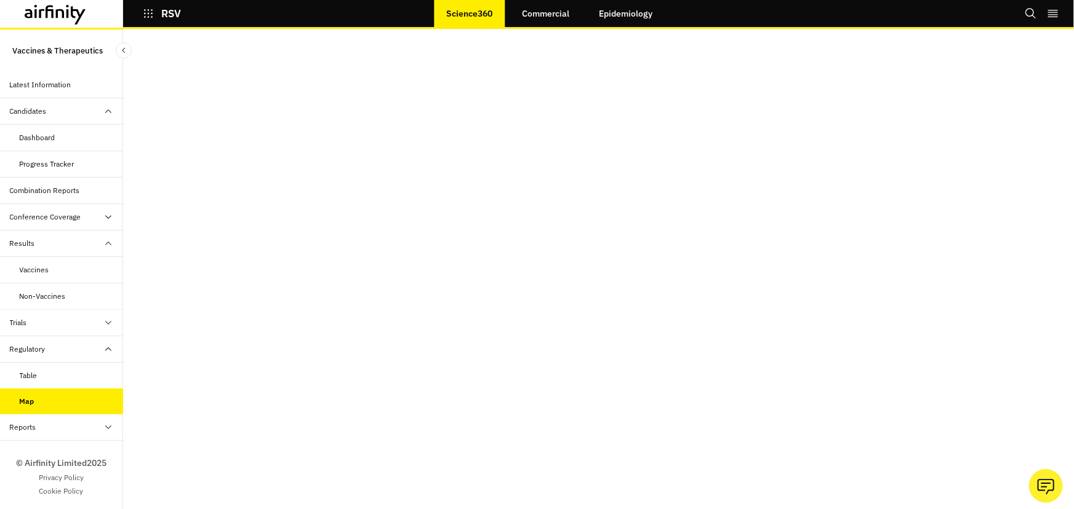
click at [66, 82] on div "Latest Information" at bounding box center [41, 84] width 62 height 11
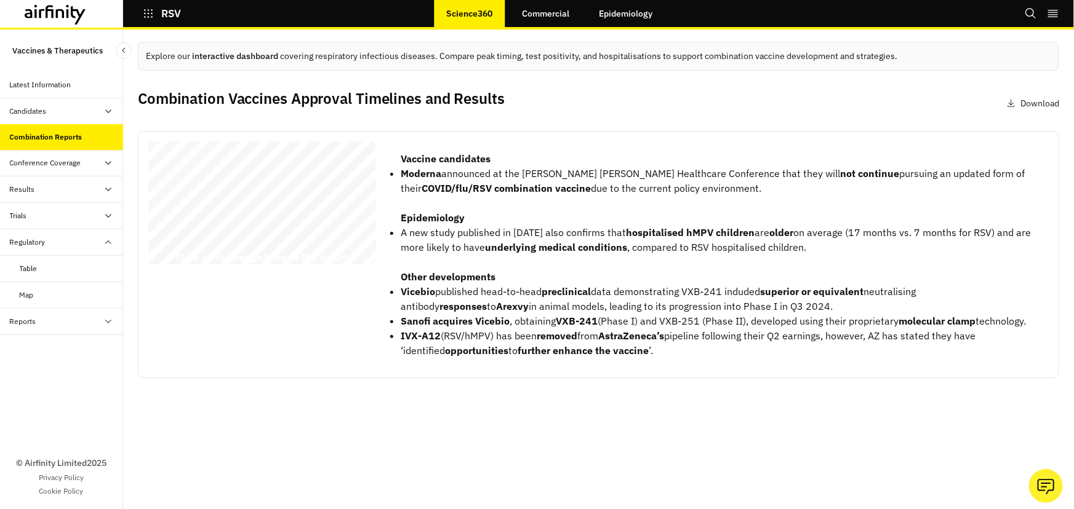
click at [77, 316] on div "Reports" at bounding box center [66, 321] width 113 height 11
click at [60, 372] on div "Research Briefs" at bounding box center [46, 374] width 53 height 11
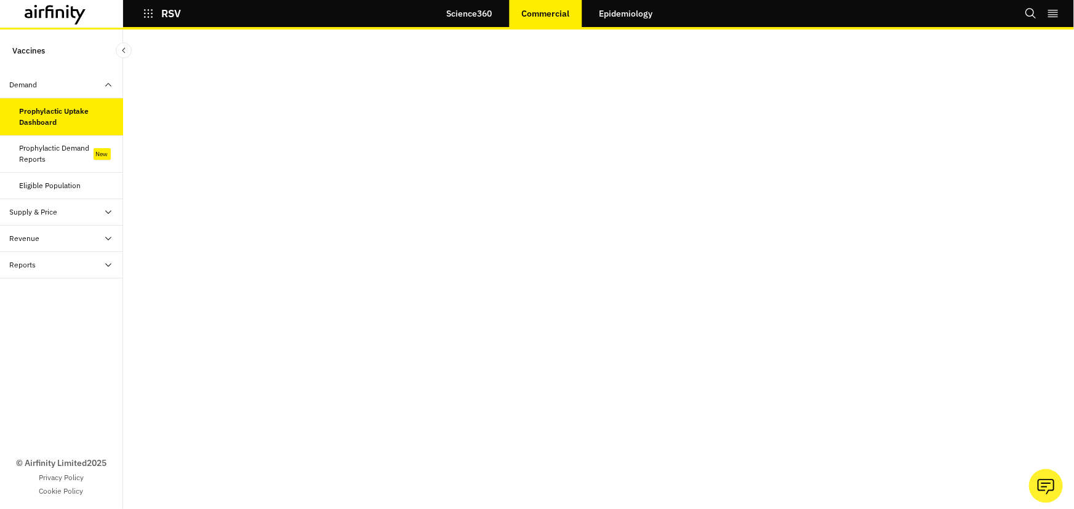
click at [74, 186] on div "Eligible Population" at bounding box center [51, 185] width 62 height 11
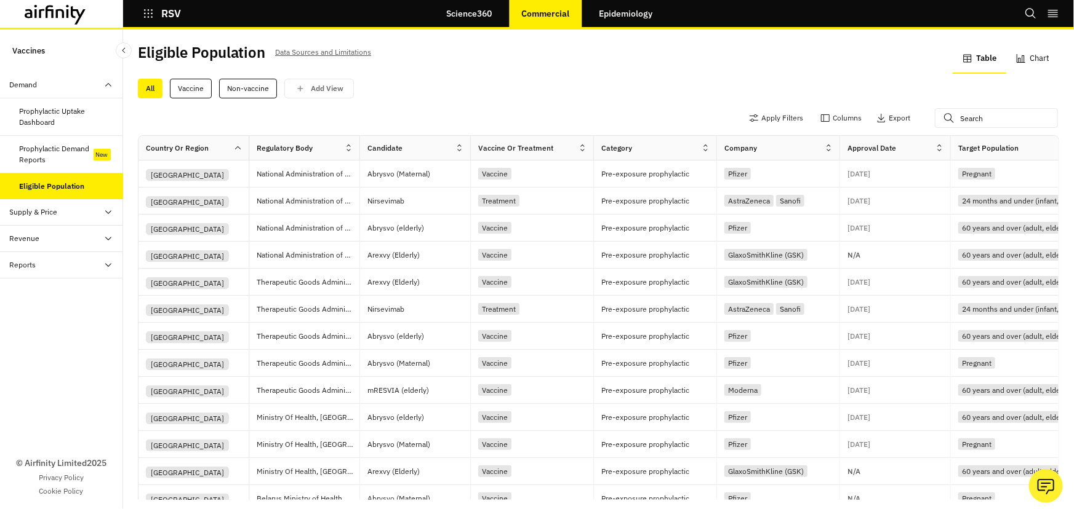
click at [47, 91] on div "Demand" at bounding box center [61, 85] width 123 height 26
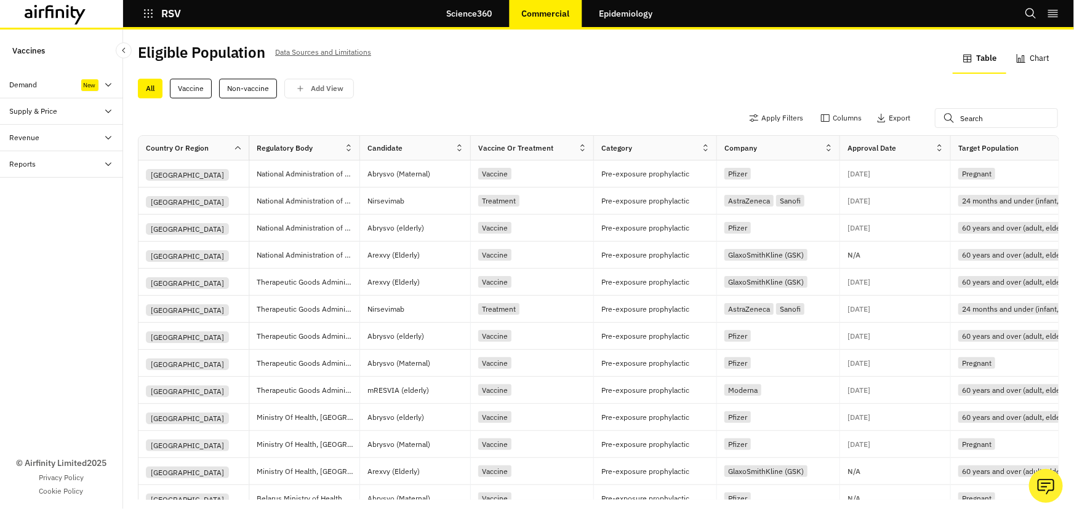
click at [30, 84] on div "Demand" at bounding box center [24, 84] width 28 height 11
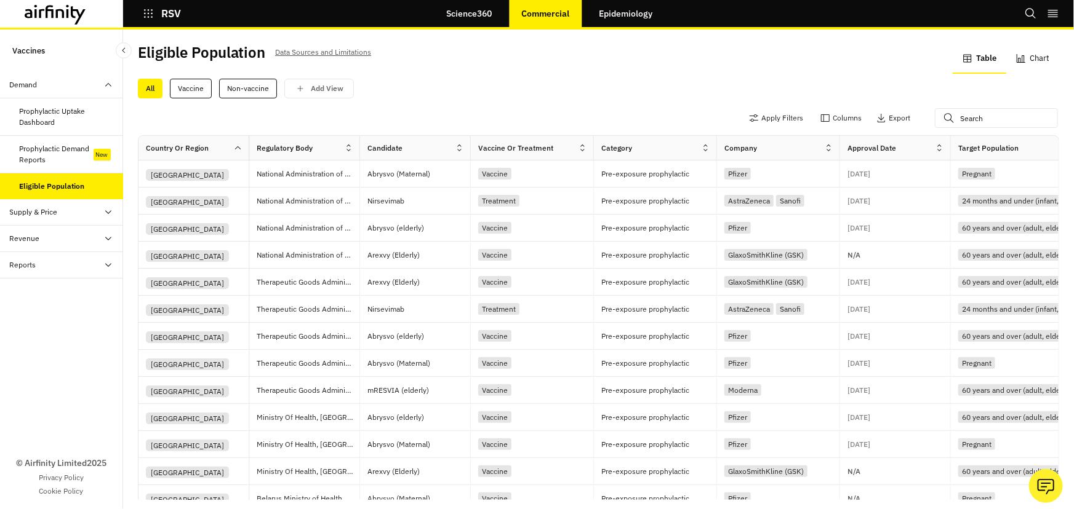
click at [79, 268] on div "Reports" at bounding box center [66, 265] width 113 height 11
click at [87, 289] on div "Reports" at bounding box center [71, 291] width 103 height 11
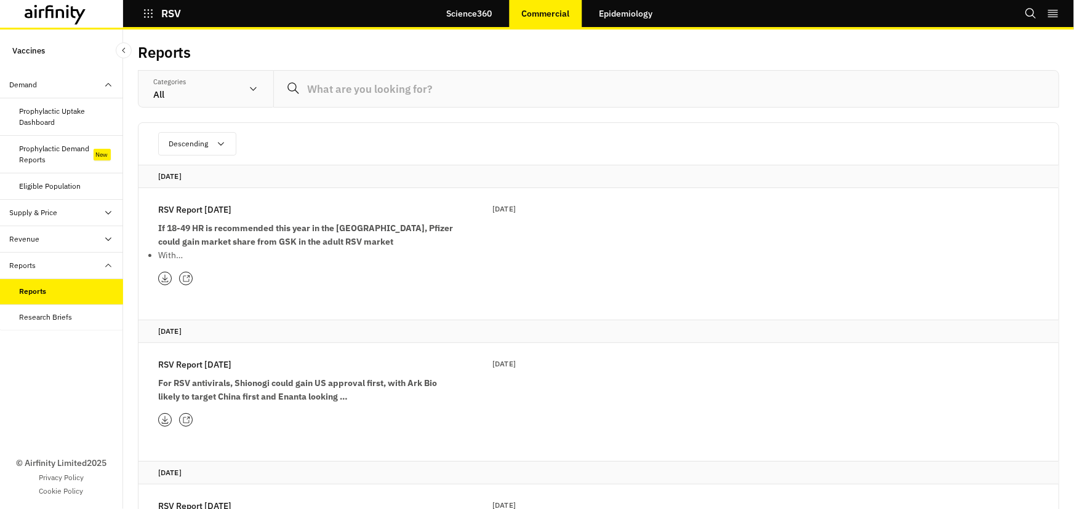
click at [626, 15] on link "Epidemiology" at bounding box center [625, 14] width 78 height 30
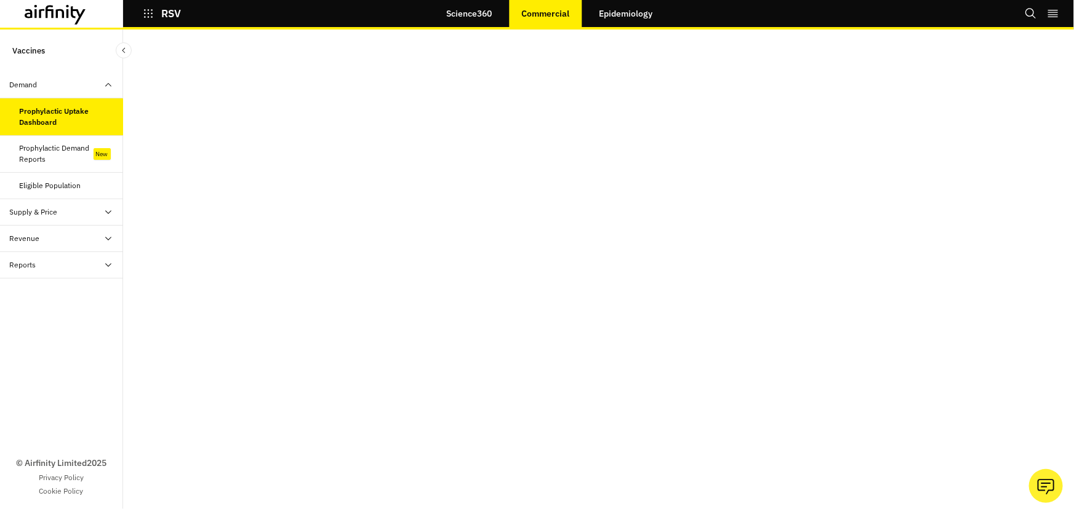
click at [52, 158] on div "Prophylactic Demand Reports" at bounding box center [57, 154] width 74 height 22
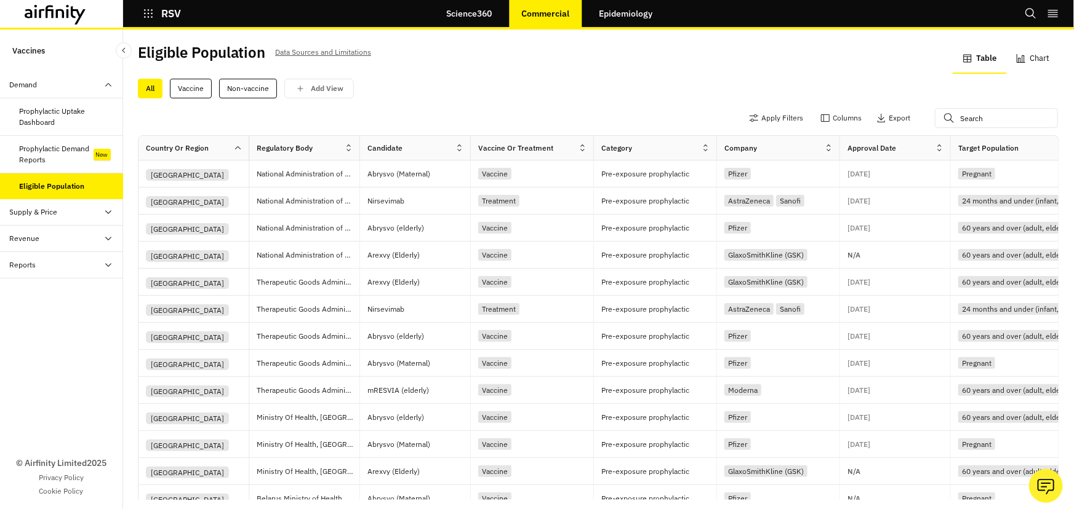
click at [79, 210] on div "Supply & Price" at bounding box center [66, 212] width 113 height 11
click at [68, 296] on div "Revenue" at bounding box center [66, 291] width 113 height 11
click at [36, 300] on div "Revenue" at bounding box center [61, 292] width 123 height 26
click at [31, 295] on div "Revenue" at bounding box center [25, 291] width 30 height 11
click at [34, 320] on div "Table" at bounding box center [29, 318] width 18 height 11
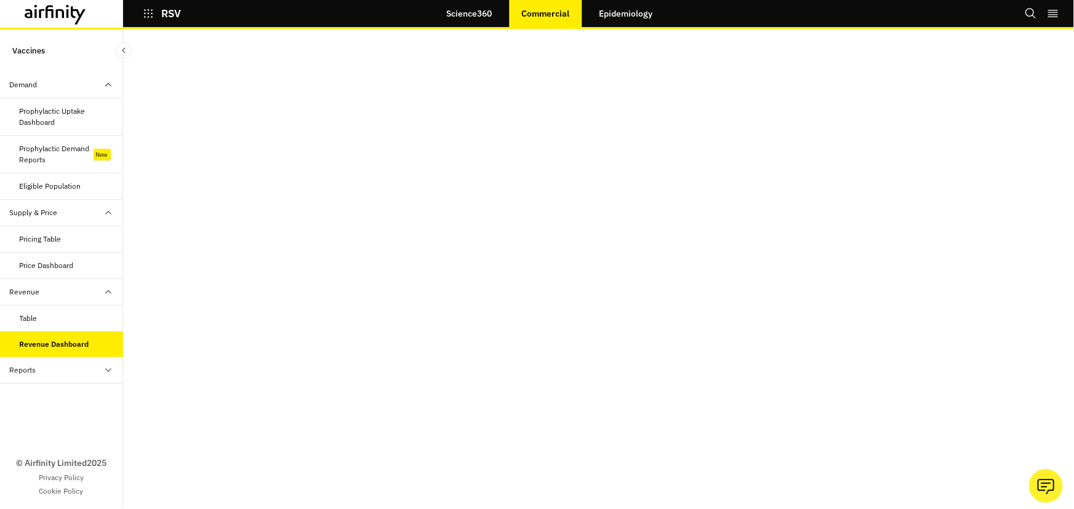
scroll to position [25, 0]
